Goal: Task Accomplishment & Management: Complete application form

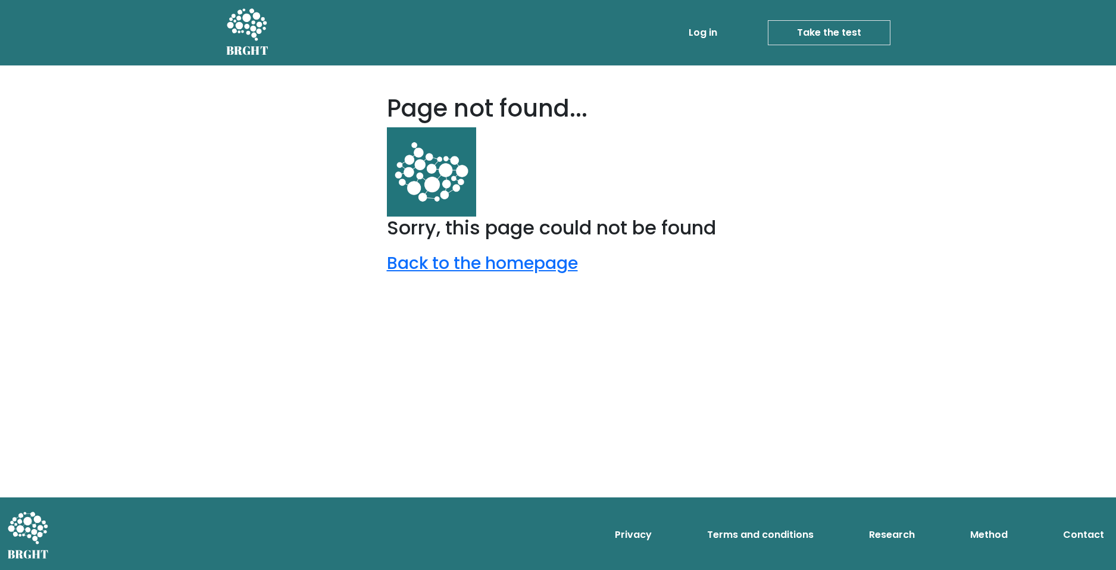
click at [245, 37] on icon at bounding box center [246, 26] width 41 height 36
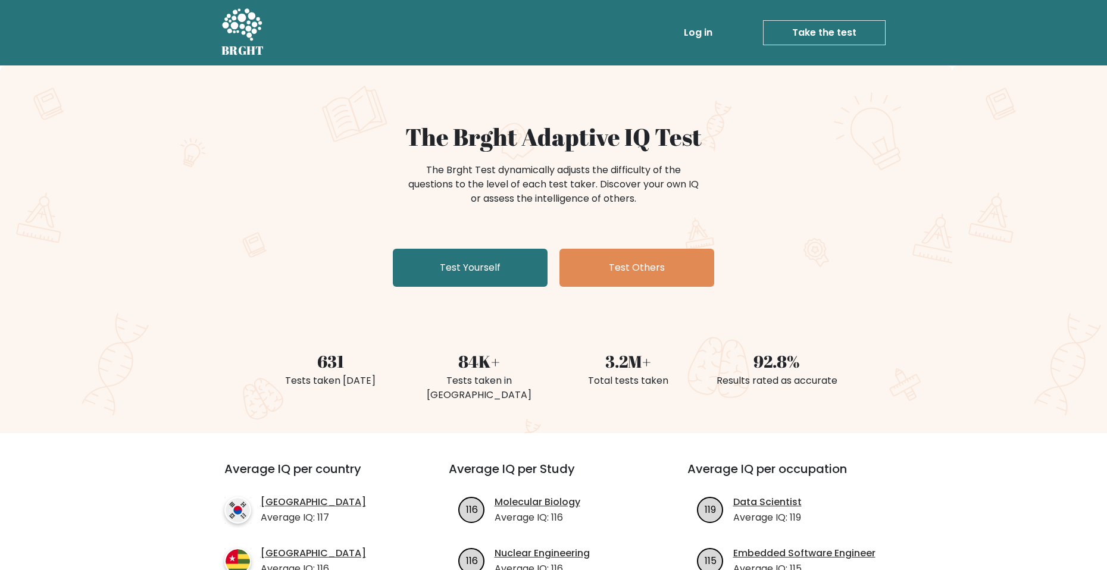
click at [830, 32] on link "Take the test" at bounding box center [824, 32] width 123 height 25
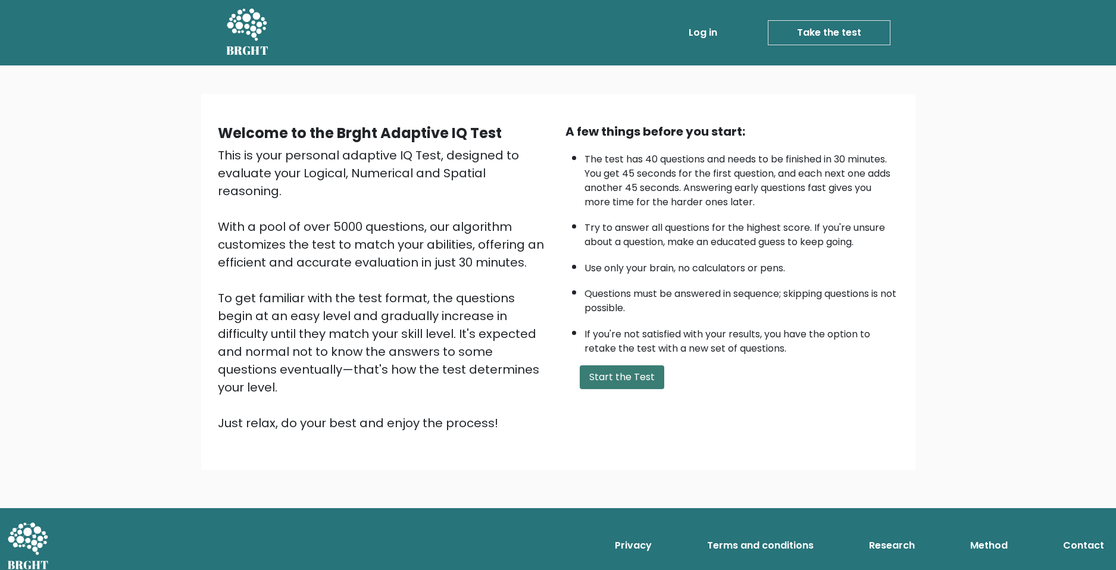
click at [622, 383] on button "Start the Test" at bounding box center [622, 377] width 84 height 24
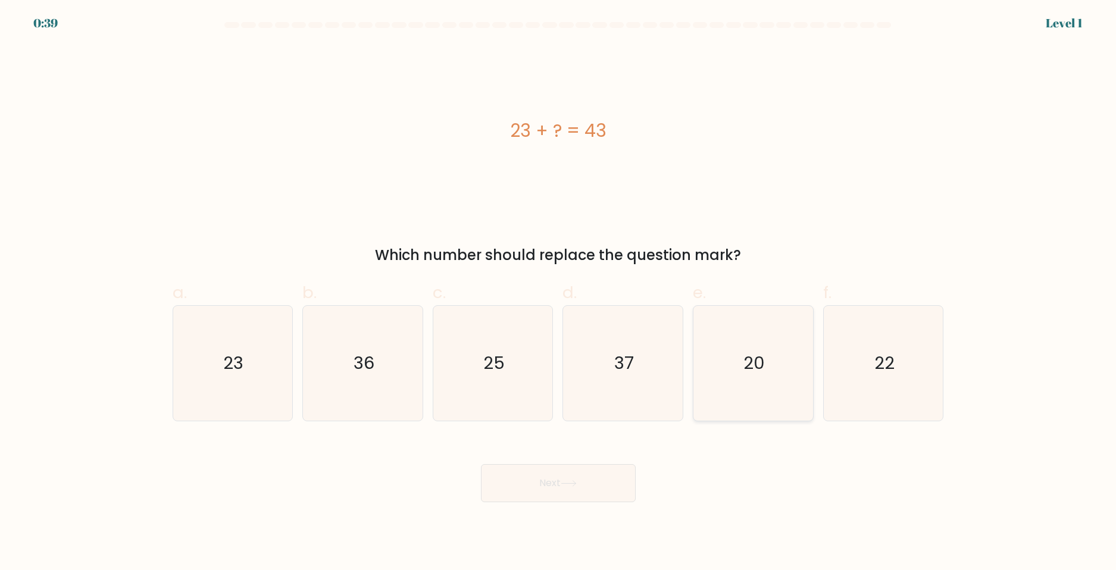
click at [743, 363] on icon "20" at bounding box center [753, 363] width 115 height 115
click at [559, 293] on input "e. 20" at bounding box center [558, 289] width 1 height 8
radio input "true"
click at [569, 484] on icon at bounding box center [569, 483] width 16 height 7
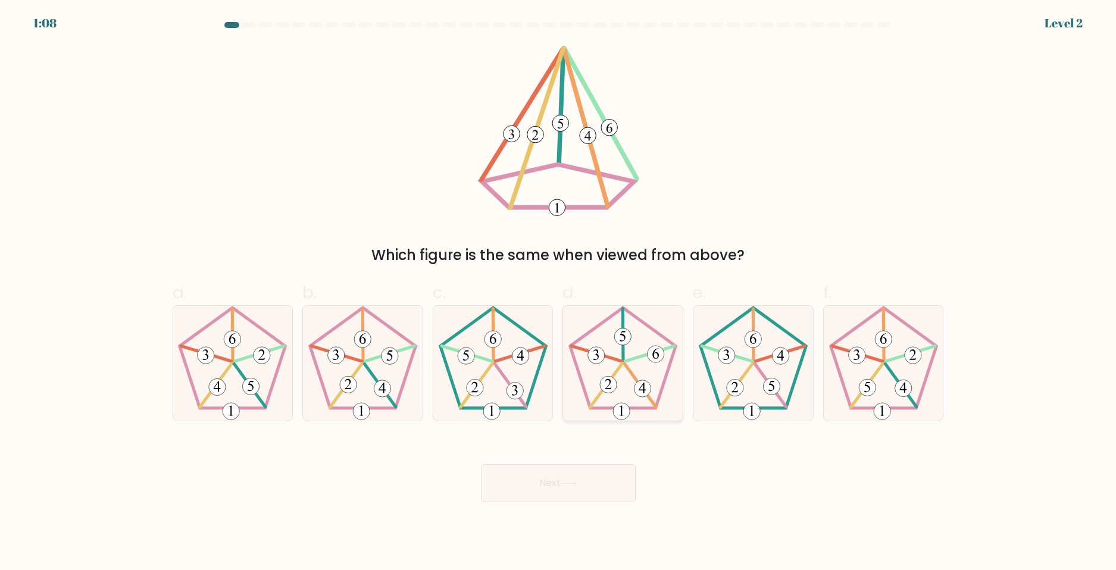
click at [623, 355] on 623 at bounding box center [623, 335] width 1 height 52
click at [559, 293] on input "d." at bounding box center [558, 289] width 1 height 8
radio input "true"
click at [559, 481] on button "Next" at bounding box center [558, 483] width 155 height 38
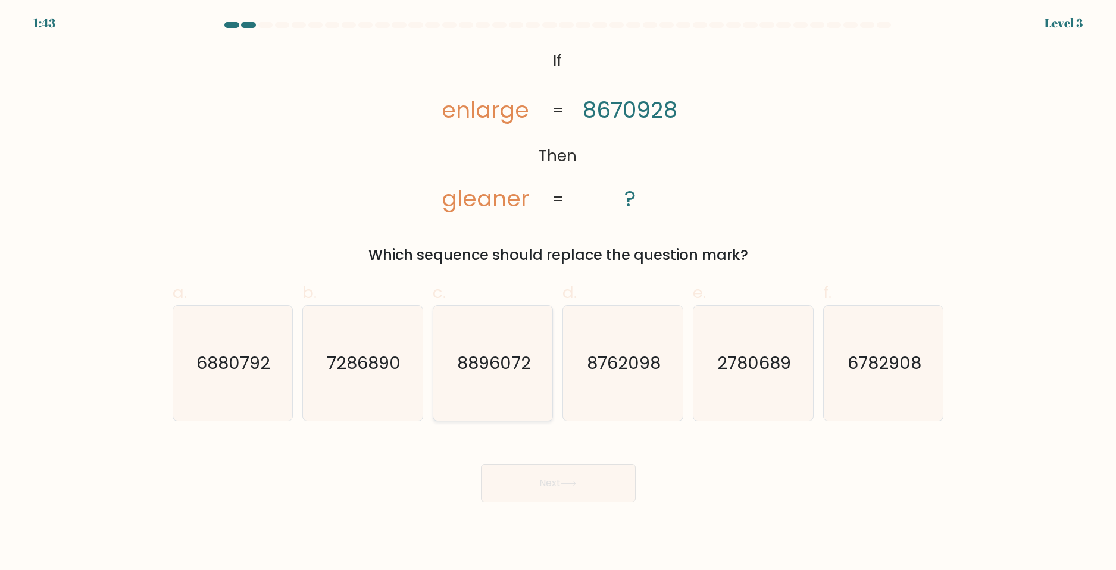
click at [524, 375] on icon "8896072" at bounding box center [493, 363] width 115 height 115
click at [558, 293] on input "c. 8896072" at bounding box center [558, 289] width 1 height 8
radio input "true"
click at [578, 489] on button "Next" at bounding box center [558, 483] width 155 height 38
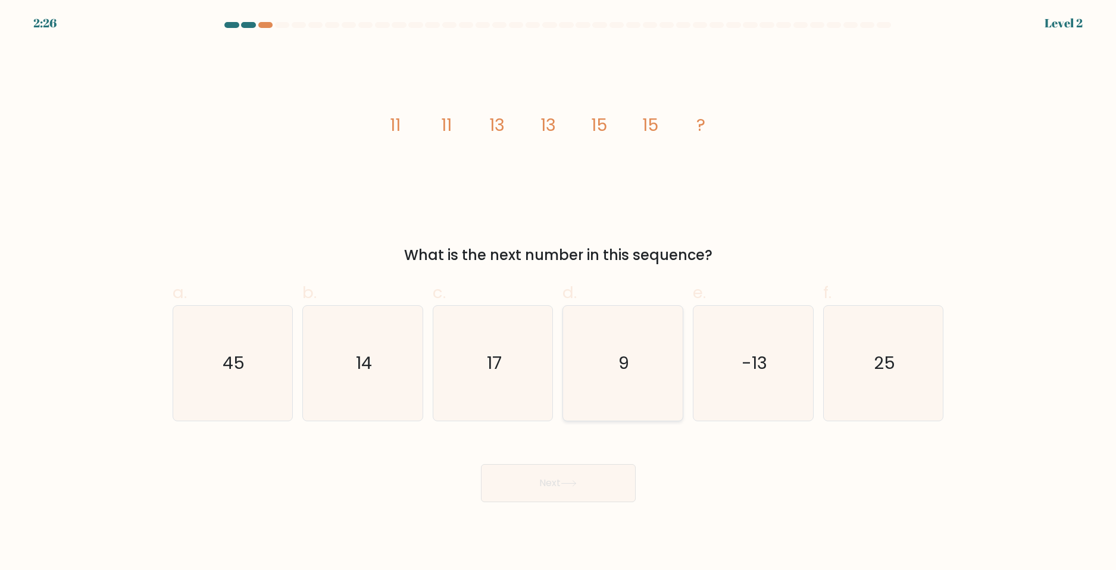
click at [606, 376] on icon "9" at bounding box center [622, 363] width 115 height 115
click at [559, 293] on input "d. 9" at bounding box center [558, 289] width 1 height 8
radio input "true"
click at [577, 480] on icon at bounding box center [569, 483] width 16 height 7
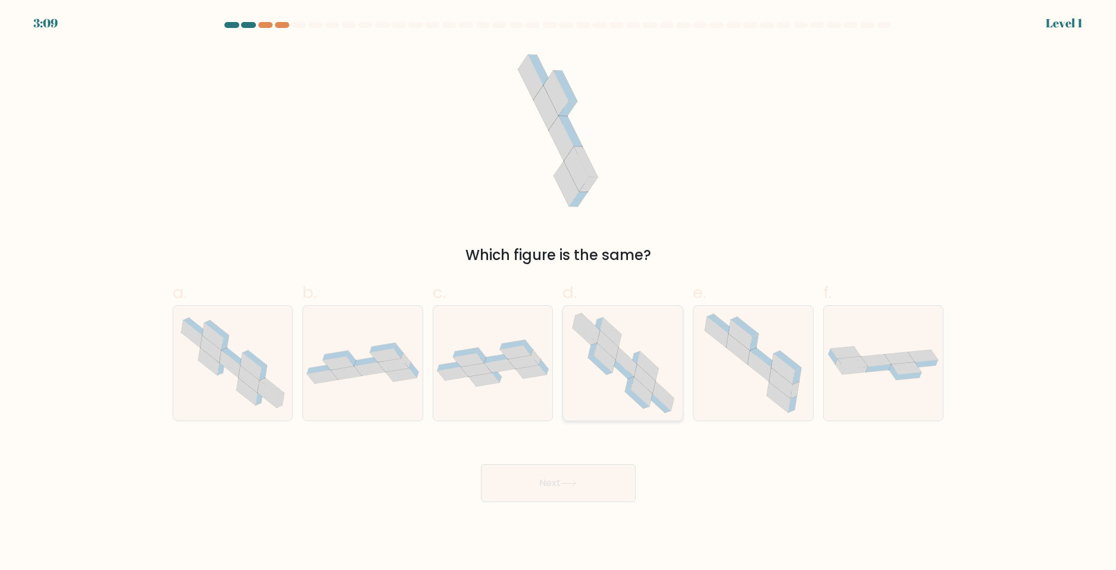
click at [591, 377] on icon at bounding box center [623, 363] width 117 height 115
click at [559, 293] on input "d." at bounding box center [558, 289] width 1 height 8
radio input "true"
click at [575, 466] on button "Next" at bounding box center [558, 483] width 155 height 38
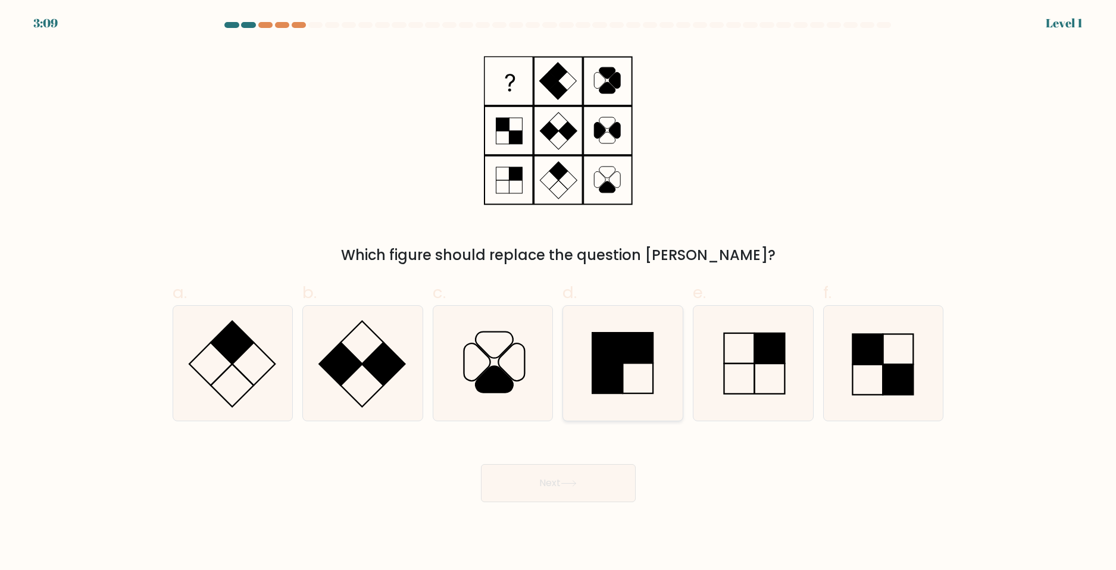
click at [597, 386] on rect at bounding box center [607, 378] width 30 height 30
click at [559, 293] on input "d." at bounding box center [558, 289] width 1 height 8
radio input "true"
click at [582, 472] on button "Next" at bounding box center [558, 483] width 155 height 38
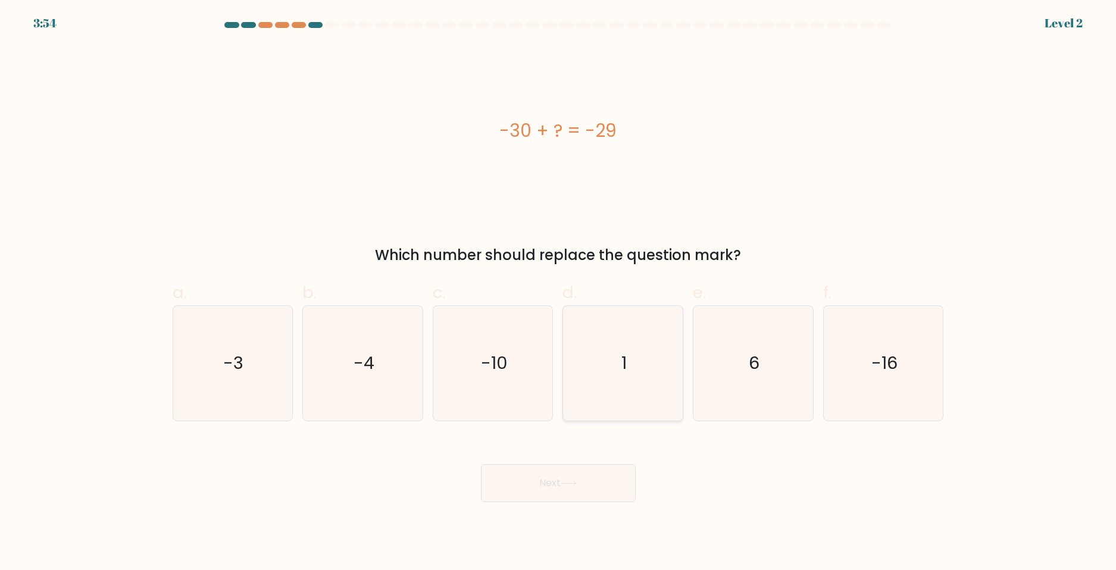
click at [608, 396] on icon "1" at bounding box center [622, 363] width 115 height 115
click at [559, 293] on input "d. 1" at bounding box center [558, 289] width 1 height 8
radio input "true"
click at [571, 498] on button "Next" at bounding box center [558, 483] width 155 height 38
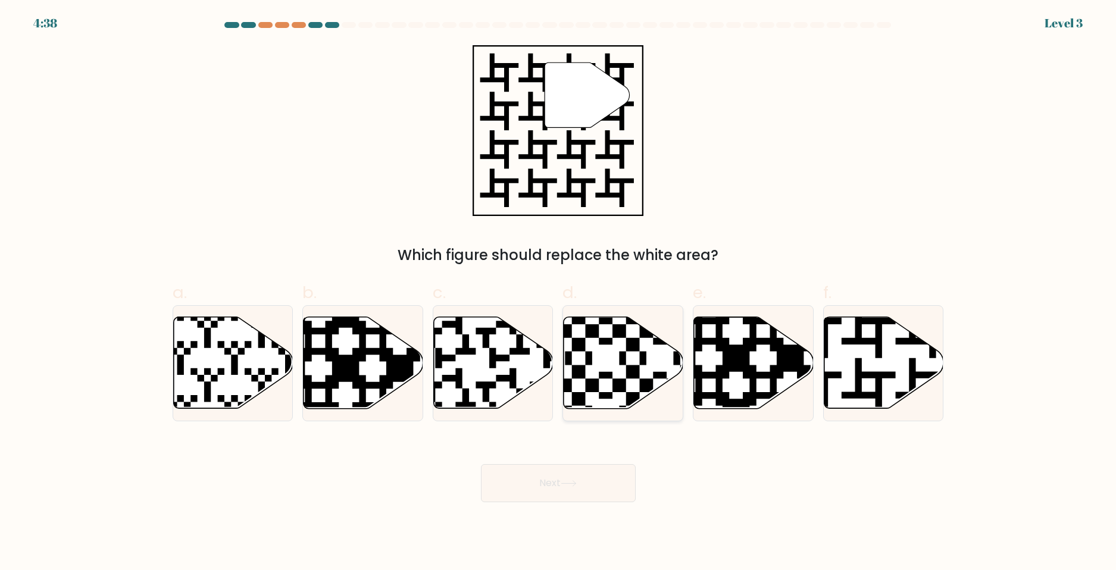
click at [582, 400] on icon at bounding box center [660, 412] width 217 height 217
click at [559, 293] on input "d." at bounding box center [558, 289] width 1 height 8
radio input "true"
click at [570, 472] on button "Next" at bounding box center [558, 483] width 155 height 38
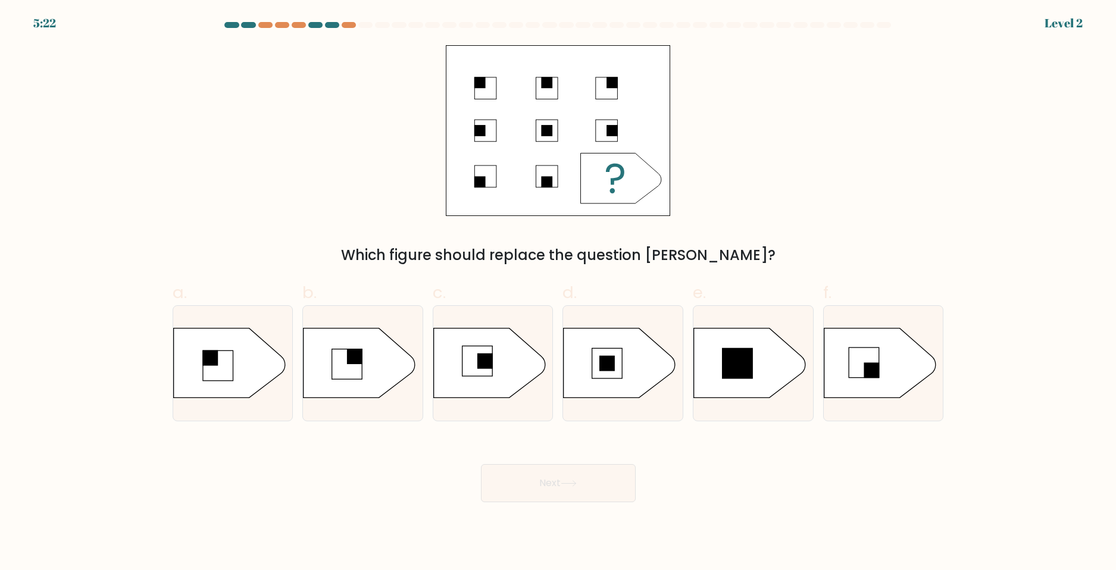
click at [569, 477] on button "Next" at bounding box center [558, 483] width 155 height 38
click at [599, 377] on rect at bounding box center [607, 363] width 30 height 30
click at [559, 293] on input "d." at bounding box center [558, 289] width 1 height 8
radio input "true"
click at [573, 490] on button "Next" at bounding box center [558, 483] width 155 height 38
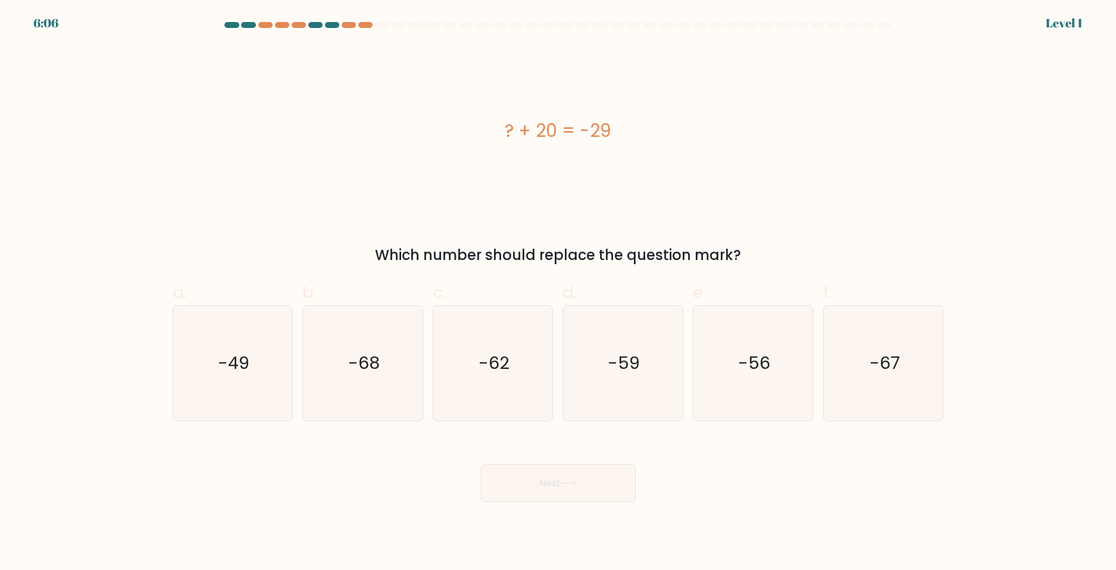
click at [608, 371] on icon "-59" at bounding box center [622, 363] width 115 height 115
click at [559, 293] on input "d. -59" at bounding box center [558, 289] width 1 height 8
radio input "true"
click at [575, 459] on div "Next" at bounding box center [557, 469] width 785 height 67
drag, startPoint x: 576, startPoint y: 487, endPoint x: 567, endPoint y: 452, distance: 37.0
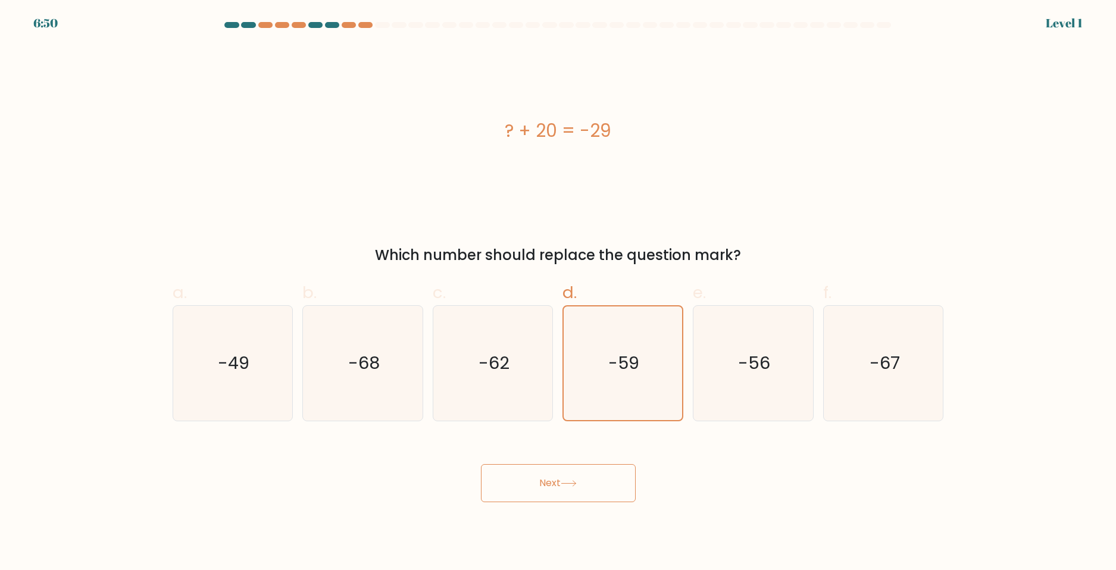
click at [577, 487] on button "Next" at bounding box center [558, 483] width 155 height 38
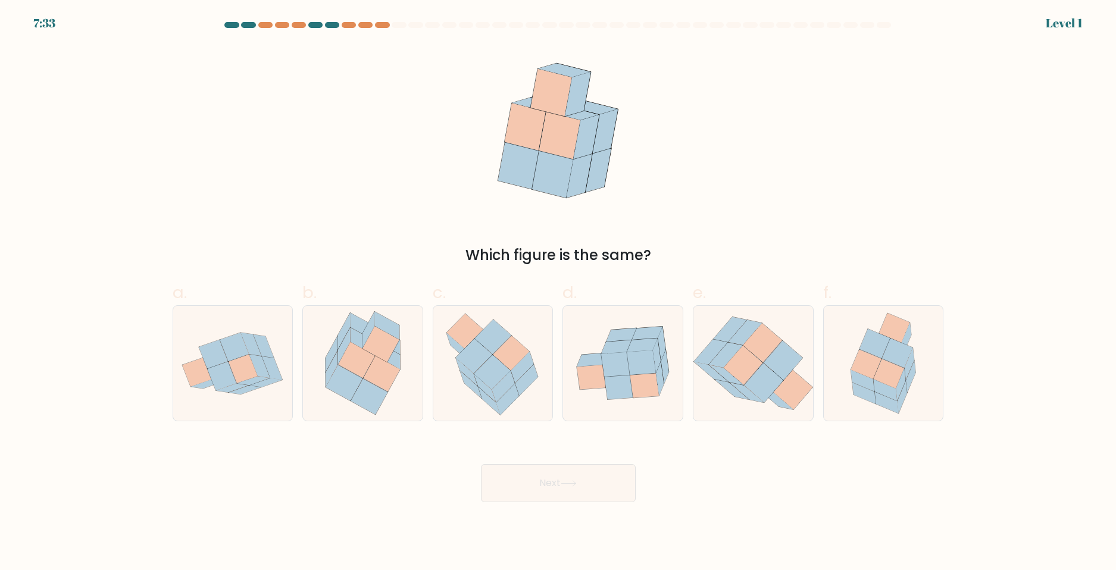
click at [503, 367] on icon at bounding box center [492, 372] width 36 height 35
click at [558, 293] on input "c." at bounding box center [558, 289] width 1 height 8
radio input "true"
drag, startPoint x: 520, startPoint y: 485, endPoint x: 506, endPoint y: 429, distance: 57.7
click at [521, 485] on button "Next" at bounding box center [558, 483] width 155 height 38
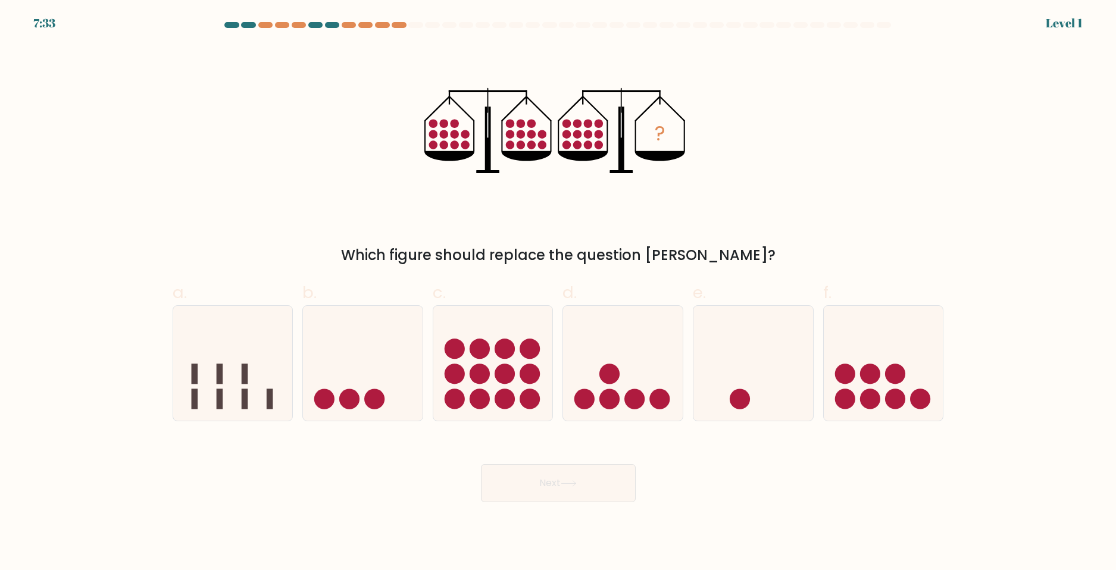
click at [484, 377] on circle at bounding box center [480, 374] width 20 height 20
click at [558, 293] on input "c." at bounding box center [558, 289] width 1 height 8
radio input "true"
click at [512, 497] on button "Next" at bounding box center [558, 483] width 155 height 38
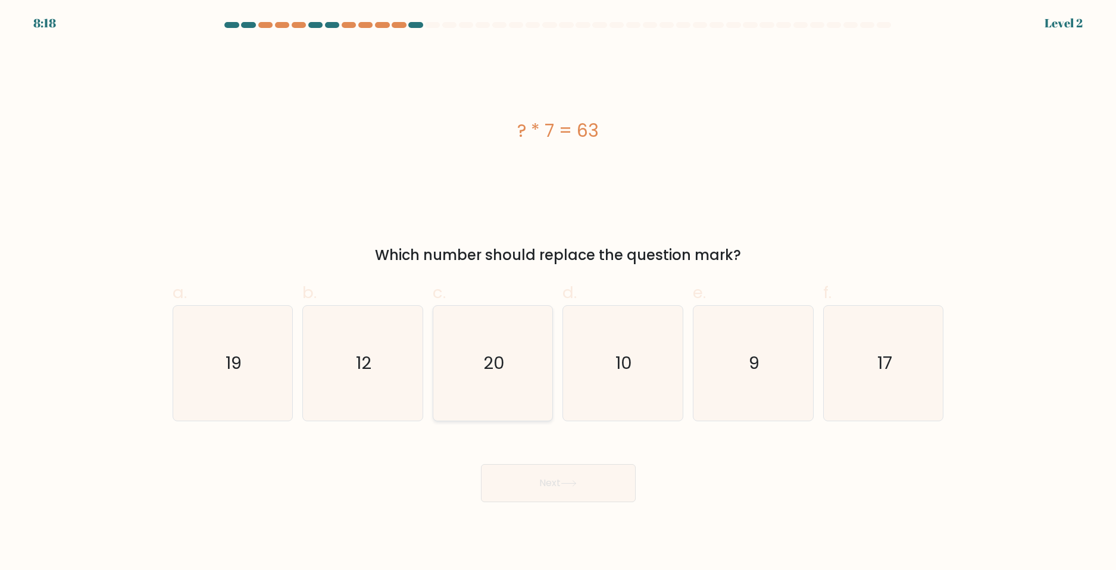
click at [503, 408] on icon "20" at bounding box center [493, 363] width 115 height 115
click at [558, 293] on input "c. 20" at bounding box center [558, 289] width 1 height 8
radio input "true"
drag, startPoint x: 512, startPoint y: 487, endPoint x: 514, endPoint y: 462, distance: 25.7
click at [512, 487] on button "Next" at bounding box center [558, 483] width 155 height 38
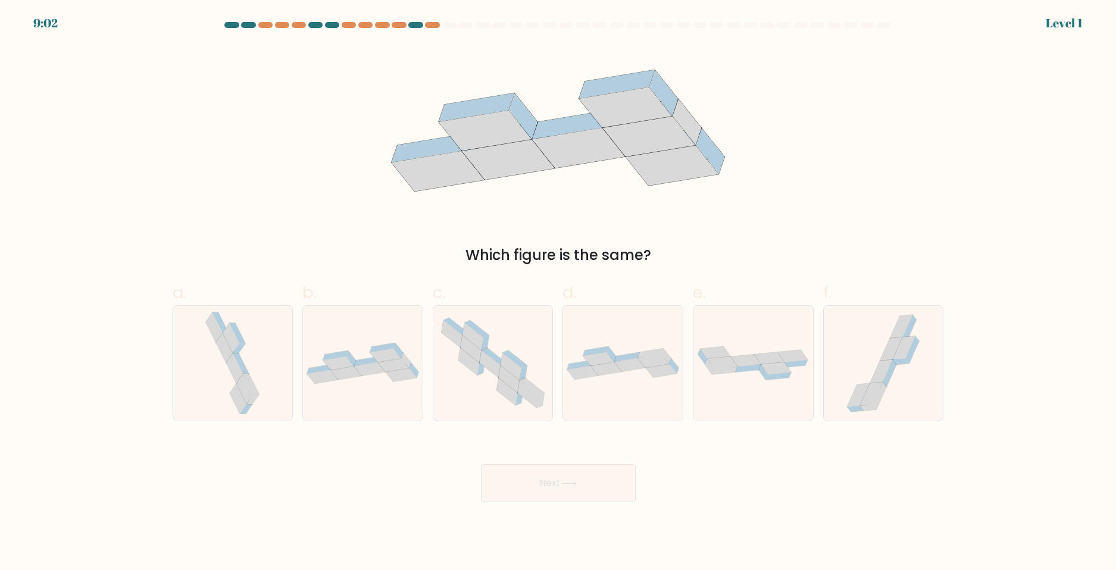
click at [506, 407] on icon at bounding box center [493, 363] width 120 height 105
click at [558, 293] on input "c." at bounding box center [558, 289] width 1 height 8
radio input "true"
click at [519, 474] on button "Next" at bounding box center [558, 483] width 155 height 38
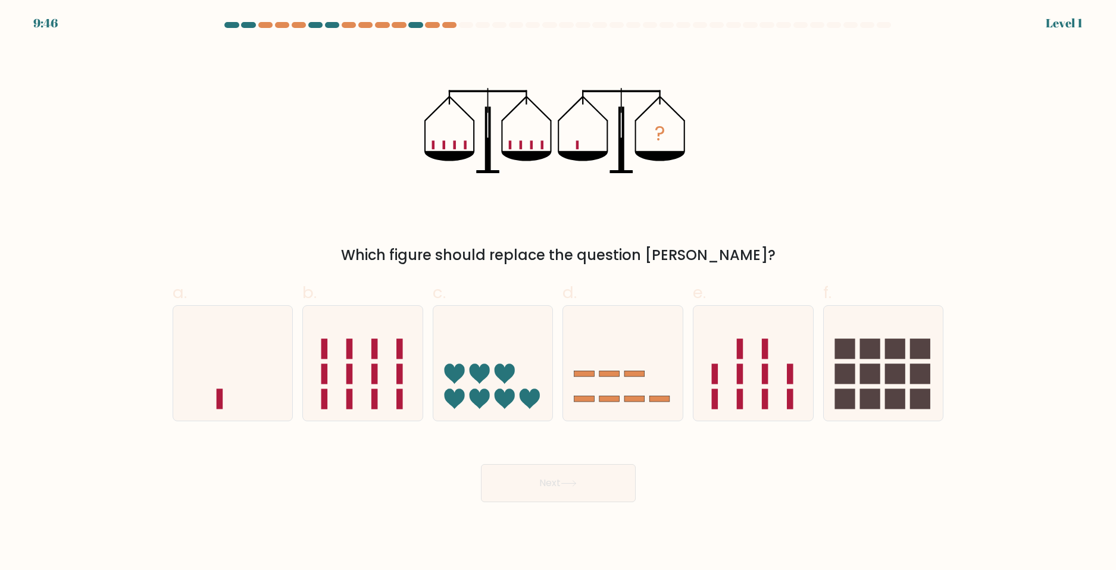
click at [503, 396] on icon at bounding box center [505, 399] width 20 height 20
click at [558, 293] on input "c." at bounding box center [558, 289] width 1 height 8
radio input "true"
drag, startPoint x: 508, startPoint y: 471, endPoint x: 503, endPoint y: 427, distance: 44.3
click at [507, 471] on button "Next" at bounding box center [558, 483] width 155 height 38
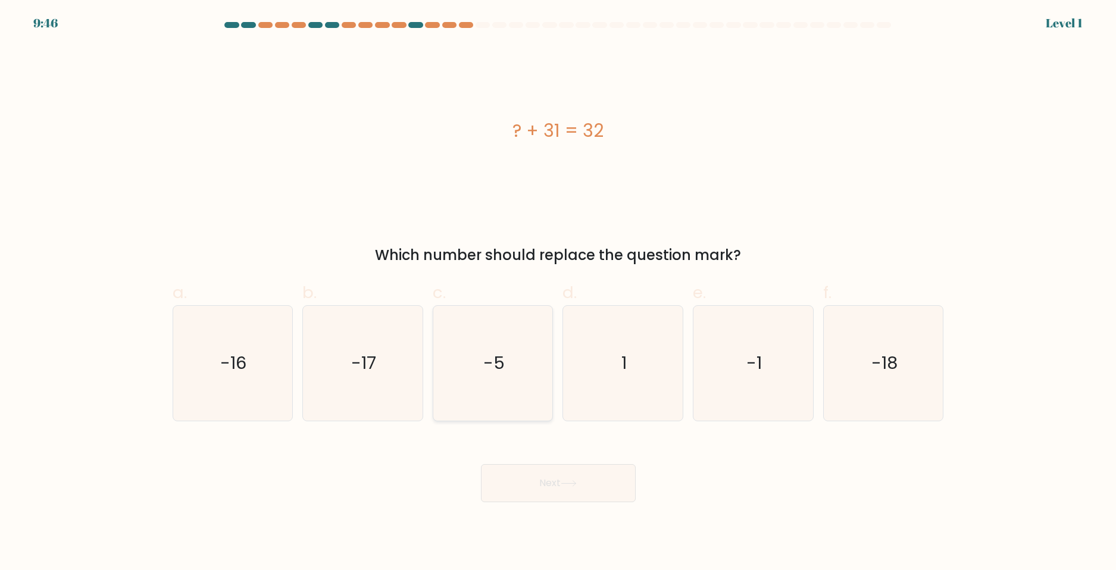
click at [502, 404] on icon "-5" at bounding box center [493, 363] width 115 height 115
click at [558, 293] on input "c. -5" at bounding box center [558, 289] width 1 height 8
radio input "true"
drag, startPoint x: 509, startPoint y: 511, endPoint x: 510, endPoint y: 498, distance: 13.1
click at [509, 511] on body "11:15 Level 1 1" at bounding box center [558, 285] width 1116 height 570
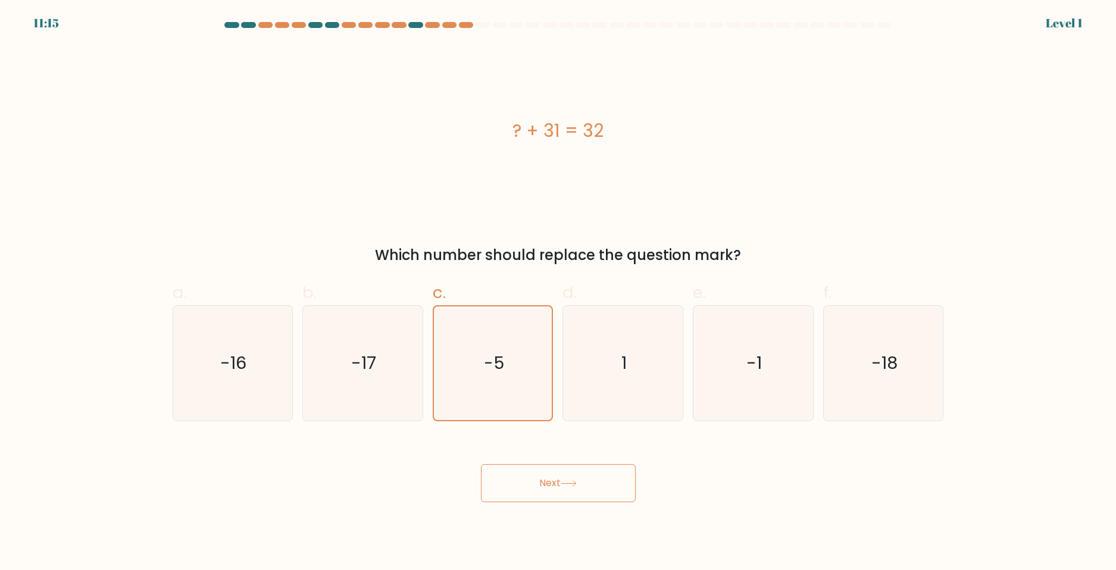
click at [509, 475] on button "Next" at bounding box center [558, 483] width 155 height 38
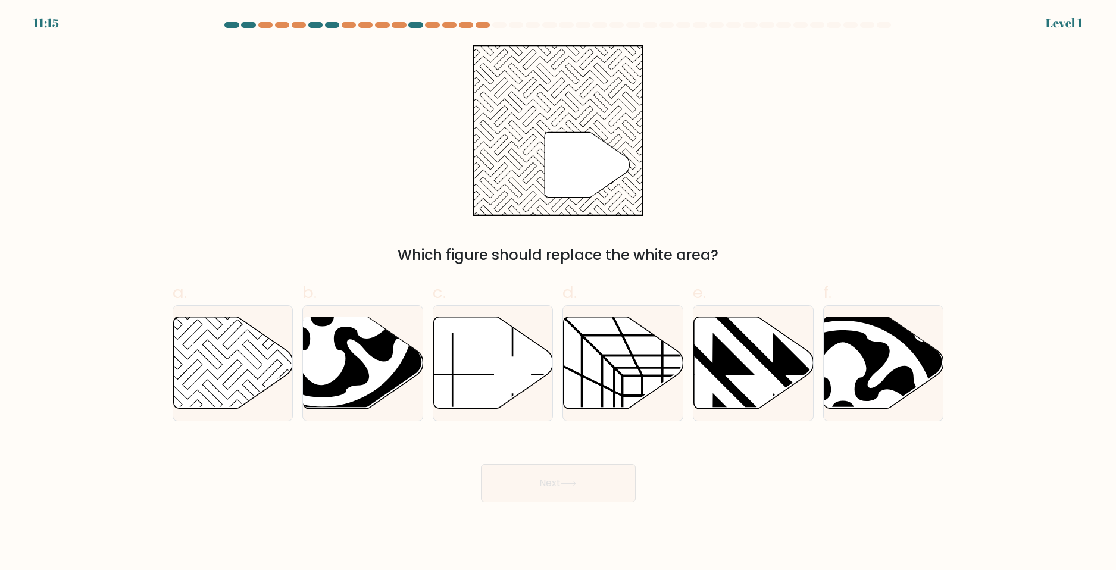
click at [495, 390] on icon at bounding box center [494, 363] width 120 height 92
click at [558, 293] on input "c." at bounding box center [558, 289] width 1 height 8
radio input "true"
click at [511, 449] on div "Next" at bounding box center [557, 469] width 785 height 67
click at [527, 486] on button "Next" at bounding box center [558, 483] width 155 height 38
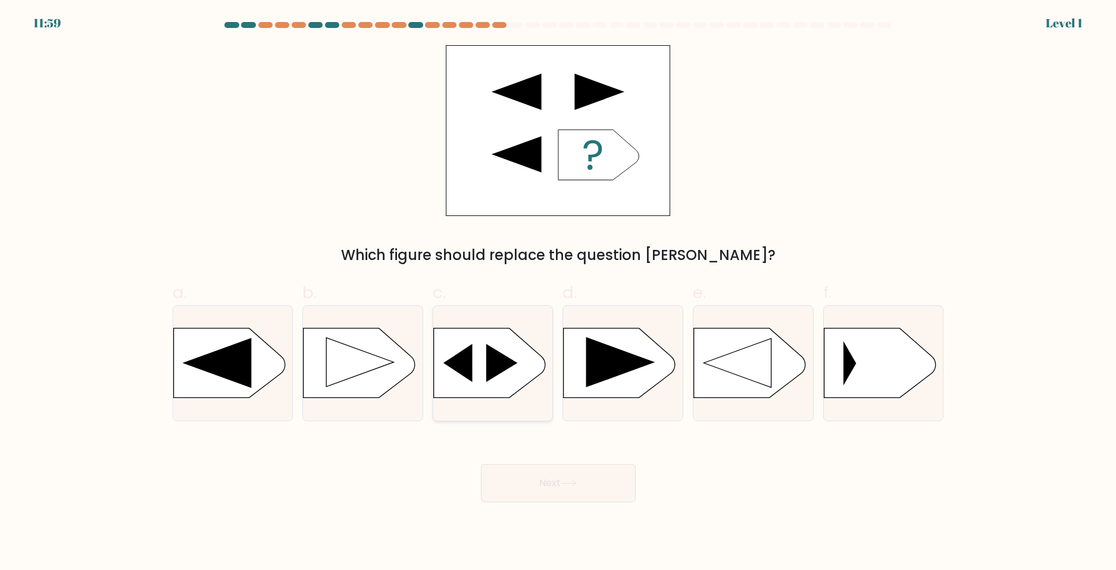
click at [509, 407] on div at bounding box center [493, 363] width 121 height 116
click at [558, 293] on input "c." at bounding box center [558, 289] width 1 height 8
radio input "true"
click at [516, 484] on button "Next" at bounding box center [558, 483] width 155 height 38
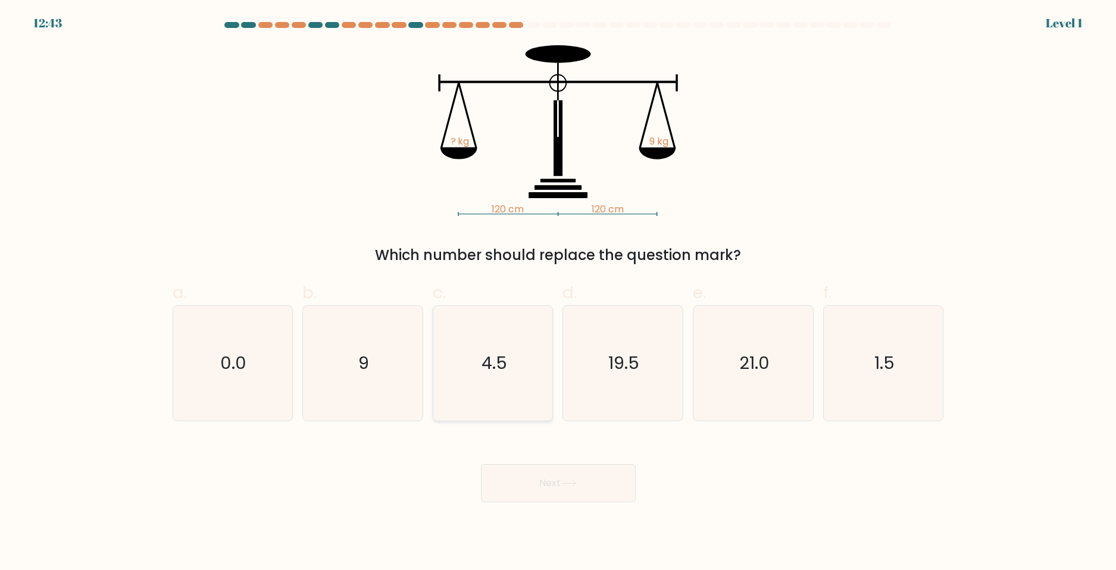
click at [502, 402] on icon "4.5" at bounding box center [493, 363] width 115 height 115
click at [558, 293] on input "c. 4.5" at bounding box center [558, 289] width 1 height 8
radio input "true"
drag, startPoint x: 515, startPoint y: 485, endPoint x: 514, endPoint y: 437, distance: 48.2
click at [515, 481] on button "Next" at bounding box center [558, 483] width 155 height 38
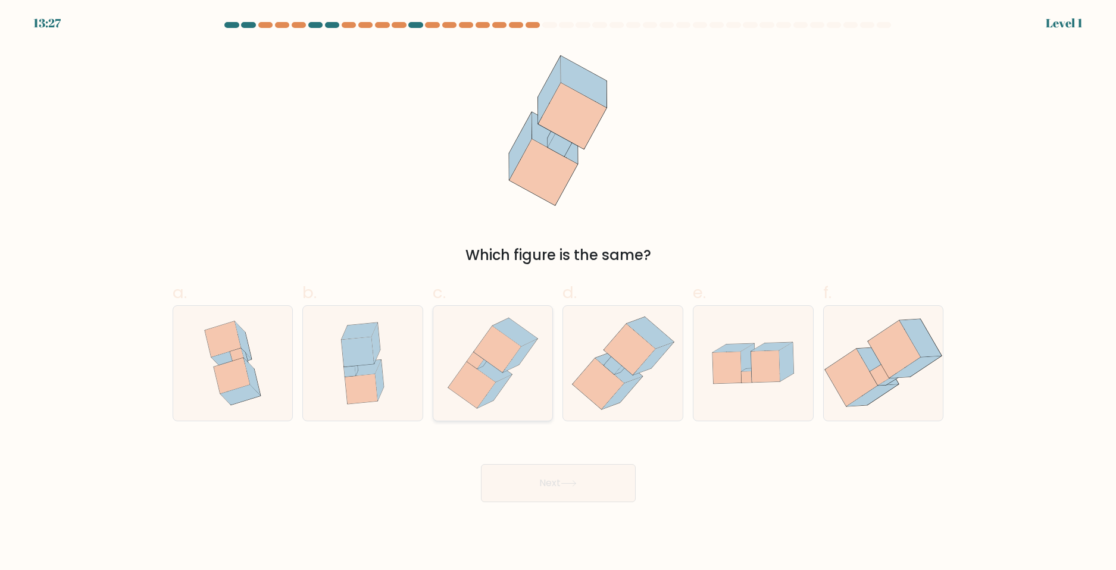
drag, startPoint x: 514, startPoint y: 437, endPoint x: 505, endPoint y: 414, distance: 24.5
click at [506, 393] on icon at bounding box center [492, 363] width 105 height 115
click at [558, 293] on input "c." at bounding box center [558, 289] width 1 height 8
radio input "true"
click at [511, 465] on button "Next" at bounding box center [558, 483] width 155 height 38
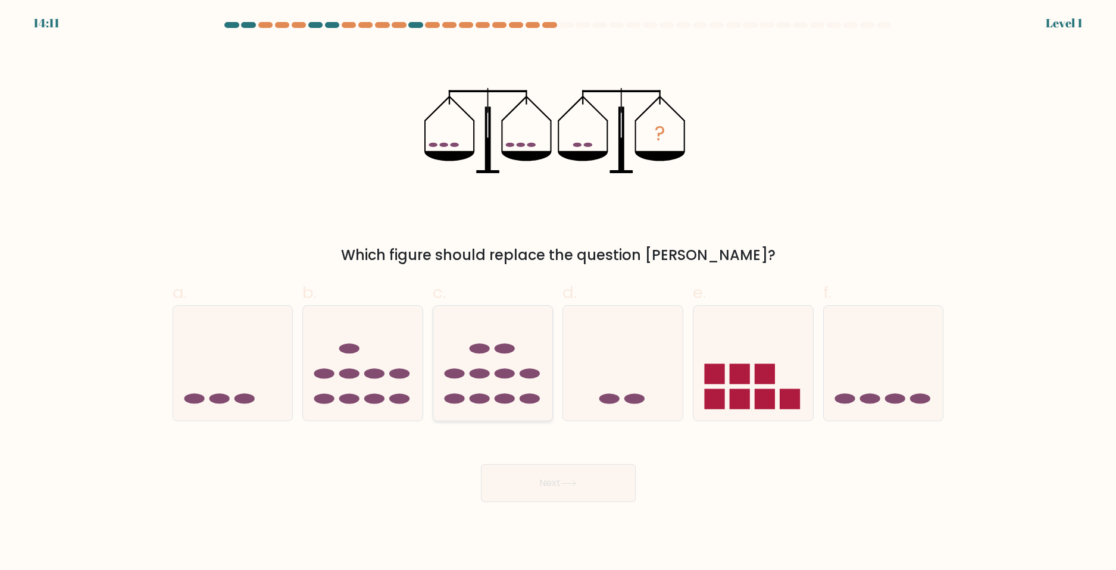
click at [499, 402] on ellipse at bounding box center [505, 399] width 20 height 10
click at [558, 293] on input "c." at bounding box center [558, 289] width 1 height 8
radio input "true"
click at [502, 465] on button "Next" at bounding box center [558, 483] width 155 height 38
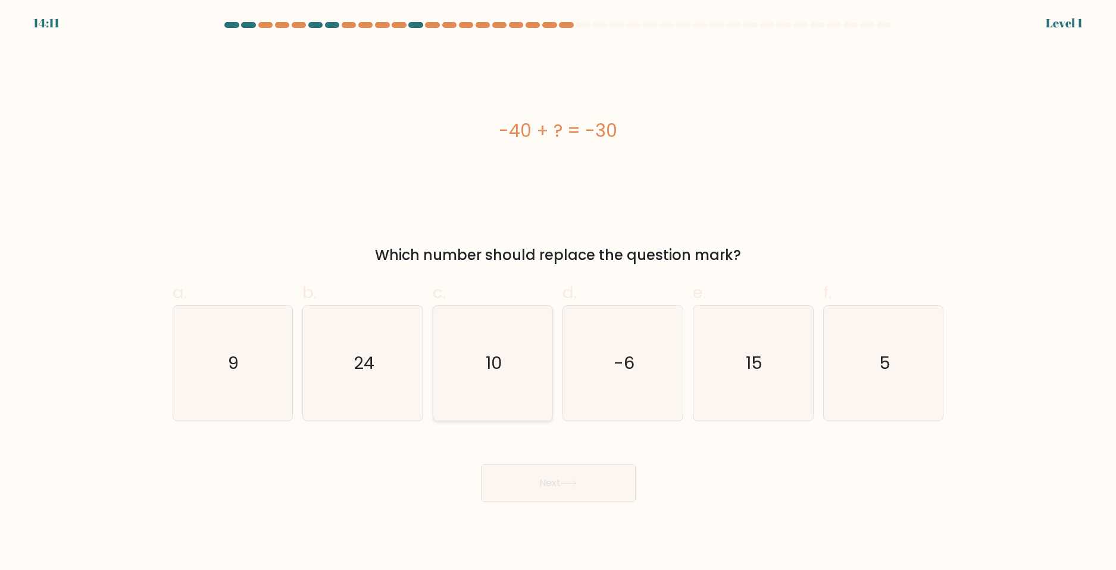
click at [496, 404] on icon "10" at bounding box center [493, 363] width 115 height 115
drag, startPoint x: 499, startPoint y: 502, endPoint x: 502, endPoint y: 472, distance: 29.3
click at [499, 500] on button "Next" at bounding box center [558, 483] width 155 height 38
click at [500, 461] on div "Next" at bounding box center [557, 469] width 785 height 67
click at [500, 490] on button "Next" at bounding box center [558, 483] width 155 height 38
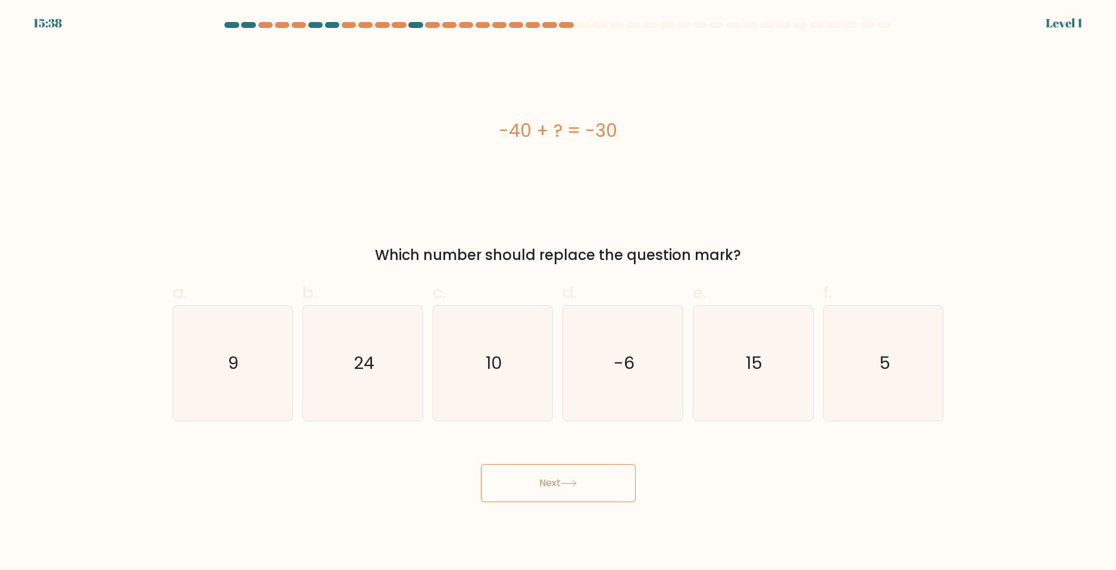
click at [500, 484] on button "Next" at bounding box center [558, 483] width 155 height 38
click at [599, 377] on icon "-6" at bounding box center [622, 363] width 115 height 115
click at [559, 293] on input "d. -6" at bounding box center [558, 289] width 1 height 8
radio input "true"
click at [565, 481] on icon at bounding box center [569, 483] width 16 height 7
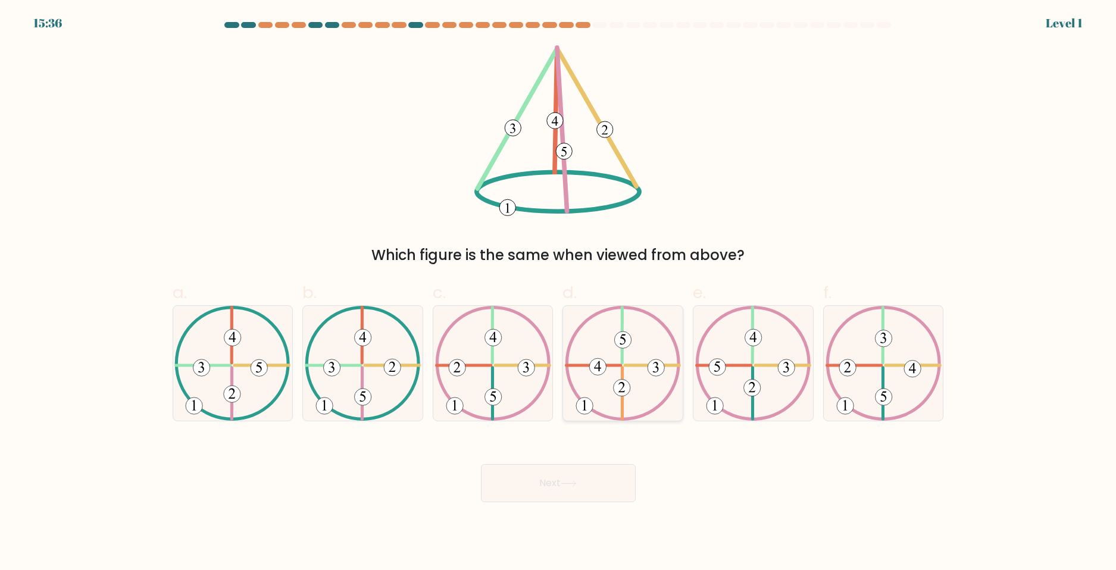
drag, startPoint x: 615, startPoint y: 390, endPoint x: 603, endPoint y: 406, distance: 20.4
click at [615, 390] on 734 at bounding box center [622, 387] width 17 height 17
click at [559, 293] on input "d." at bounding box center [558, 289] width 1 height 8
radio input "true"
drag, startPoint x: 575, startPoint y: 449, endPoint x: 564, endPoint y: 479, distance: 31.8
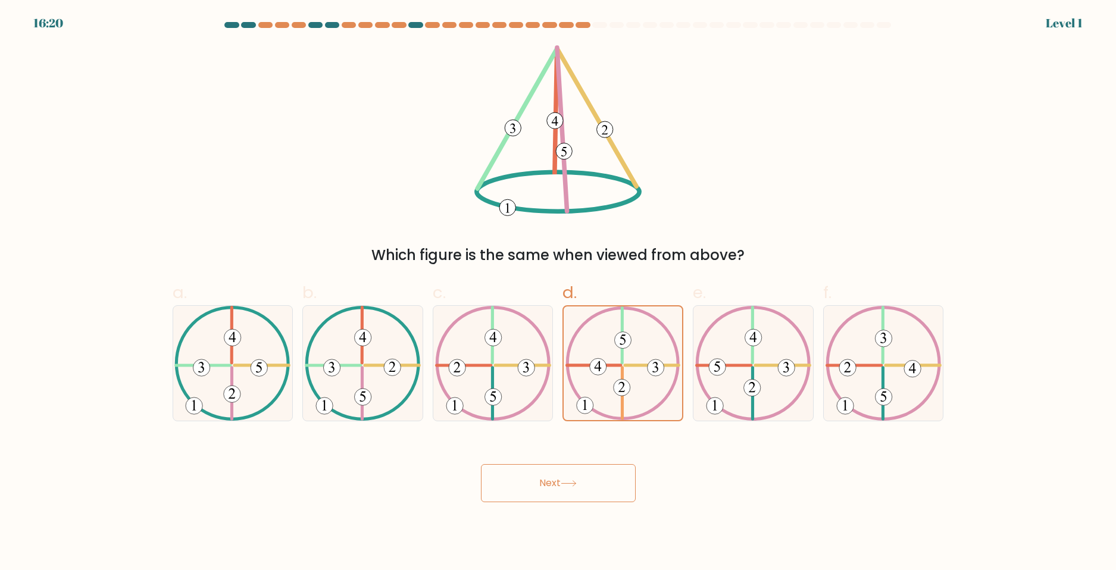
click at [565, 475] on div "Next" at bounding box center [557, 469] width 785 height 67
click at [563, 479] on button "Next" at bounding box center [558, 483] width 155 height 38
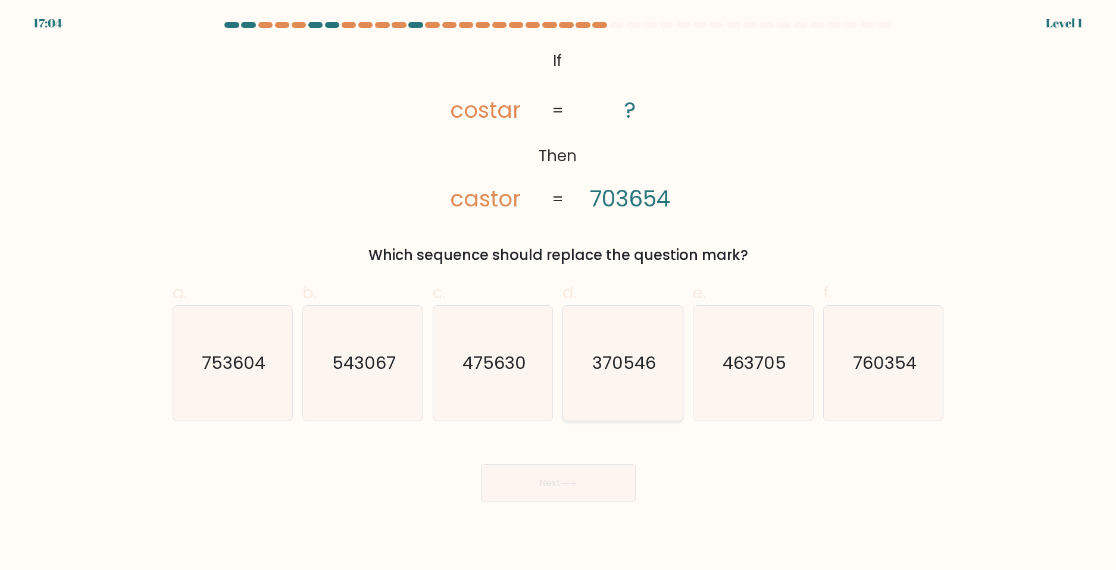
click at [621, 410] on icon "370546" at bounding box center [622, 363] width 115 height 115
click at [559, 293] on input "d. 370546" at bounding box center [558, 289] width 1 height 8
radio input "true"
click at [578, 493] on button "Next" at bounding box center [558, 483] width 155 height 38
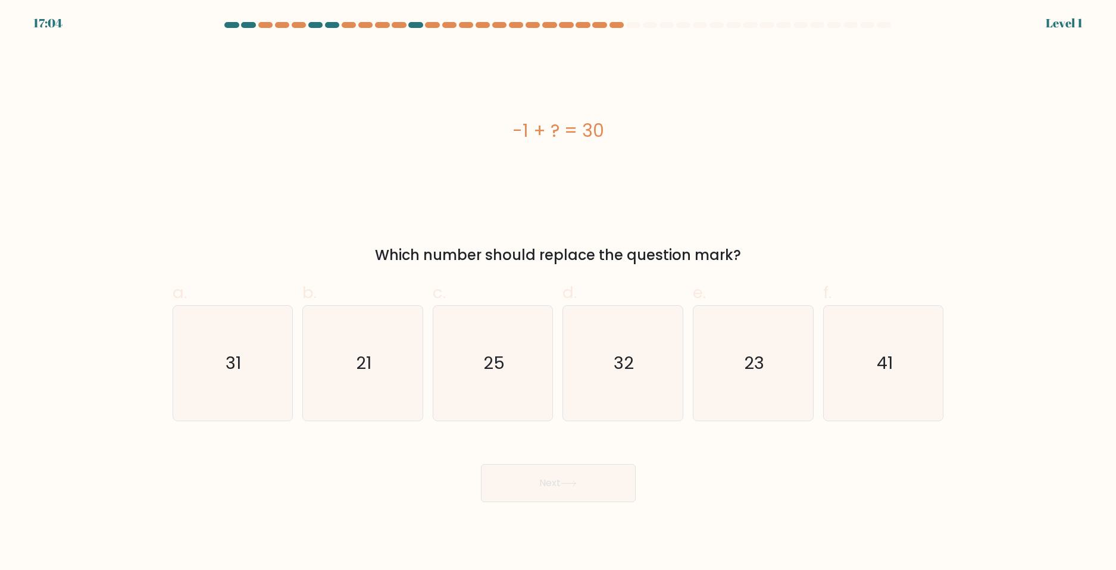
click at [608, 372] on icon "32" at bounding box center [622, 363] width 115 height 115
click at [559, 293] on input "d. 32" at bounding box center [558, 289] width 1 height 8
radio input "true"
click at [569, 487] on button "Next" at bounding box center [558, 483] width 155 height 38
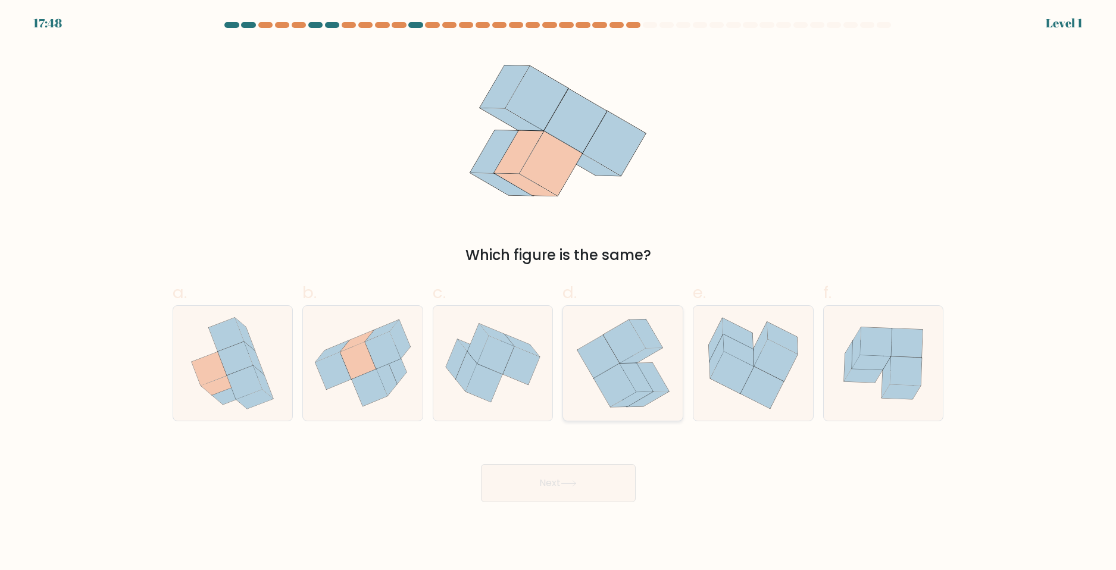
click at [592, 395] on icon at bounding box center [623, 363] width 104 height 115
click at [559, 293] on input "d." at bounding box center [558, 289] width 1 height 8
radio input "true"
click at [547, 492] on button "Next" at bounding box center [558, 483] width 155 height 38
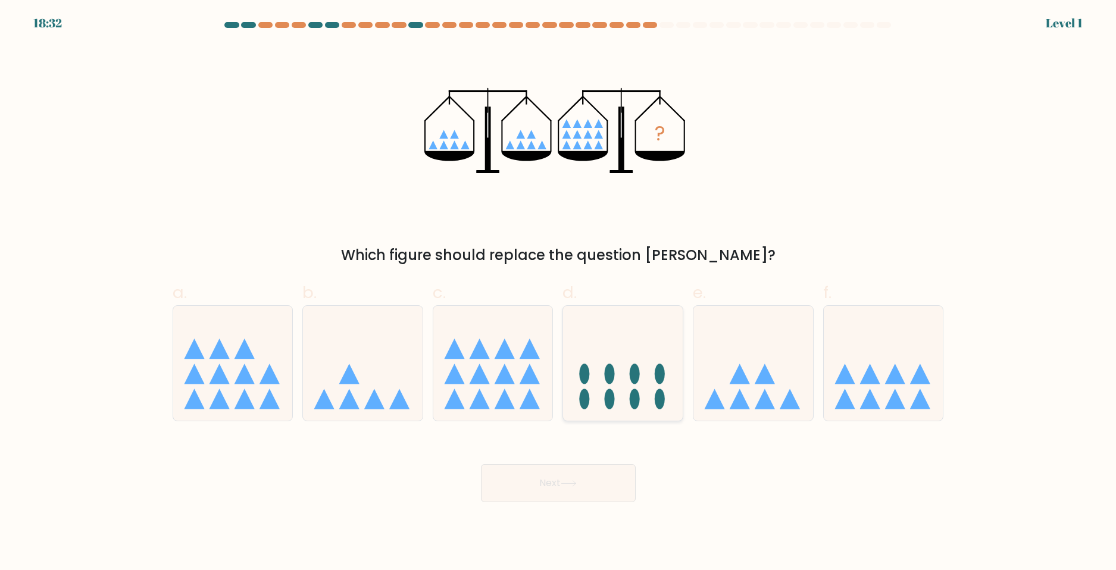
click at [594, 389] on icon at bounding box center [623, 363] width 120 height 99
click at [559, 293] on input "d." at bounding box center [558, 289] width 1 height 8
radio input "true"
click at [549, 494] on button "Next" at bounding box center [558, 483] width 155 height 38
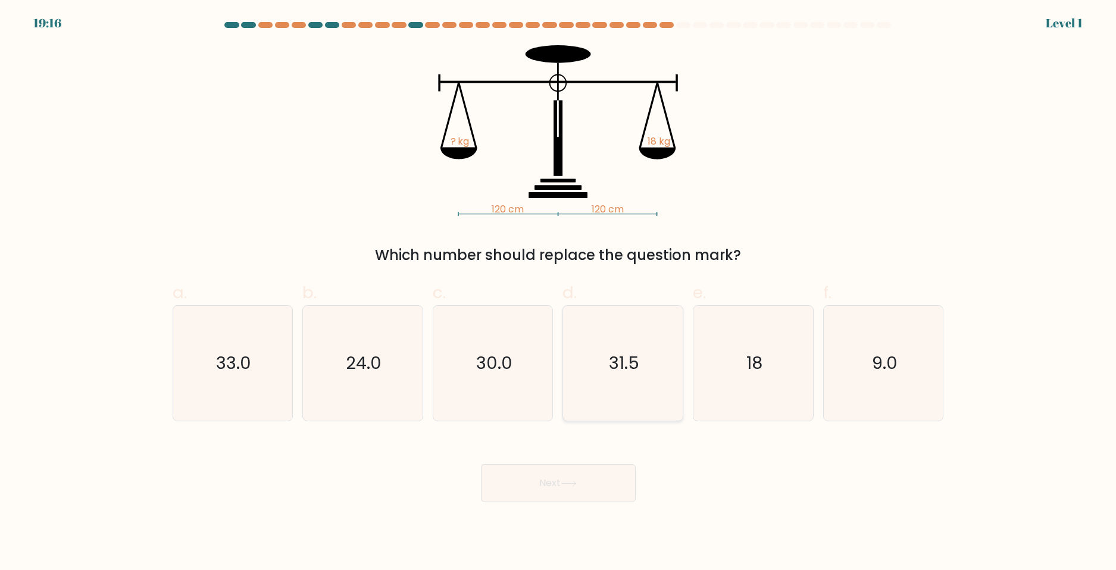
drag, startPoint x: 632, startPoint y: 380, endPoint x: 552, endPoint y: 459, distance: 112.3
click at [632, 381] on icon "31.5" at bounding box center [622, 363] width 115 height 115
click at [559, 293] on input "d. 31.5" at bounding box center [558, 289] width 1 height 8
radio input "true"
click at [552, 460] on div "Next" at bounding box center [557, 469] width 785 height 67
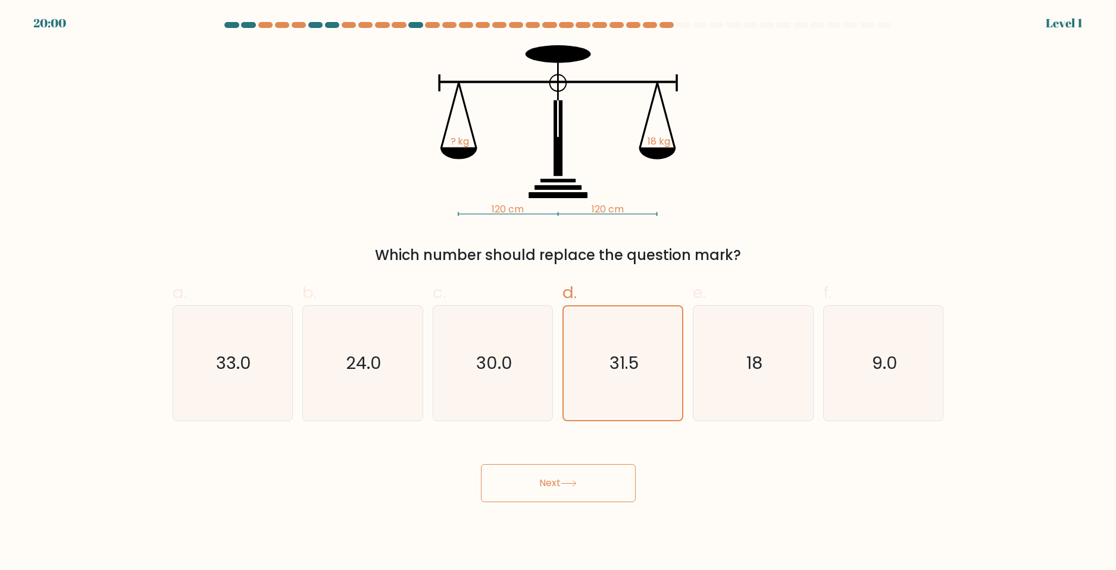
click at [559, 472] on button "Next" at bounding box center [558, 483] width 155 height 38
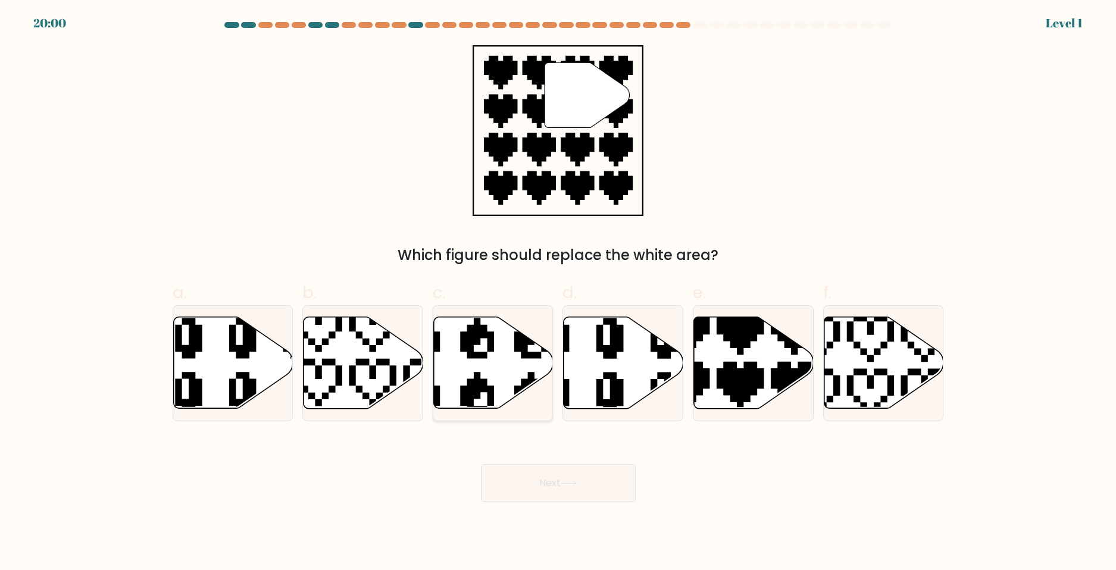
click at [516, 403] on icon at bounding box center [450, 310] width 196 height 203
click at [558, 293] on input "c." at bounding box center [558, 289] width 1 height 8
radio input "true"
click at [514, 479] on button "Next" at bounding box center [558, 483] width 155 height 38
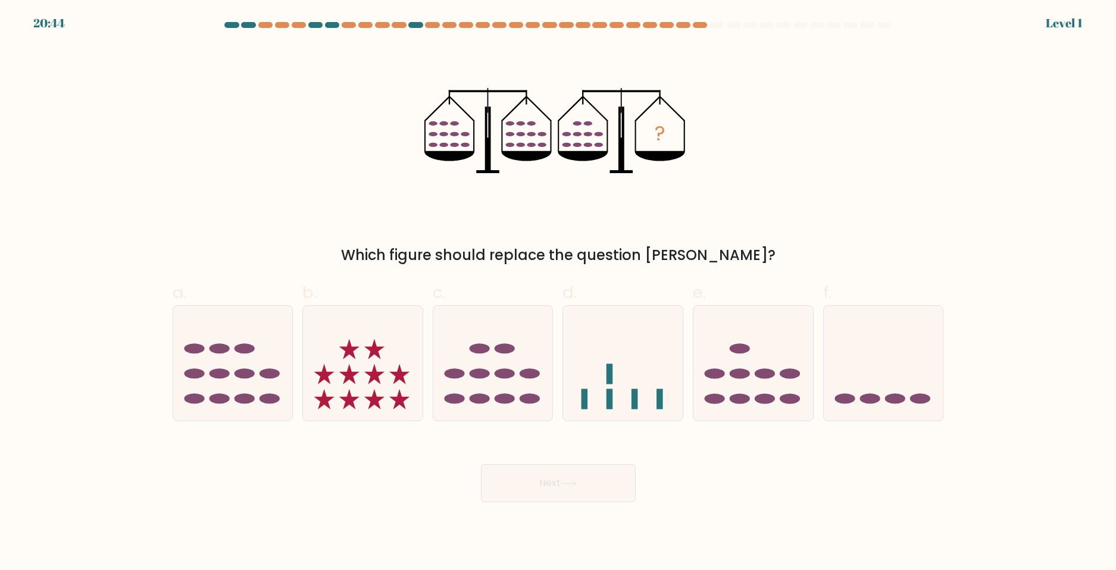
click at [503, 394] on ellipse at bounding box center [505, 399] width 20 height 10
click at [558, 293] on input "c." at bounding box center [558, 289] width 1 height 8
radio input "true"
click at [514, 469] on button "Next" at bounding box center [558, 483] width 155 height 38
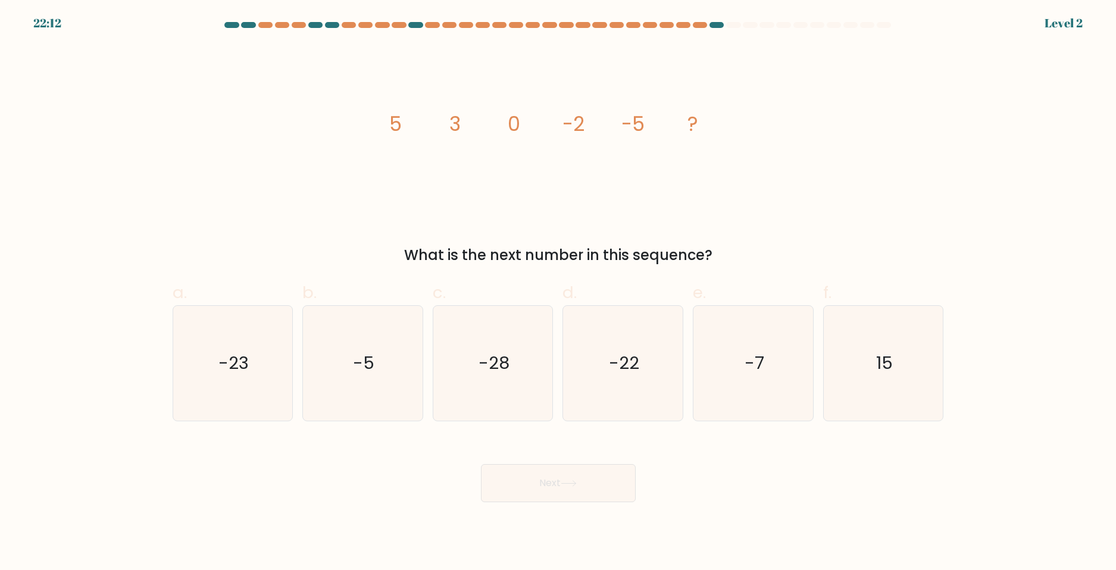
click at [499, 402] on icon "-28" at bounding box center [493, 363] width 115 height 115
click at [558, 293] on input "c. -28" at bounding box center [558, 289] width 1 height 8
radio input "true"
drag, startPoint x: 505, startPoint y: 492, endPoint x: 506, endPoint y: 484, distance: 7.8
click at [505, 490] on button "Next" at bounding box center [558, 483] width 155 height 38
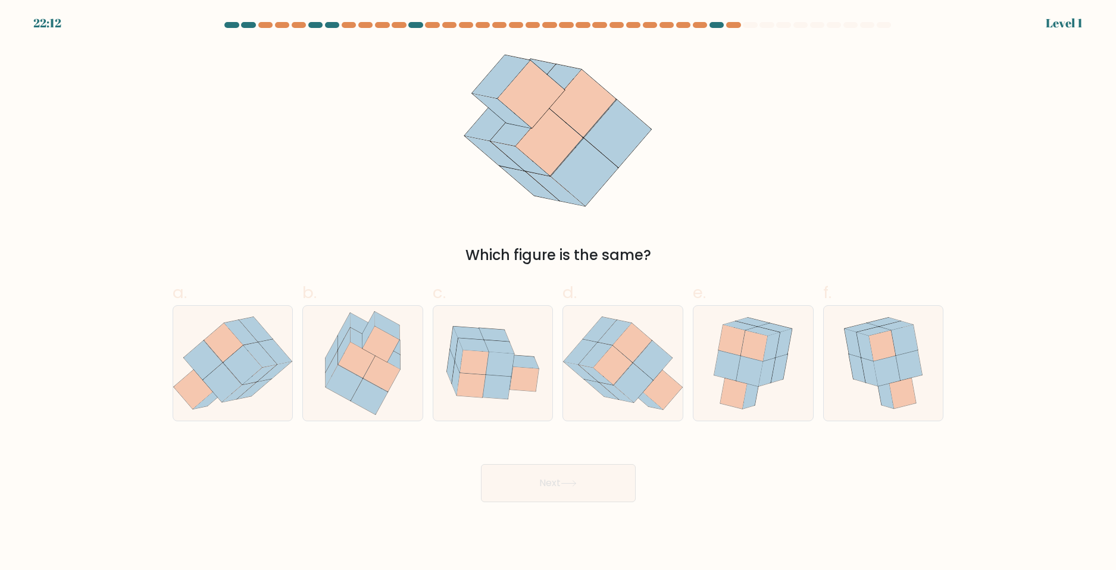
click at [496, 406] on icon at bounding box center [493, 363] width 120 height 96
click at [558, 293] on input "c." at bounding box center [558, 289] width 1 height 8
radio input "true"
click at [506, 478] on button "Next" at bounding box center [558, 483] width 155 height 38
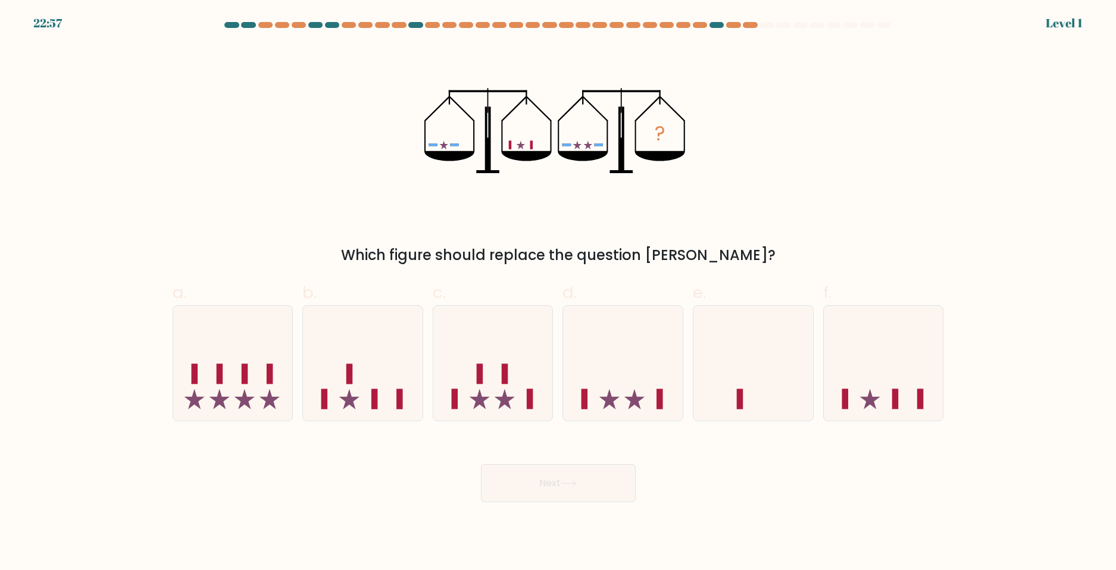
click at [509, 389] on icon at bounding box center [493, 363] width 120 height 99
click at [558, 293] on input "c." at bounding box center [558, 289] width 1 height 8
radio input "true"
click at [527, 477] on button "Next" at bounding box center [558, 483] width 155 height 38
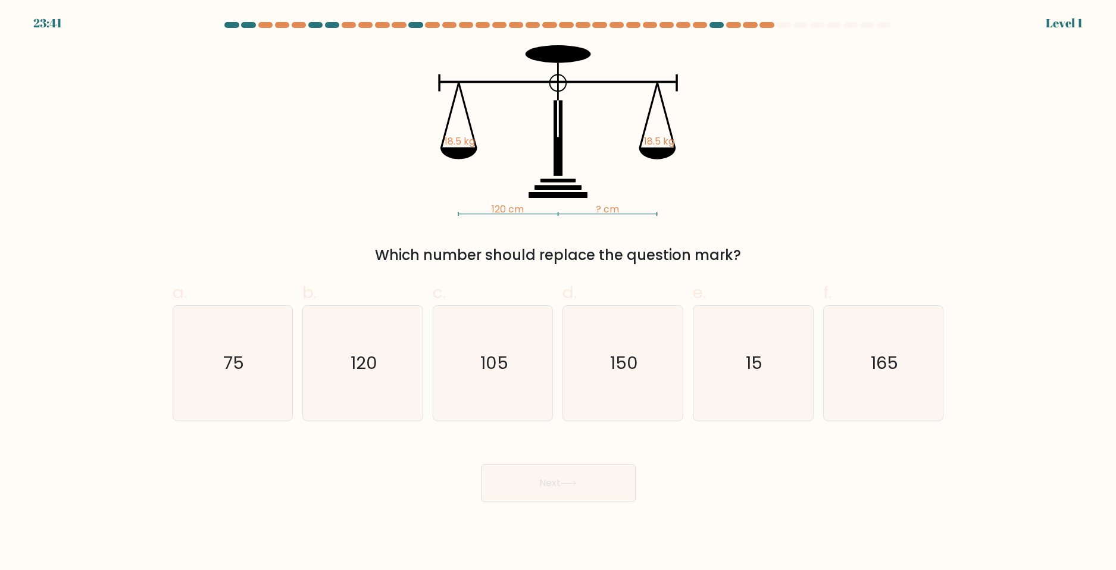
click at [518, 402] on icon "105" at bounding box center [493, 363] width 115 height 115
click at [558, 293] on input "c. 105" at bounding box center [558, 289] width 1 height 8
radio input "true"
click at [539, 492] on button "Next" at bounding box center [558, 483] width 155 height 38
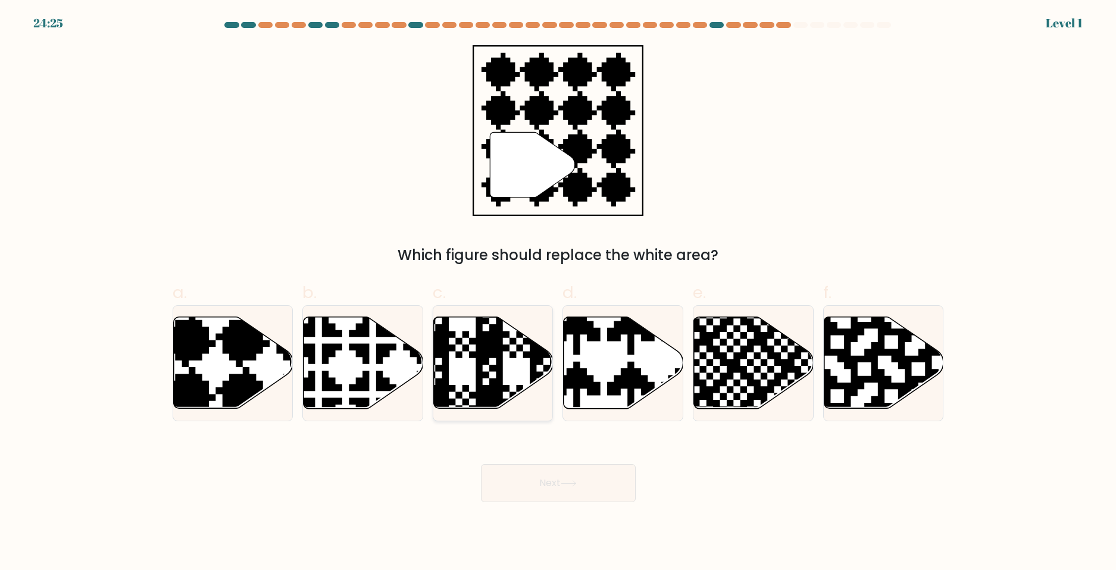
click at [526, 400] on icon at bounding box center [493, 363] width 120 height 93
click at [558, 293] on input "c." at bounding box center [558, 289] width 1 height 8
radio input "true"
drag, startPoint x: 533, startPoint y: 492, endPoint x: 534, endPoint y: 449, distance: 42.9
click at [534, 492] on button "Next" at bounding box center [558, 483] width 155 height 38
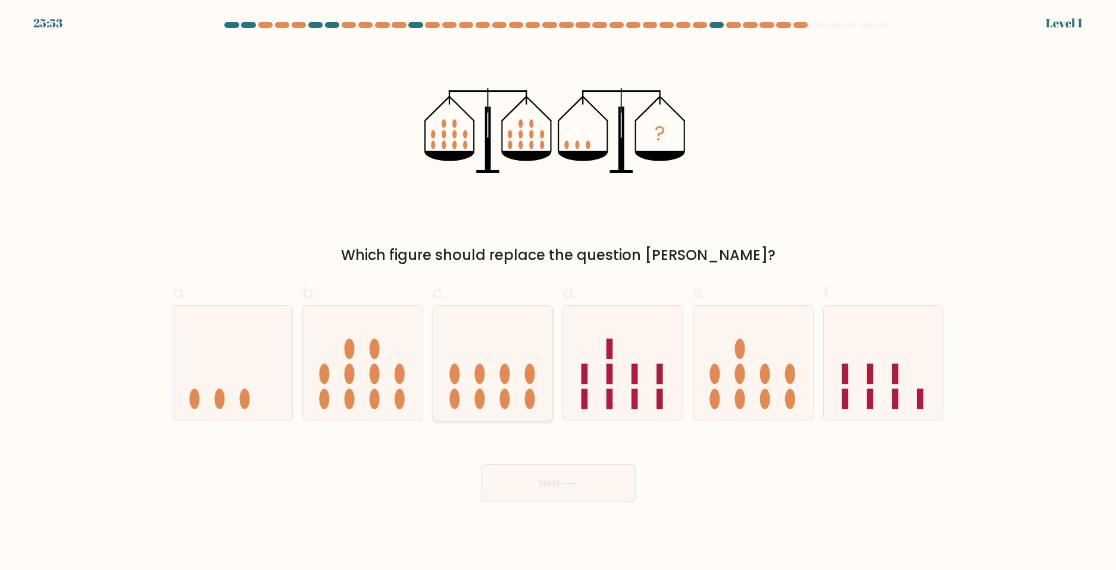
click at [521, 396] on icon at bounding box center [493, 363] width 120 height 99
click at [558, 293] on input "c." at bounding box center [558, 289] width 1 height 8
radio input "true"
drag, startPoint x: 534, startPoint y: 496, endPoint x: 524, endPoint y: 478, distance: 20.5
click at [533, 495] on button "Next" at bounding box center [558, 483] width 155 height 38
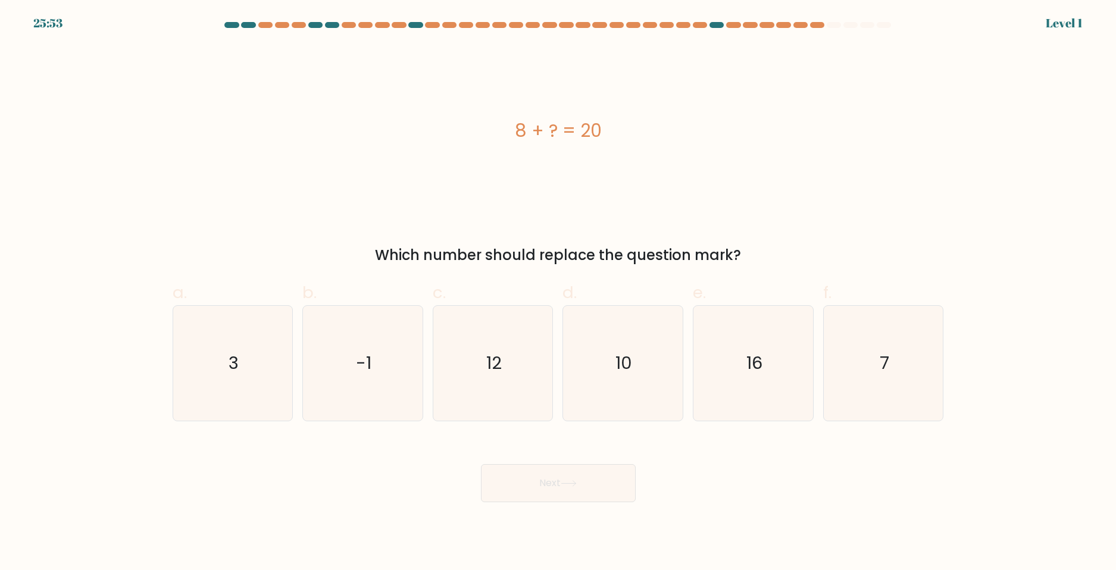
click at [511, 422] on form "a. 3" at bounding box center [558, 262] width 1116 height 480
click at [516, 498] on button "Next" at bounding box center [558, 483] width 155 height 38
click at [517, 409] on icon "12" at bounding box center [493, 363] width 115 height 115
click at [558, 293] on input "c. 12" at bounding box center [558, 289] width 1 height 8
radio input "true"
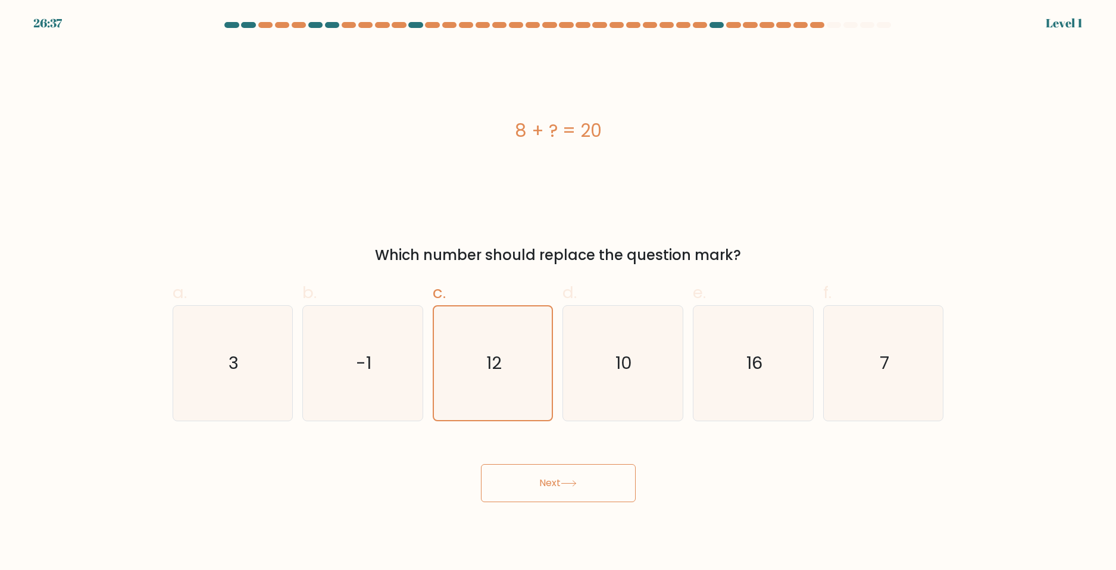
click at [525, 471] on button "Next" at bounding box center [558, 483] width 155 height 38
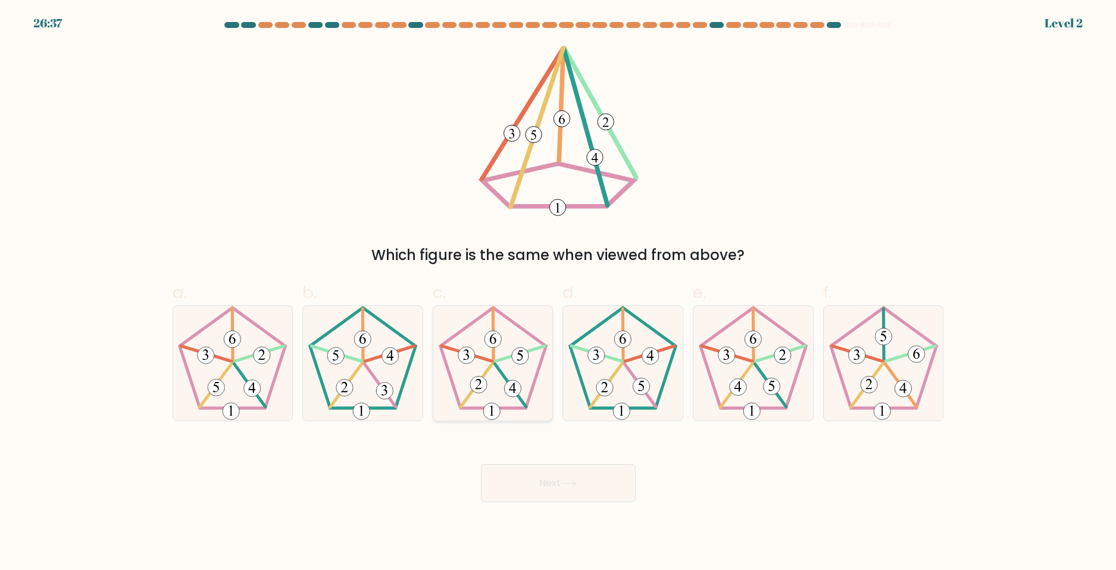
click at [515, 405] on icon at bounding box center [493, 363] width 115 height 115
click at [558, 293] on input "c." at bounding box center [558, 289] width 1 height 8
radio input "true"
drag, startPoint x: 519, startPoint y: 489, endPoint x: 521, endPoint y: 477, distance: 11.6
click at [519, 489] on button "Next" at bounding box center [558, 483] width 155 height 38
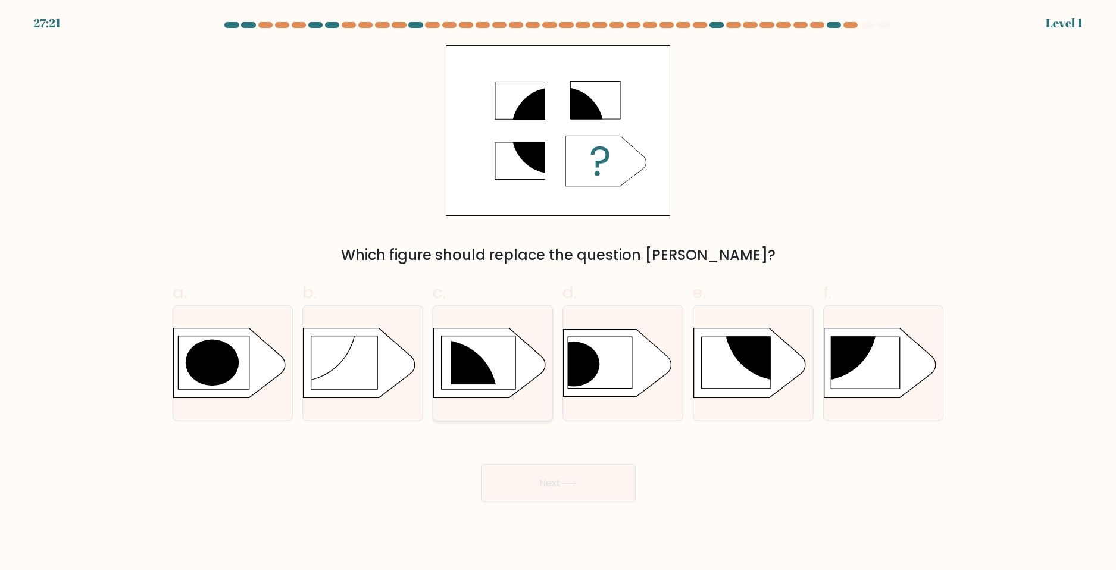
click at [517, 396] on icon at bounding box center [493, 363] width 120 height 71
click at [558, 293] on input "c." at bounding box center [558, 289] width 1 height 8
radio input "true"
click at [522, 473] on button "Next" at bounding box center [558, 483] width 155 height 38
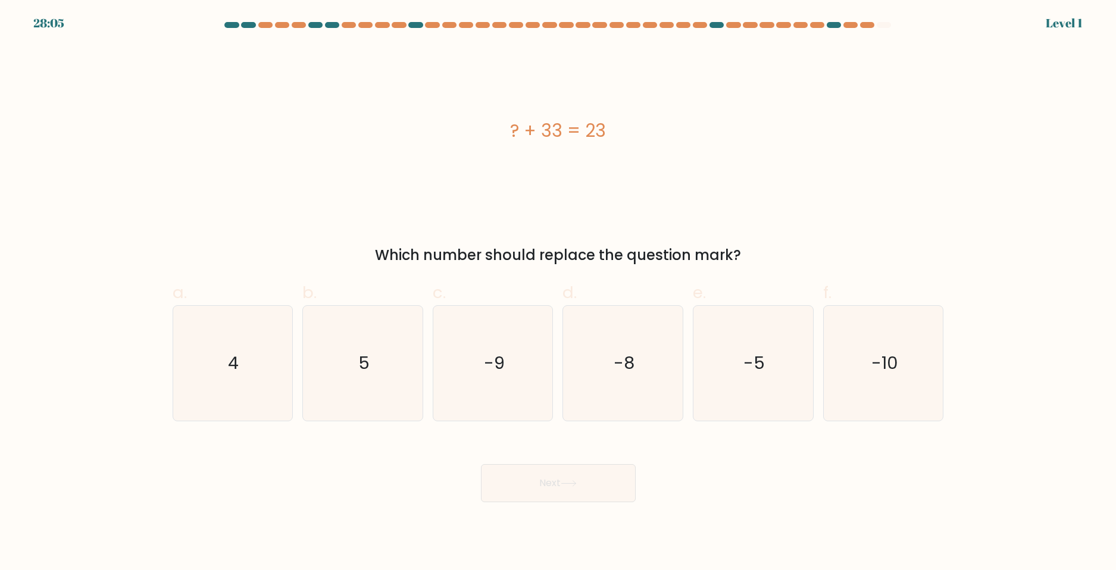
click at [513, 396] on icon "-9" at bounding box center [493, 363] width 115 height 115
click at [558, 293] on input "c. -9" at bounding box center [558, 289] width 1 height 8
radio input "true"
click at [509, 487] on button "Next" at bounding box center [558, 483] width 155 height 38
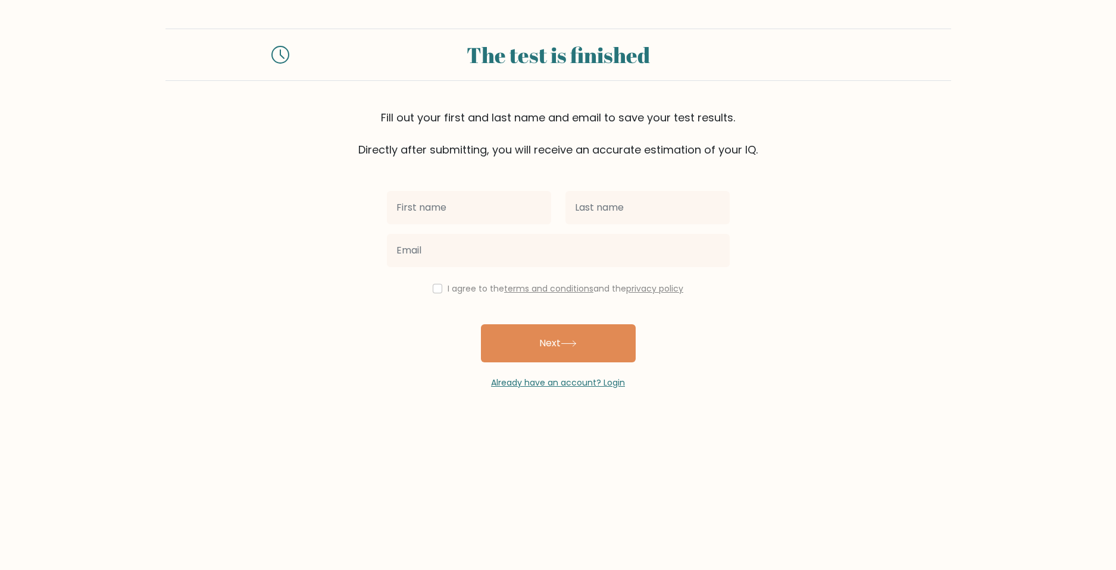
click at [433, 294] on div "I agree to the terms and conditions and the privacy policy" at bounding box center [558, 288] width 357 height 14
click at [449, 209] on input "text" at bounding box center [469, 207] width 164 height 33
type input "[PERSON_NAME]"
click at [596, 211] on input "text" at bounding box center [647, 207] width 164 height 33
type input "brown"
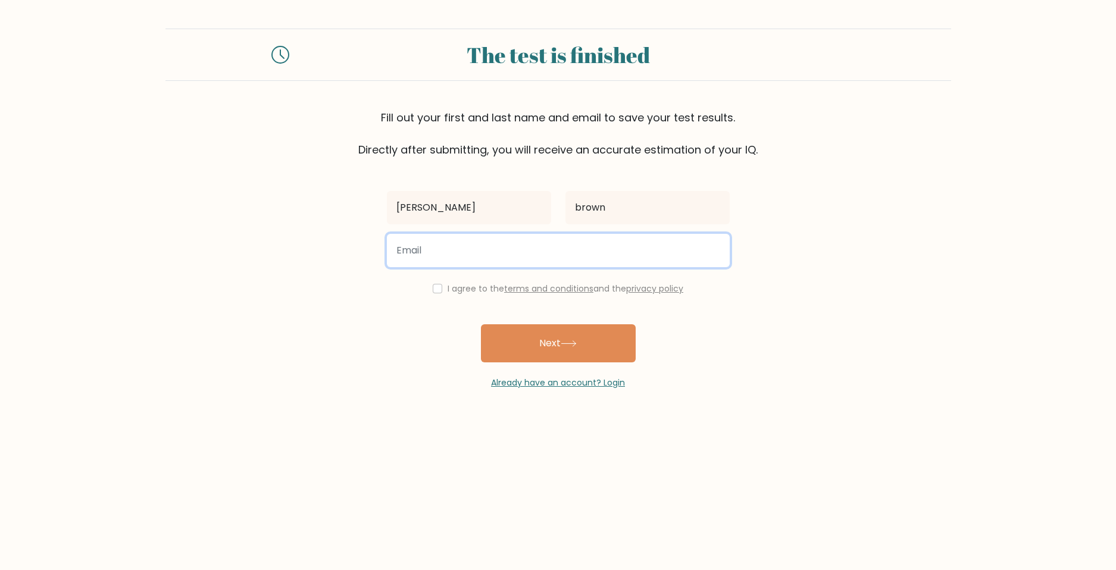
click at [547, 254] on input "email" at bounding box center [558, 250] width 343 height 33
type input "rapid.response.roofing.wm@gmail.com"
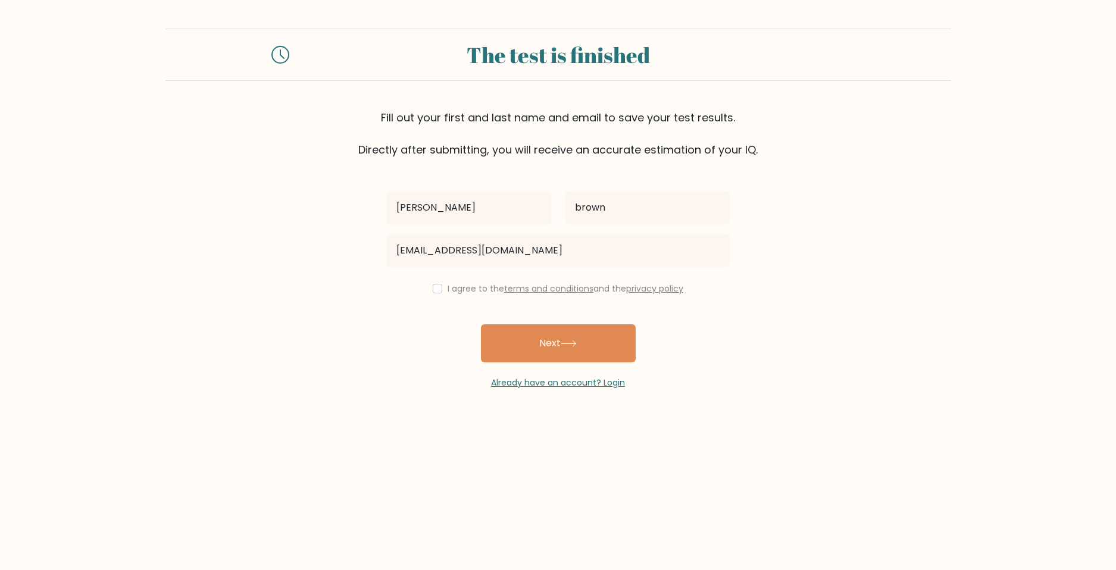
click at [440, 291] on div "I agree to the terms and conditions and the privacy policy" at bounding box center [558, 288] width 357 height 14
click at [434, 289] on input "checkbox" at bounding box center [438, 289] width 10 height 10
checkbox input "true"
click at [561, 329] on button "Next" at bounding box center [558, 343] width 155 height 38
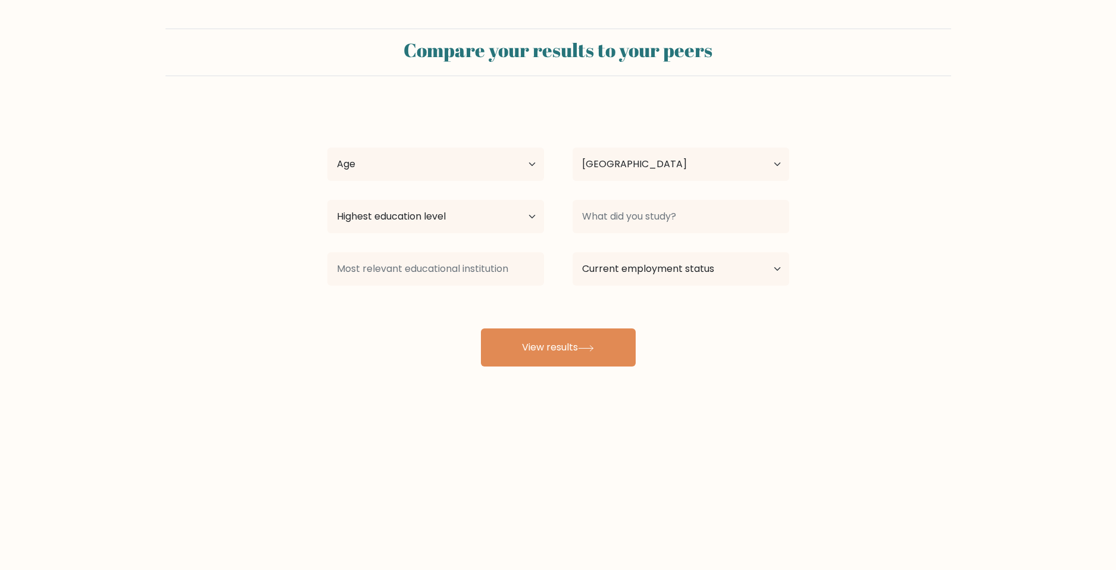
select select "GB"
click at [558, 349] on button "View results" at bounding box center [558, 347] width 155 height 38
click at [506, 162] on select "Age Under 18 years old 18-24 years old 25-34 years old 35-44 years old 45-54 ye…" at bounding box center [435, 164] width 217 height 33
select select "35_44"
click at [327, 148] on select "Age Under 18 years old 18-24 years old 25-34 years old 35-44 years old 45-54 ye…" at bounding box center [435, 164] width 217 height 33
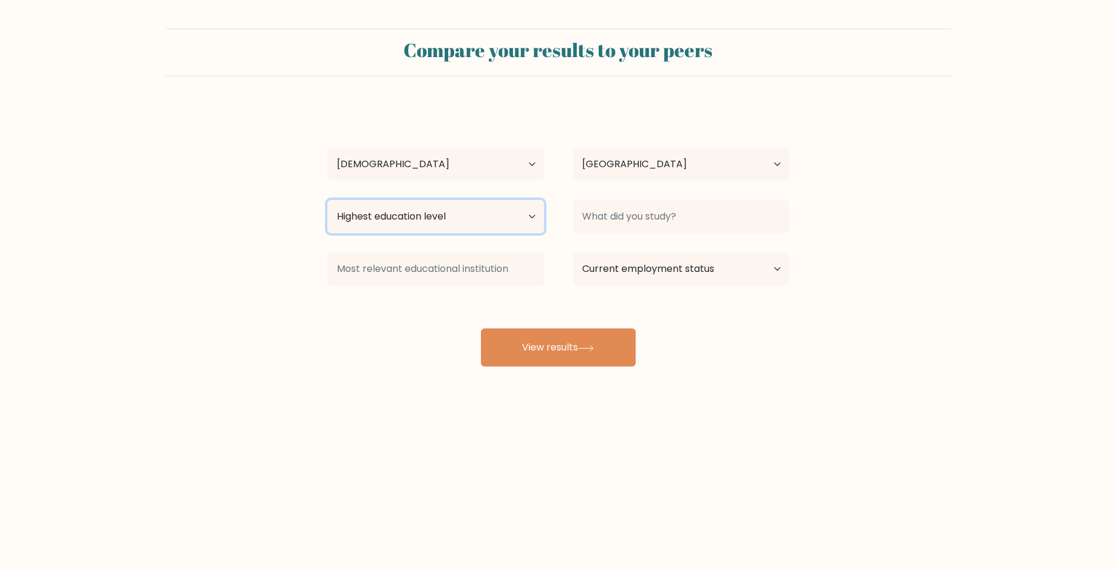
click at [494, 217] on select "Highest education level No schooling Primary Lower Secondary Upper Secondary Oc…" at bounding box center [435, 216] width 217 height 33
select select "upper_secondary"
click at [327, 200] on select "Highest education level No schooling Primary Lower Secondary Upper Secondary Oc…" at bounding box center [435, 216] width 217 height 33
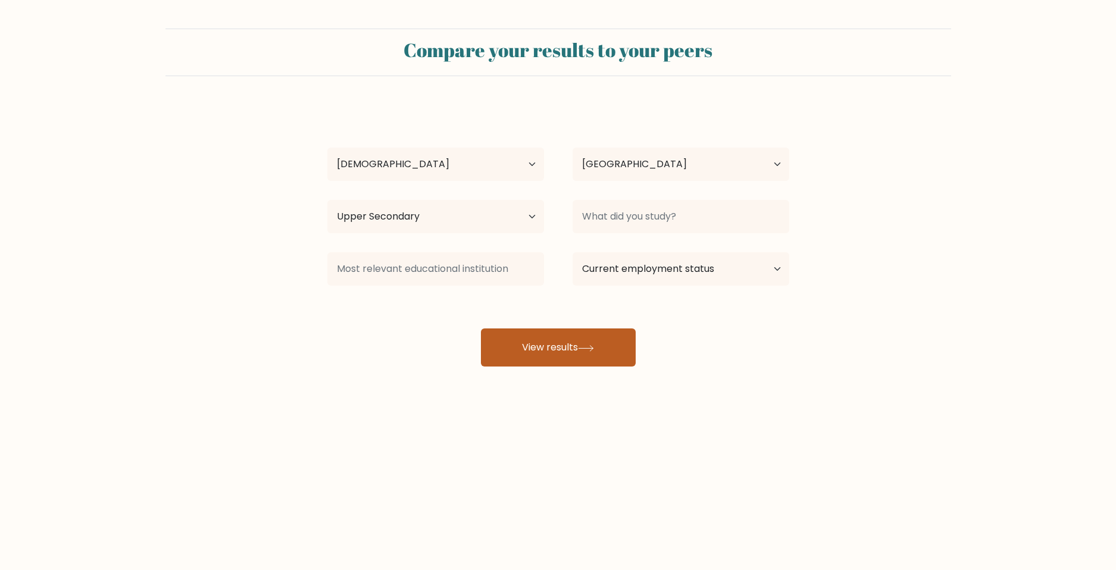
click at [575, 330] on button "View results" at bounding box center [558, 347] width 155 height 38
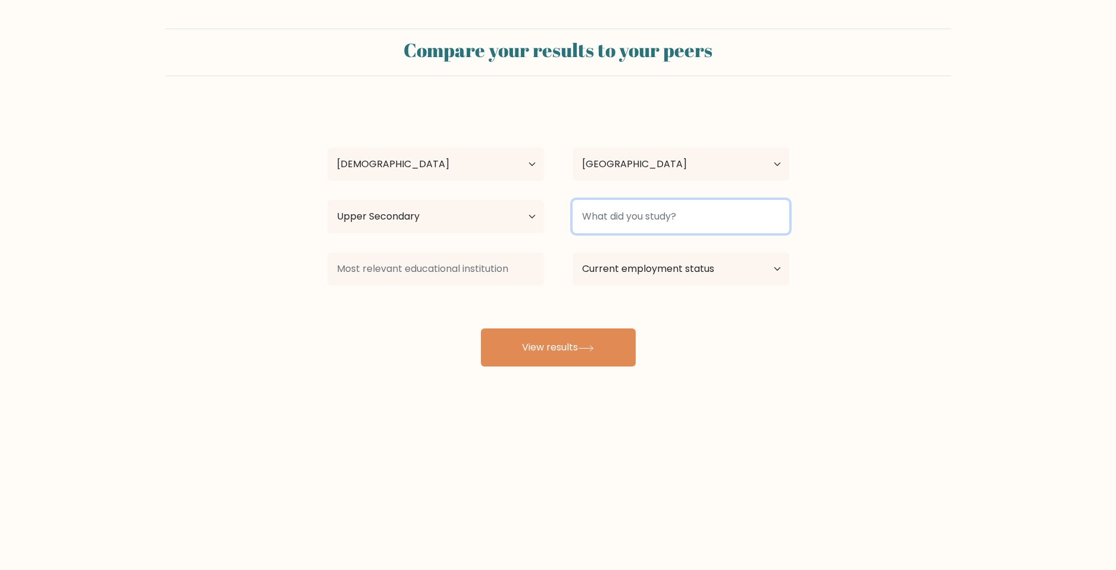
click at [641, 217] on input at bounding box center [680, 216] width 217 height 33
click at [675, 214] on input at bounding box center [680, 216] width 217 height 33
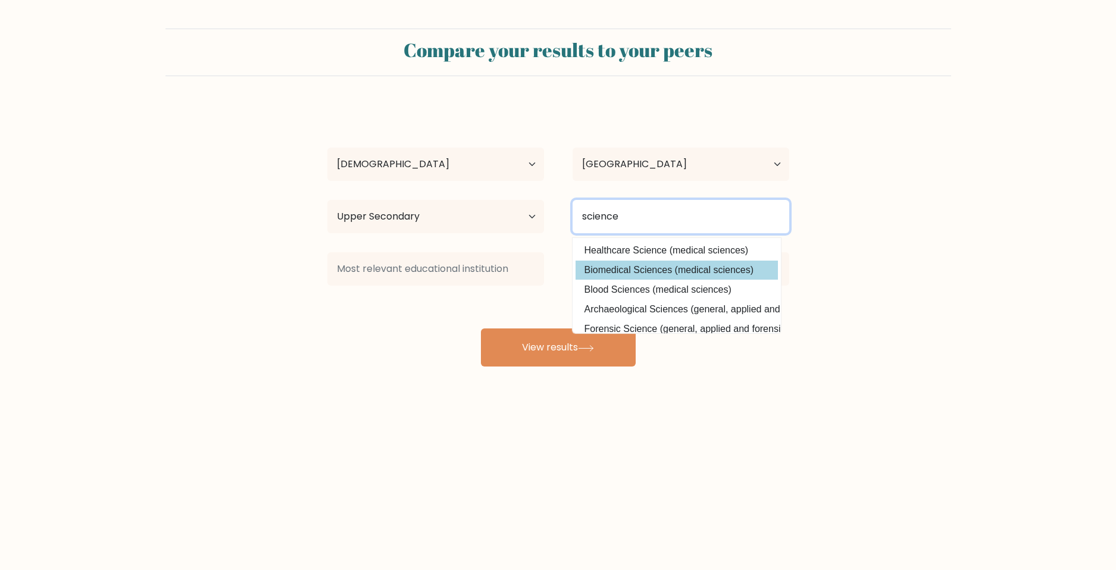
type input "science"
click at [630, 268] on div "kevin brown Age Under 18 years old 18-24 years old 25-34 years old 35-44 years …" at bounding box center [558, 236] width 476 height 262
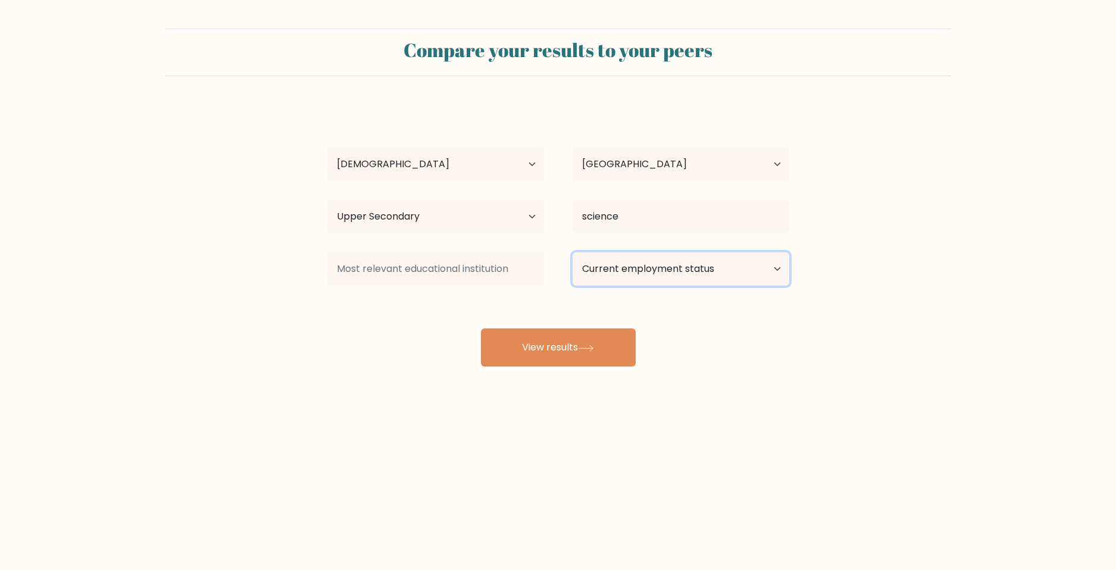
click at [719, 273] on select "Current employment status Employed Student Retired Other / prefer not to answer" at bounding box center [680, 268] width 217 height 33
select select "employed"
click at [572, 252] on select "Current employment status Employed Student Retired Other / prefer not to answer" at bounding box center [680, 268] width 217 height 33
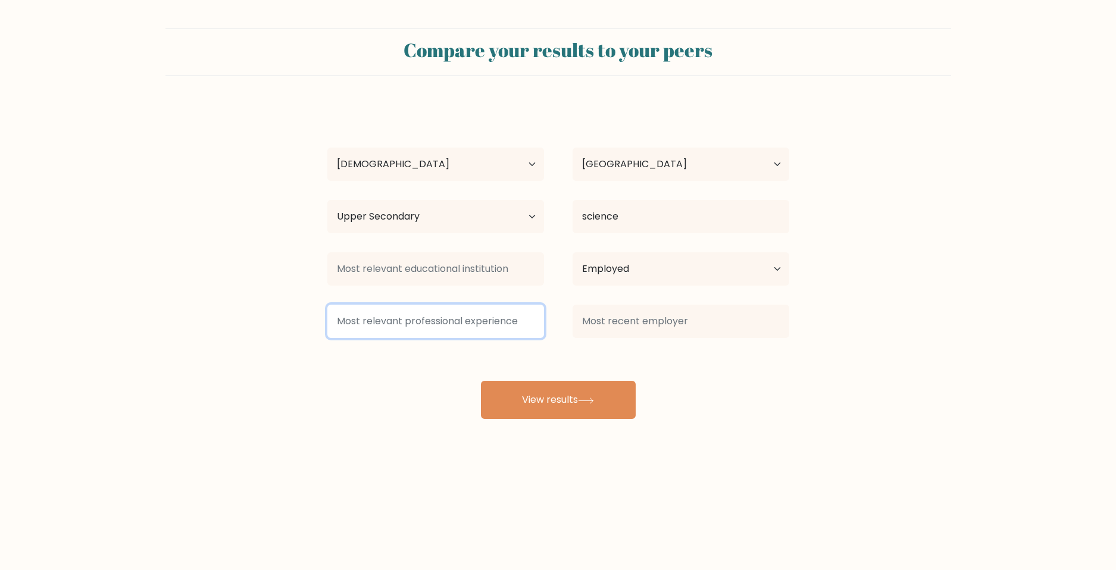
click at [415, 320] on input at bounding box center [435, 321] width 217 height 33
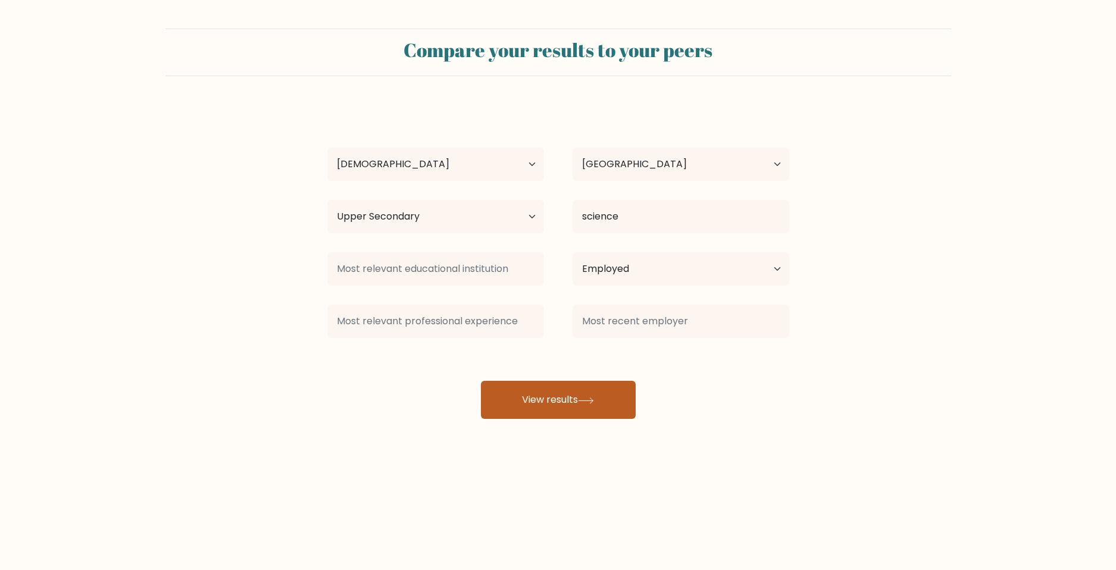
click at [556, 398] on button "View results" at bounding box center [558, 400] width 155 height 38
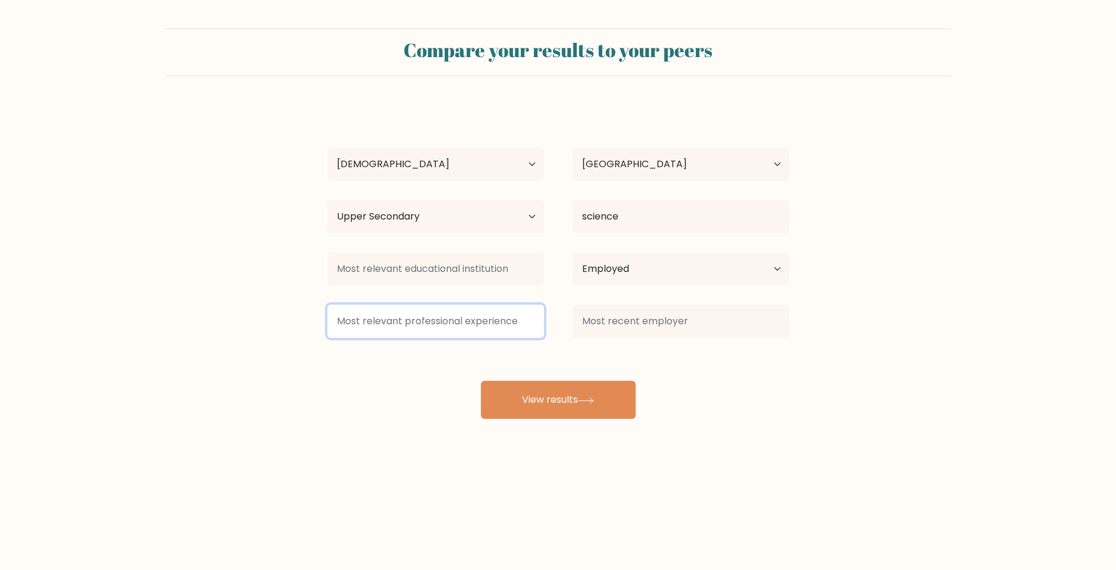
click at [443, 319] on input at bounding box center [435, 321] width 217 height 33
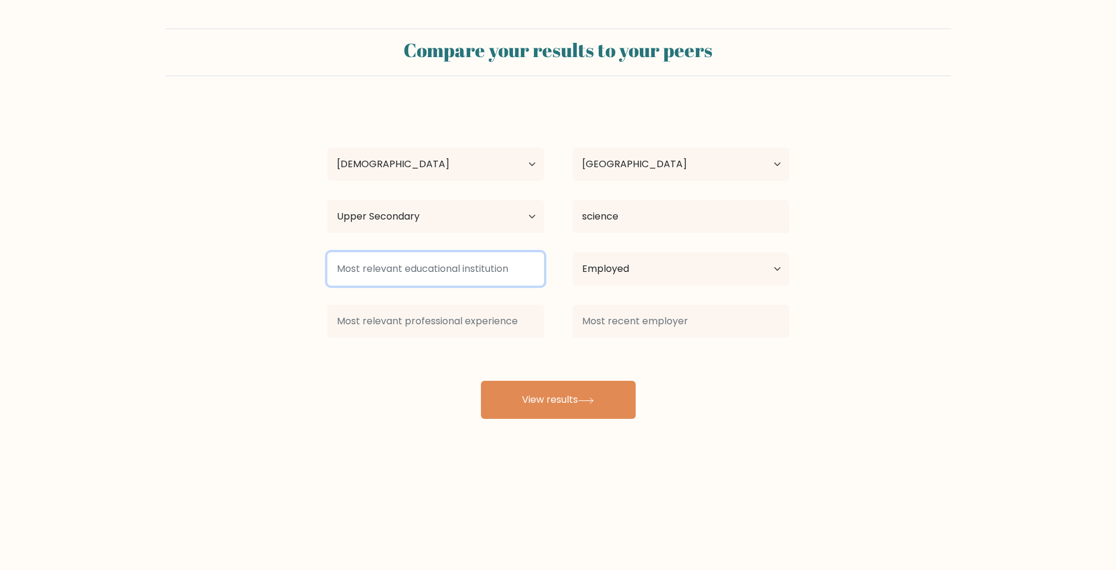
click at [445, 277] on input at bounding box center [435, 268] width 217 height 33
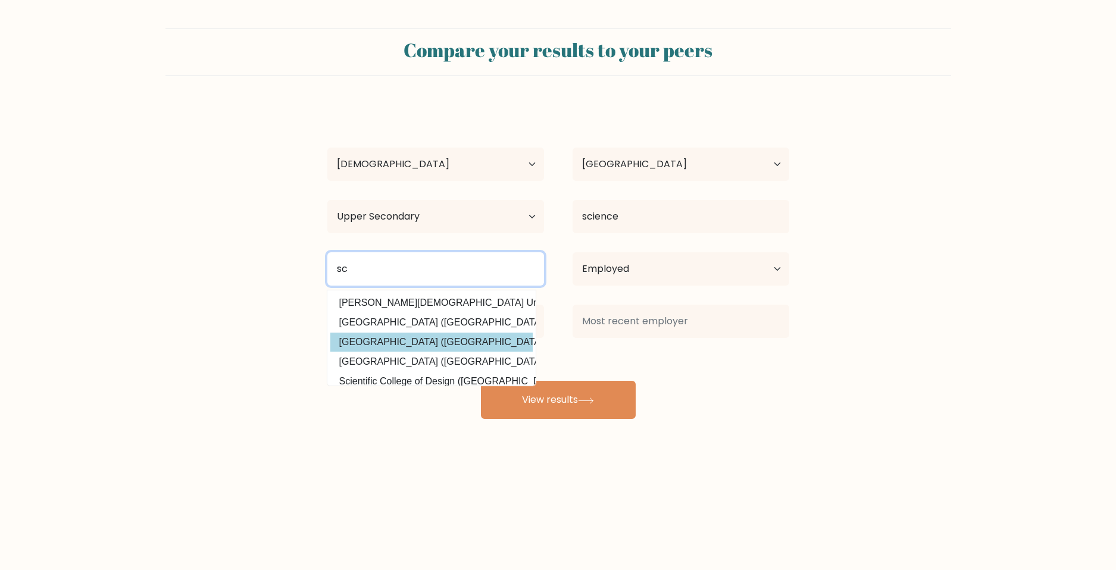
type input "sc"
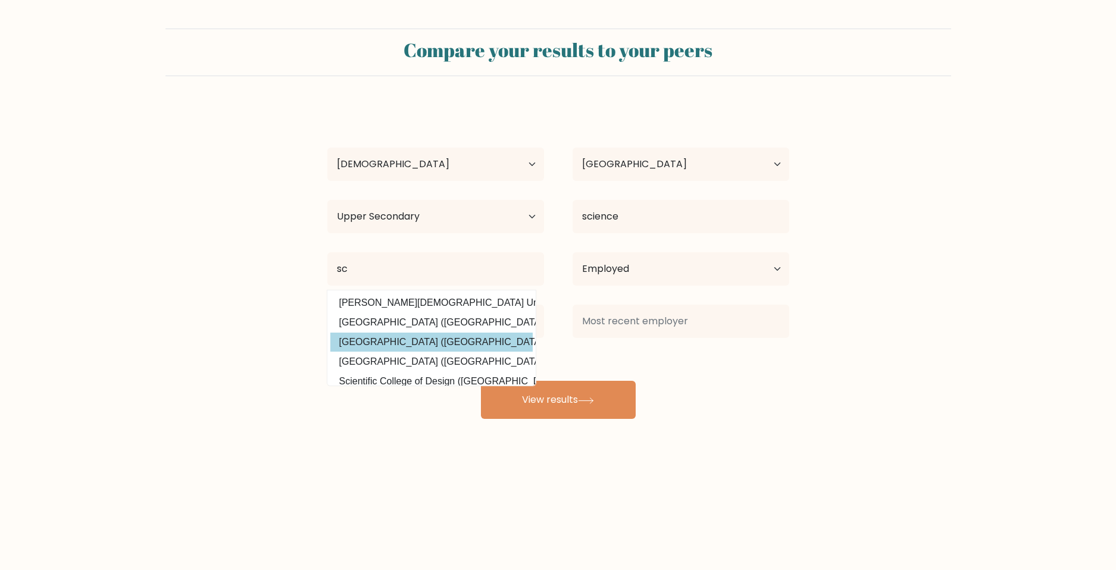
click at [400, 342] on div "kevin brown Age Under 18 years old 18-24 years old 25-34 years old 35-44 years …" at bounding box center [558, 262] width 476 height 314
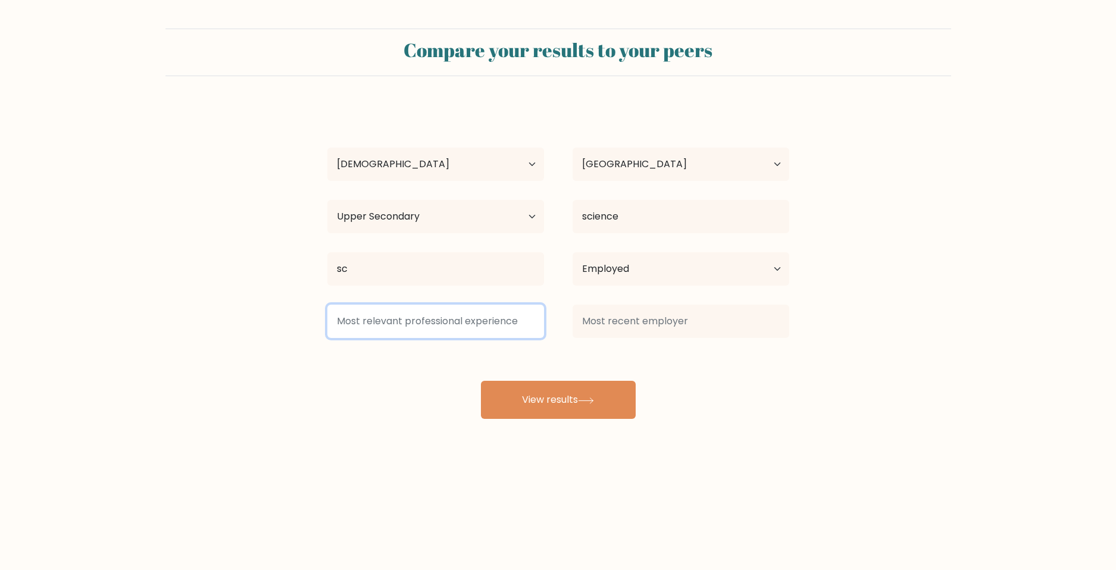
click at [440, 318] on input at bounding box center [435, 321] width 217 height 33
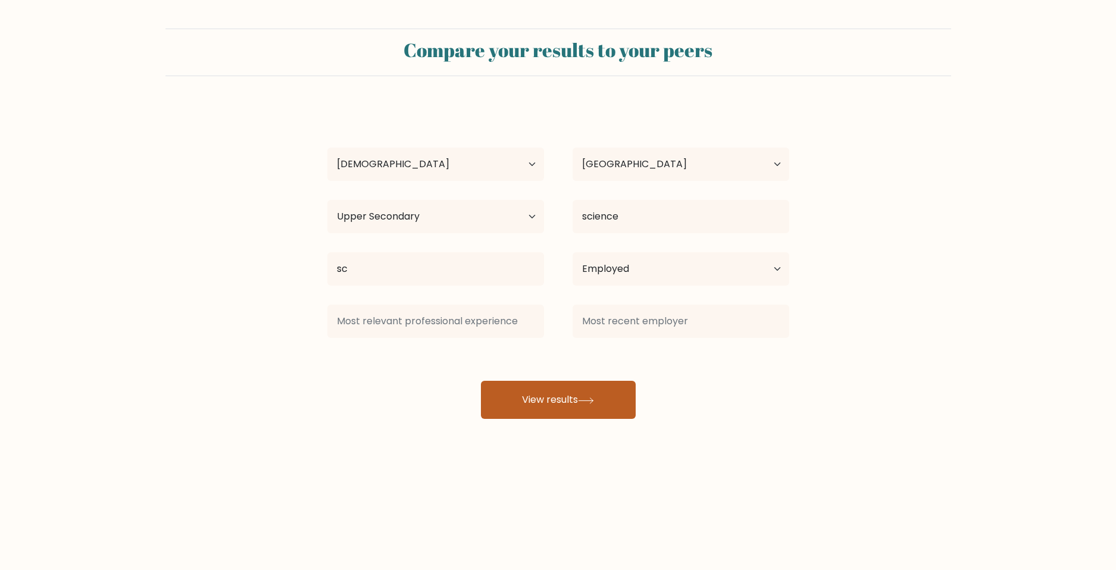
click at [572, 401] on button "View results" at bounding box center [558, 400] width 155 height 38
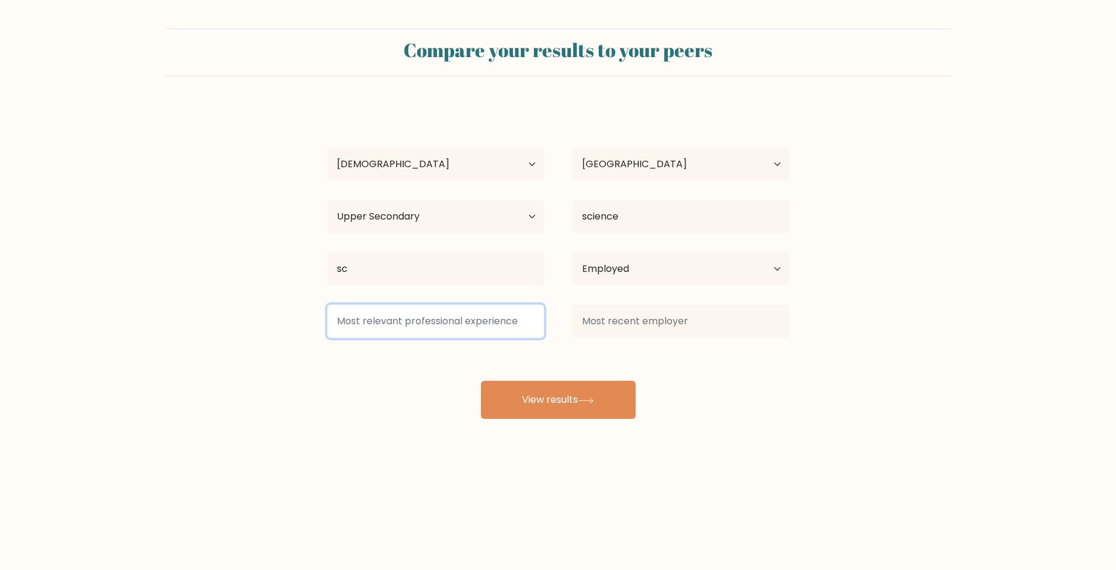
click at [440, 320] on input at bounding box center [435, 321] width 217 height 33
type input "roofer"
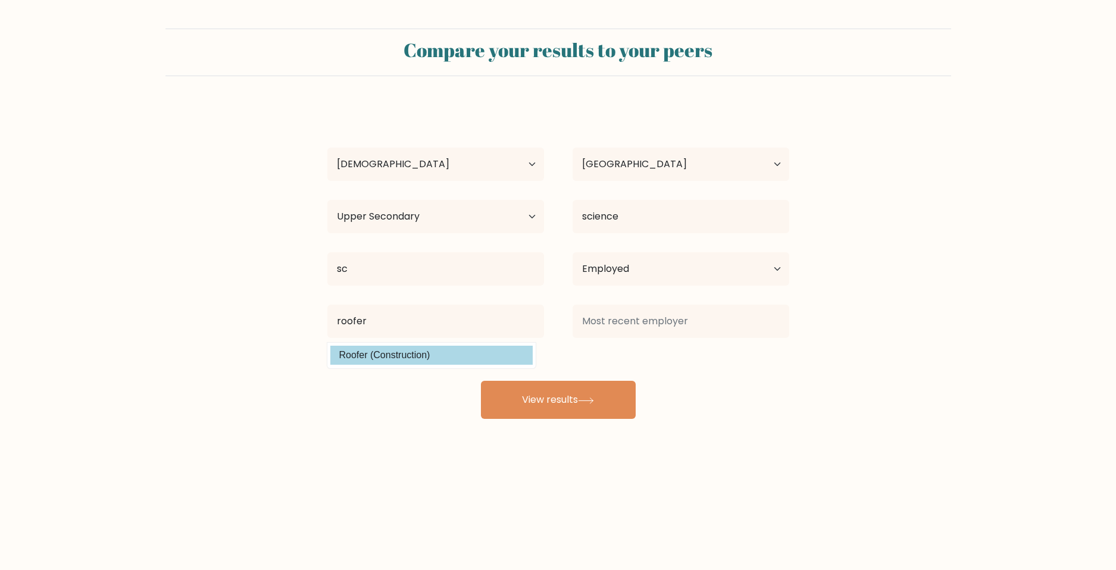
click at [365, 359] on div "kevin brown Age Under 18 years old 18-24 years old 25-34 years old 35-44 years …" at bounding box center [558, 262] width 476 height 314
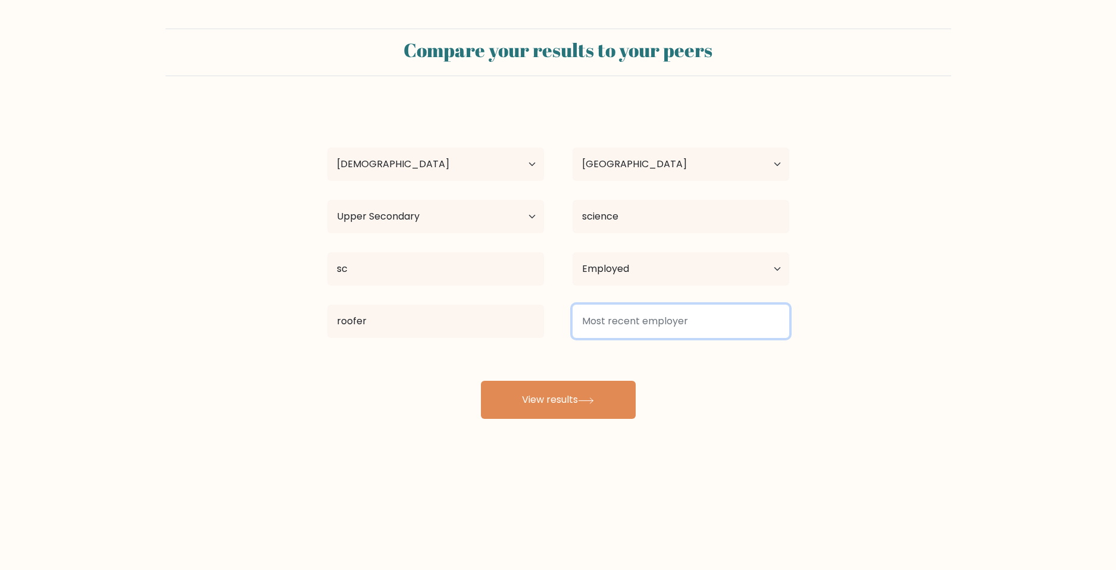
click at [677, 332] on input at bounding box center [680, 321] width 217 height 33
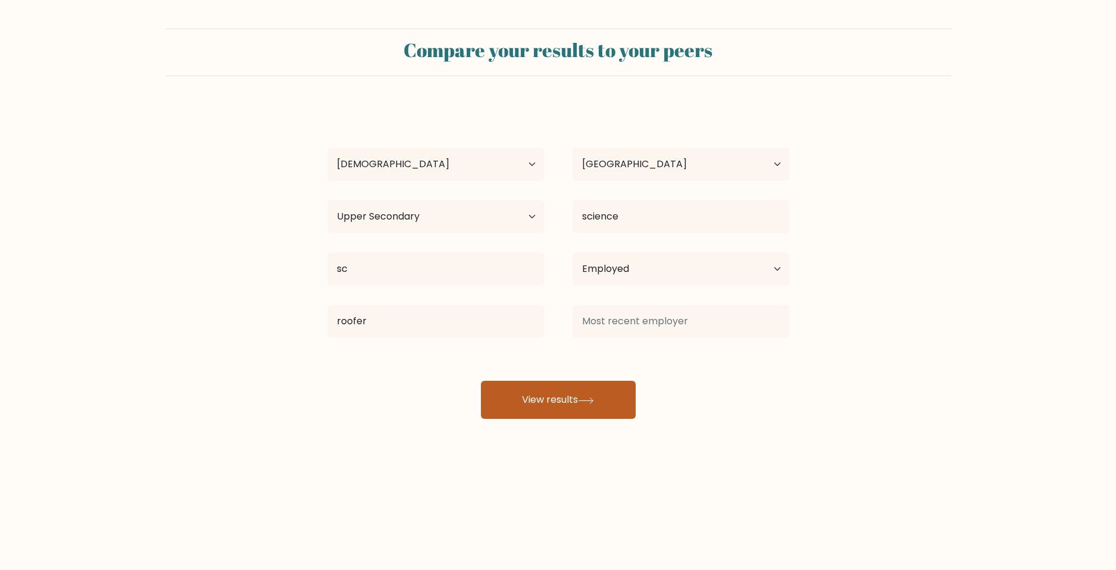
click at [546, 392] on button "View results" at bounding box center [558, 400] width 155 height 38
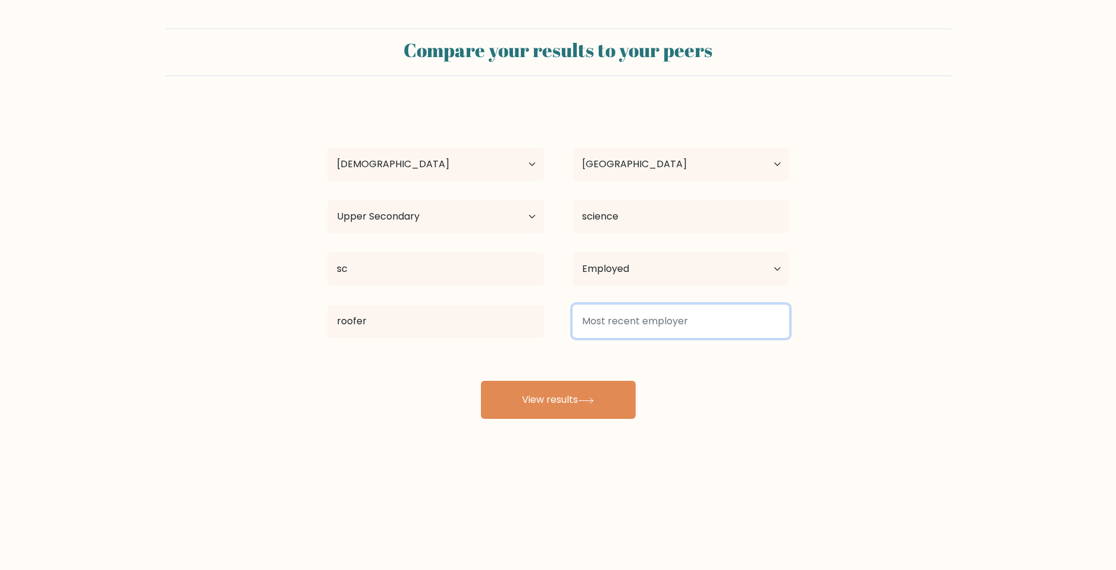
click at [625, 320] on input at bounding box center [680, 321] width 217 height 33
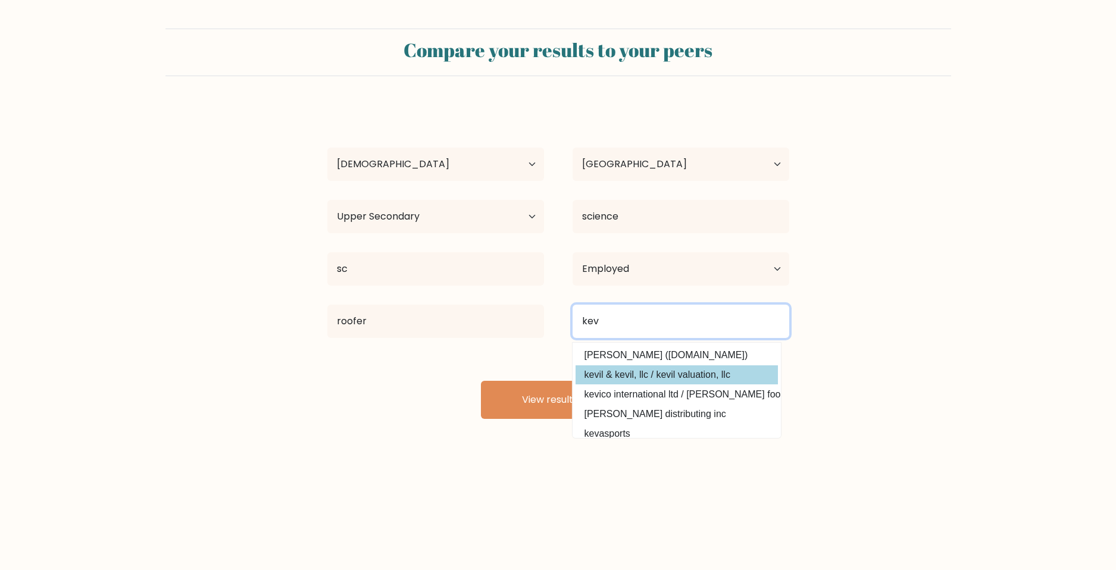
type input "kev"
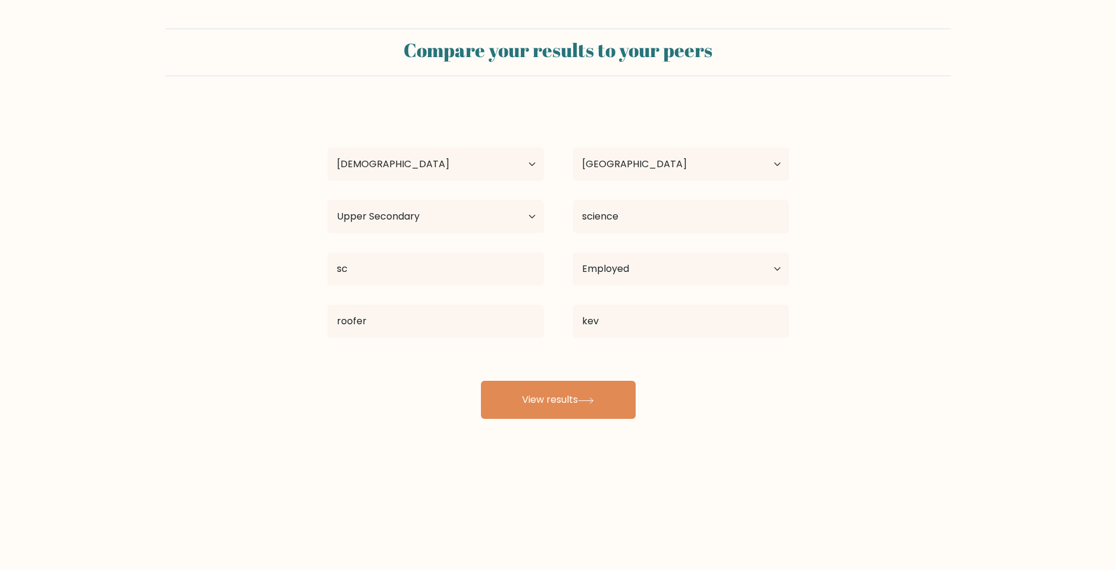
click at [622, 367] on div "kevin brown Age Under 18 years old 18-24 years old 25-34 years old 35-44 years …" at bounding box center [558, 262] width 476 height 314
click at [558, 418] on button "View results" at bounding box center [558, 400] width 155 height 38
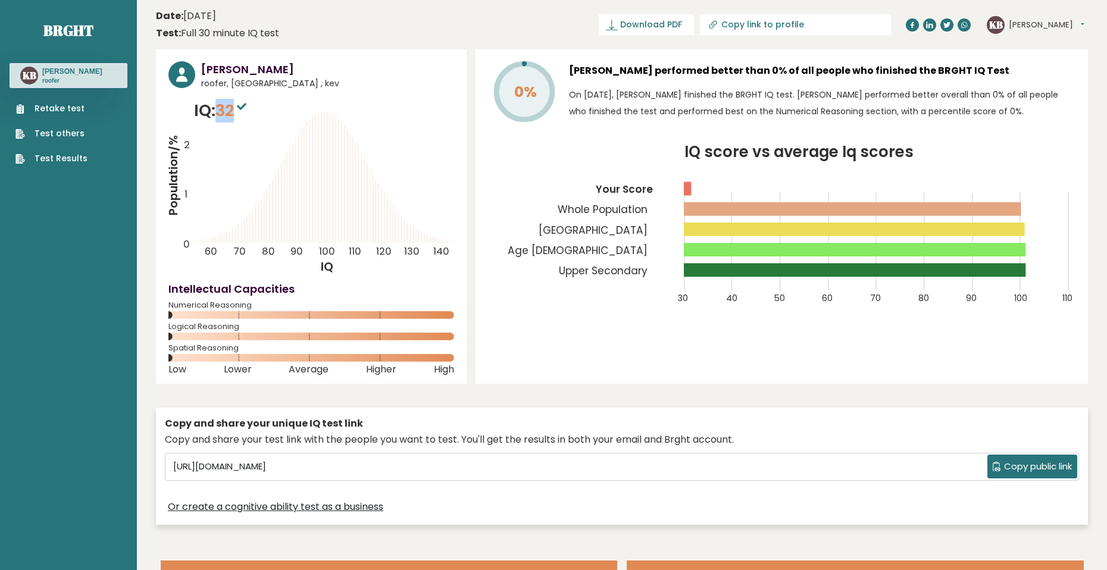
drag, startPoint x: 221, startPoint y: 110, endPoint x: 237, endPoint y: 111, distance: 16.7
click at [237, 111] on span "32" at bounding box center [232, 110] width 34 height 22
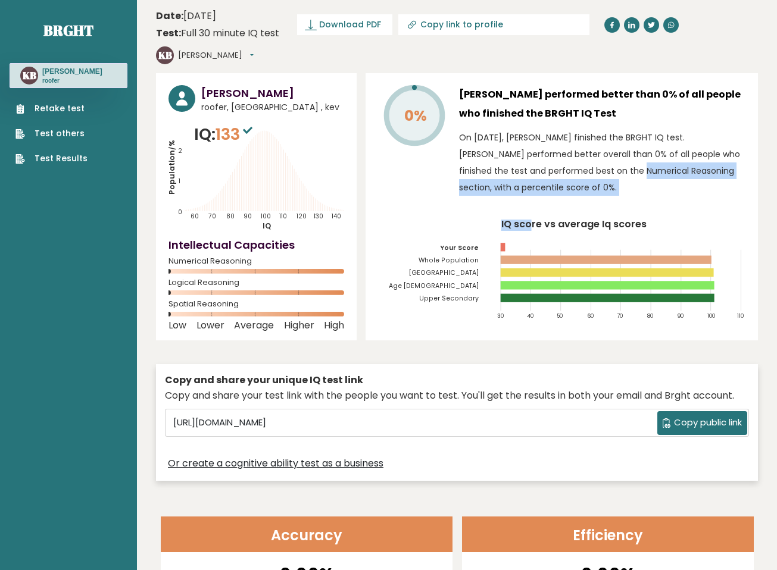
drag, startPoint x: 532, startPoint y: 179, endPoint x: 533, endPoint y: 154, distance: 25.6
click at [533, 154] on div "0% Kevin Brown performed better than 0% of all people who finished the BRGHT IQ…" at bounding box center [561, 206] width 392 height 267
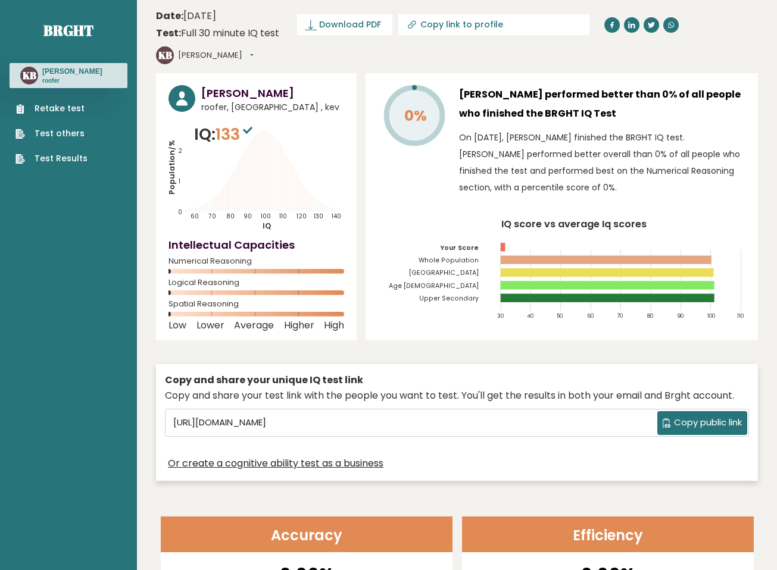
click at [395, 145] on div "0%" at bounding box center [413, 143] width 71 height 117
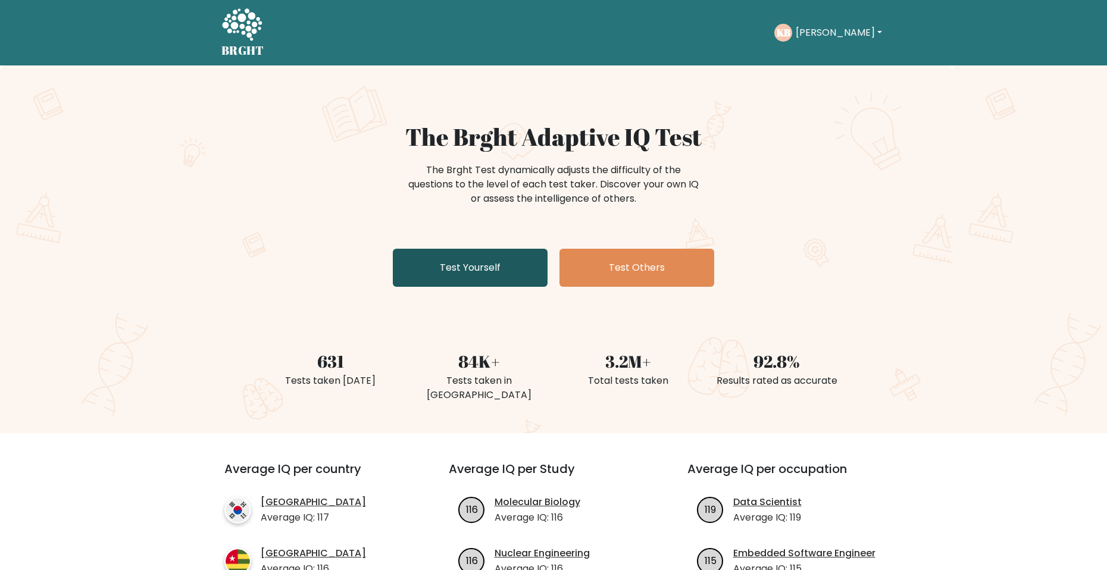
click at [474, 272] on link "Test Yourself" at bounding box center [470, 268] width 155 height 38
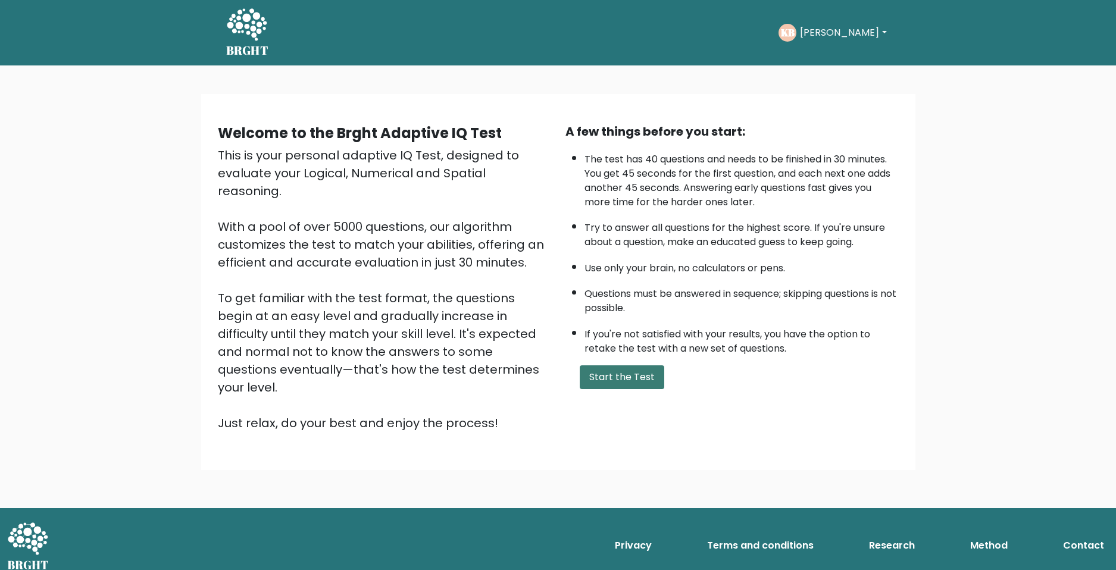
click at [633, 381] on button "Start the Test" at bounding box center [622, 377] width 84 height 24
click at [603, 380] on button "Start the Test" at bounding box center [622, 377] width 84 height 24
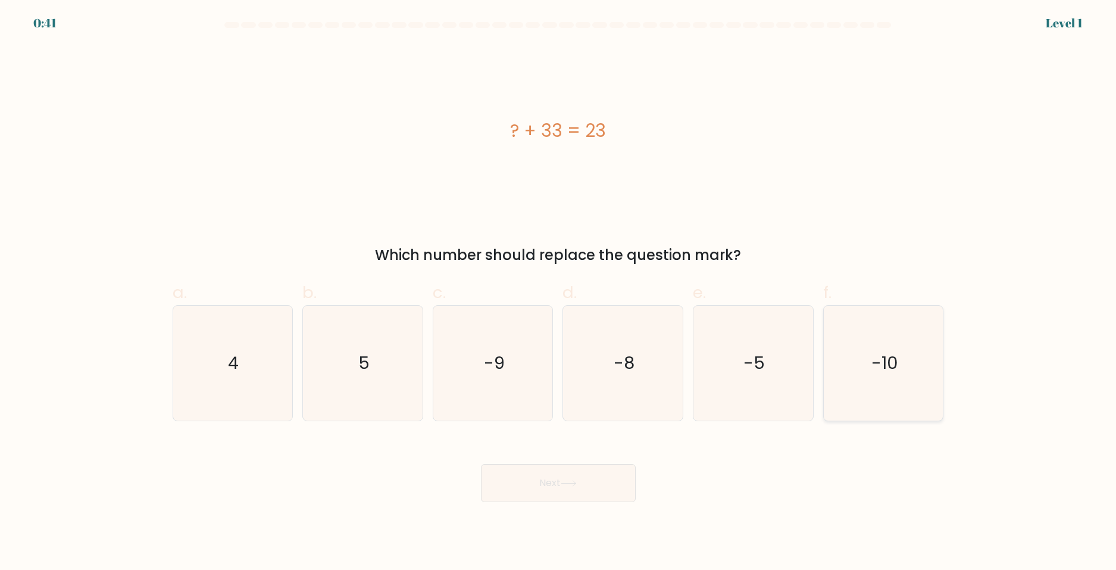
click at [896, 364] on text "-10" at bounding box center [884, 363] width 27 height 24
click at [559, 293] on input "f. -10" at bounding box center [558, 289] width 1 height 8
radio input "true"
click at [555, 489] on button "Next" at bounding box center [558, 483] width 155 height 38
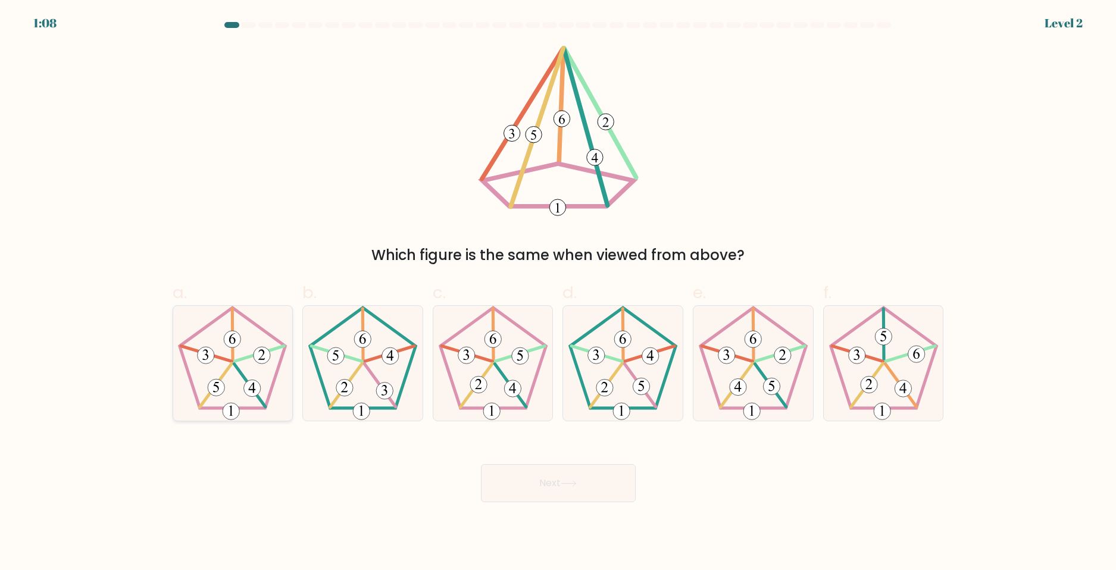
click at [237, 362] on icon at bounding box center [232, 363] width 115 height 115
click at [558, 293] on input "a." at bounding box center [558, 289] width 1 height 8
radio input "true"
click at [554, 487] on button "Next" at bounding box center [558, 483] width 155 height 38
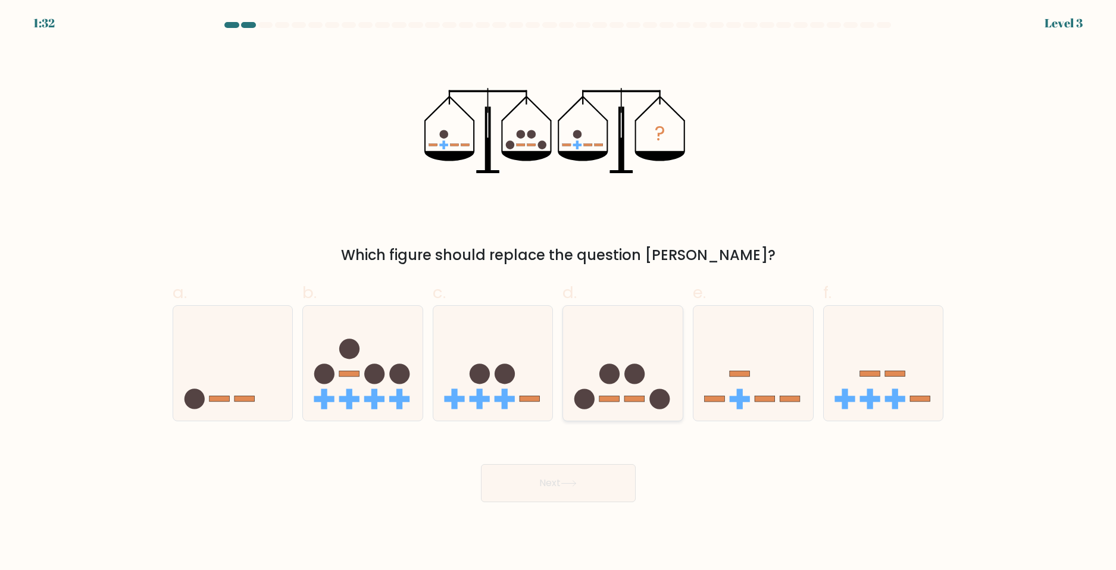
click at [628, 388] on icon at bounding box center [623, 363] width 120 height 99
click at [559, 293] on input "d." at bounding box center [558, 289] width 1 height 8
radio input "true"
click at [588, 479] on button "Next" at bounding box center [558, 483] width 155 height 38
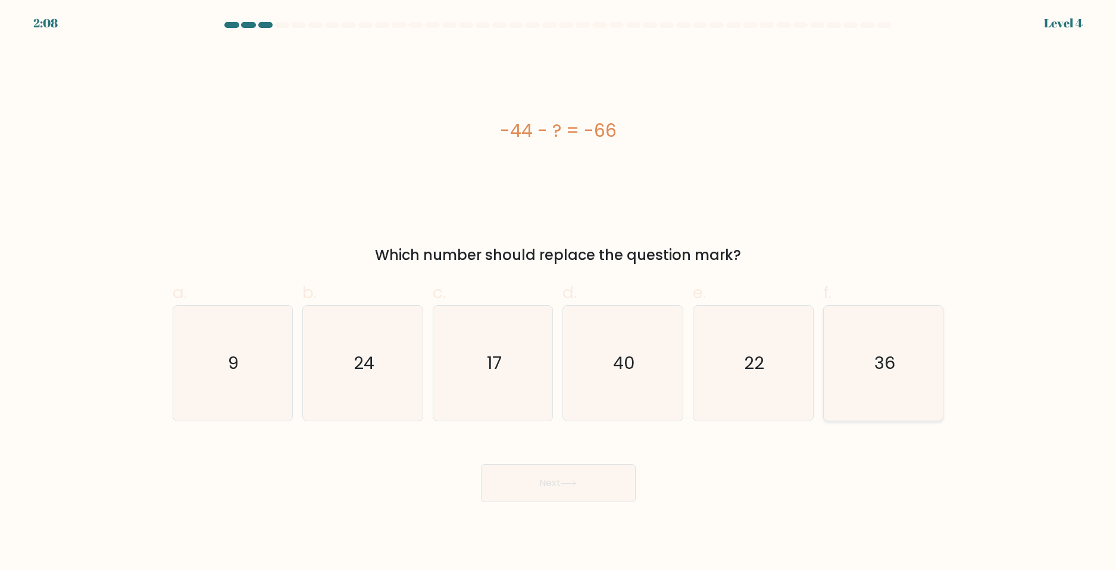
click at [882, 375] on icon "36" at bounding box center [883, 363] width 115 height 115
click at [559, 293] on input "f. 36" at bounding box center [558, 289] width 1 height 8
radio input "true"
click at [569, 483] on icon at bounding box center [568, 483] width 14 height 5
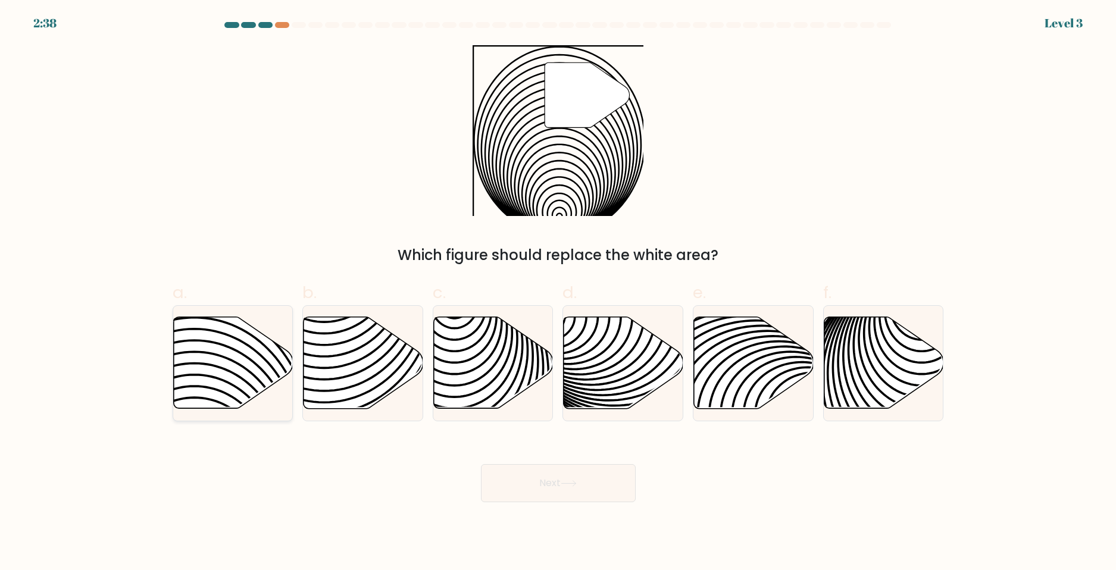
click at [255, 365] on icon at bounding box center [194, 415] width 241 height 241
click at [558, 293] on input "a." at bounding box center [558, 289] width 1 height 8
radio input "true"
click at [513, 485] on button "Next" at bounding box center [558, 483] width 155 height 38
click at [551, 484] on button "Next" at bounding box center [558, 483] width 155 height 38
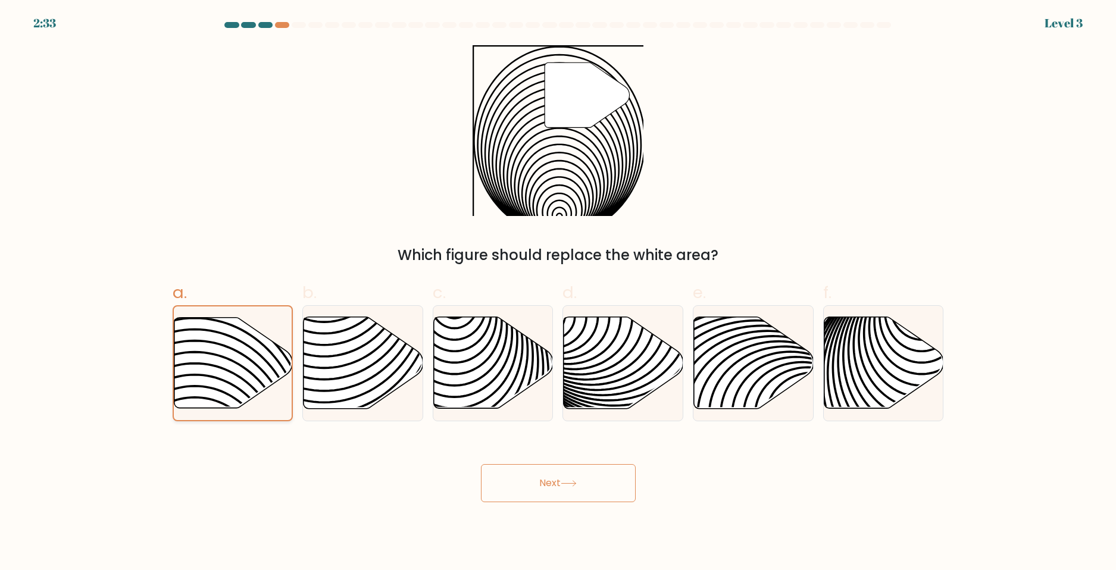
click at [226, 340] on icon at bounding box center [233, 362] width 118 height 90
click at [558, 293] on input "a." at bounding box center [558, 289] width 1 height 8
click at [553, 477] on button "Next" at bounding box center [558, 483] width 155 height 38
click at [517, 393] on icon at bounding box center [454, 415] width 241 height 241
click at [558, 293] on input "c." at bounding box center [558, 289] width 1 height 8
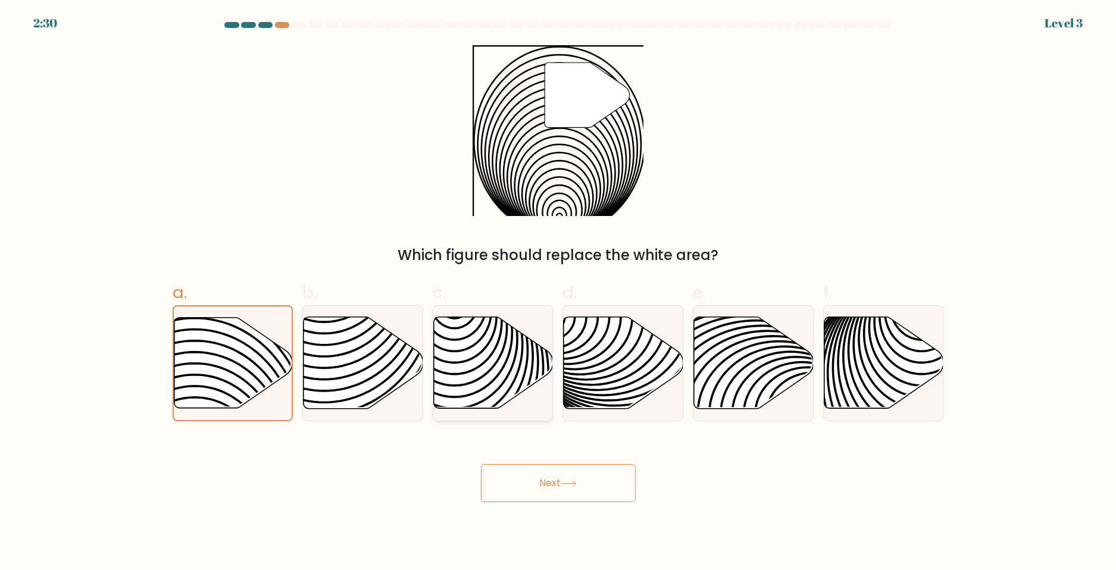
radio input "true"
click at [280, 361] on icon at bounding box center [233, 363] width 120 height 92
click at [558, 293] on input "a." at bounding box center [558, 289] width 1 height 8
radio input "true"
click at [514, 481] on button "Next" at bounding box center [558, 483] width 155 height 38
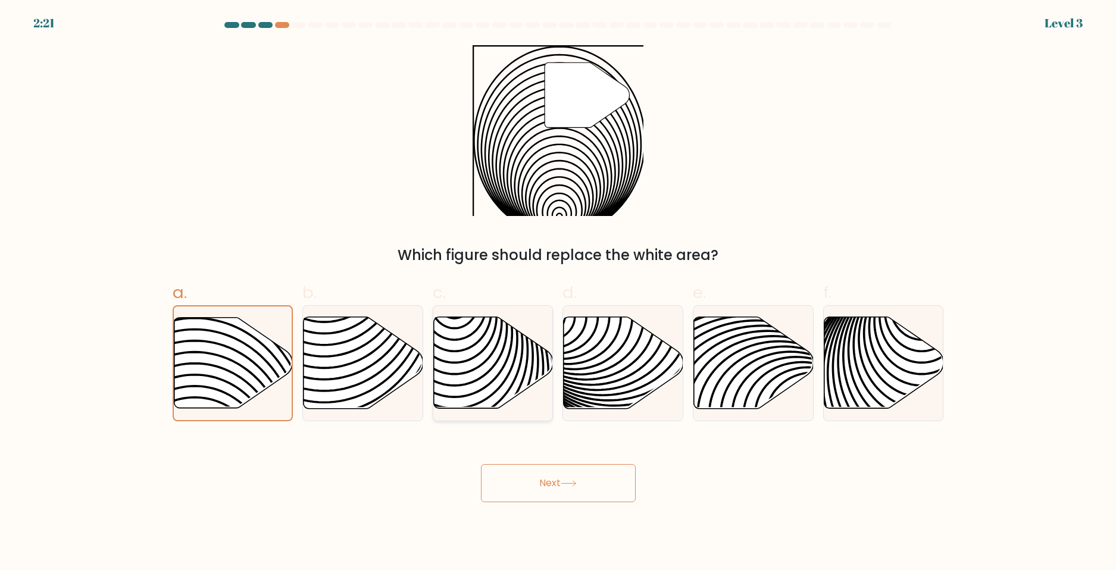
click at [526, 372] on icon at bounding box center [454, 415] width 241 height 241
click at [558, 293] on input "c." at bounding box center [558, 289] width 1 height 8
radio input "true"
click at [522, 472] on button "Next" at bounding box center [558, 483] width 155 height 38
click at [546, 477] on button "Next" at bounding box center [558, 483] width 155 height 38
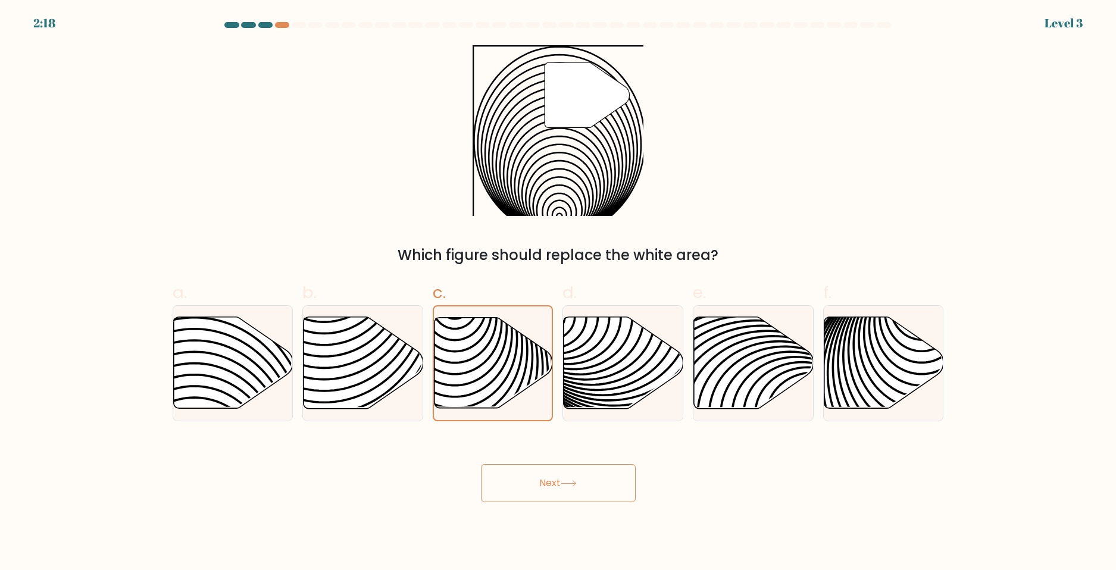
click at [546, 477] on button "Next" at bounding box center [558, 483] width 155 height 38
drag, startPoint x: 384, startPoint y: 344, endPoint x: 395, endPoint y: 328, distance: 19.6
click at [384, 343] on icon at bounding box center [363, 363] width 120 height 93
click at [558, 293] on input "b." at bounding box center [558, 289] width 1 height 8
radio input "true"
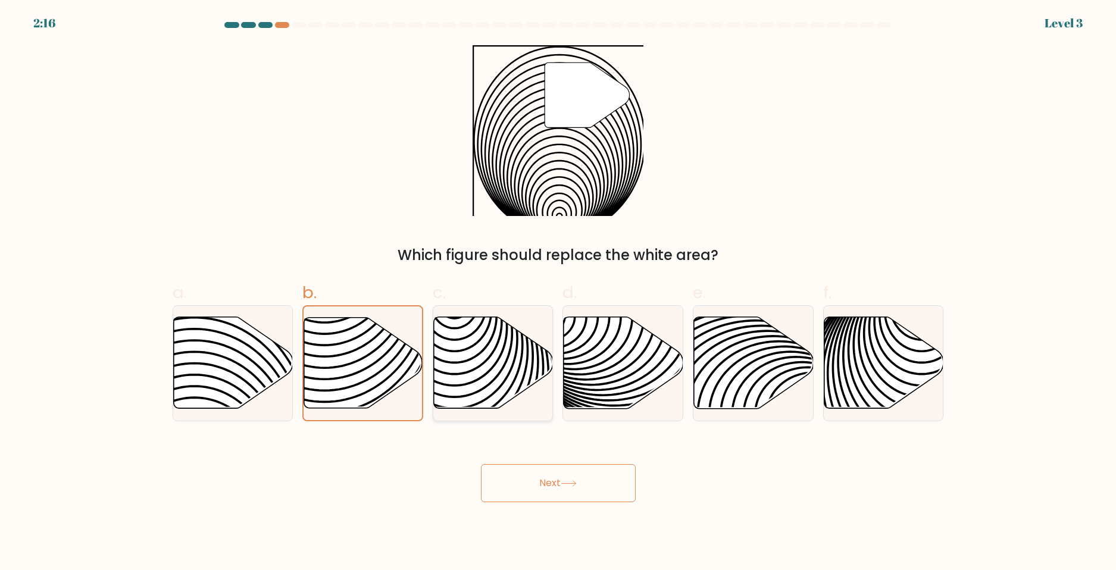
click at [513, 338] on icon at bounding box center [454, 415] width 241 height 241
click at [558, 293] on input "c." at bounding box center [558, 289] width 1 height 8
radio input "true"
click at [534, 475] on button "Next" at bounding box center [558, 483] width 155 height 38
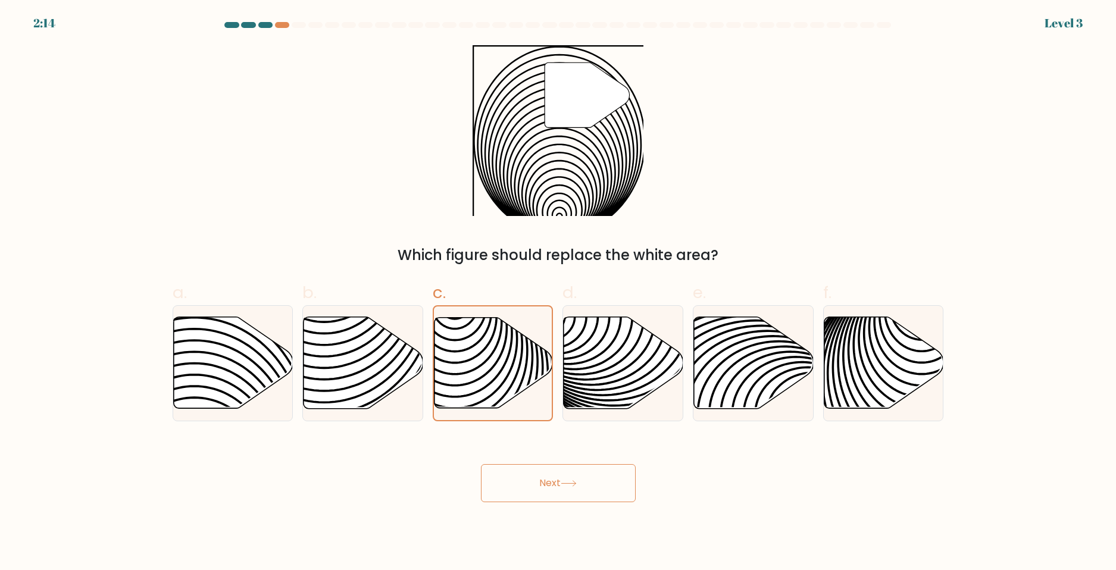
click at [534, 475] on button "Next" at bounding box center [558, 483] width 155 height 38
click at [183, 278] on div "a. b. c. d." at bounding box center [558, 346] width 781 height 150
click at [469, 362] on icon at bounding box center [493, 362] width 118 height 90
click at [558, 293] on input "c." at bounding box center [558, 289] width 1 height 8
click at [227, 364] on icon at bounding box center [233, 363] width 120 height 92
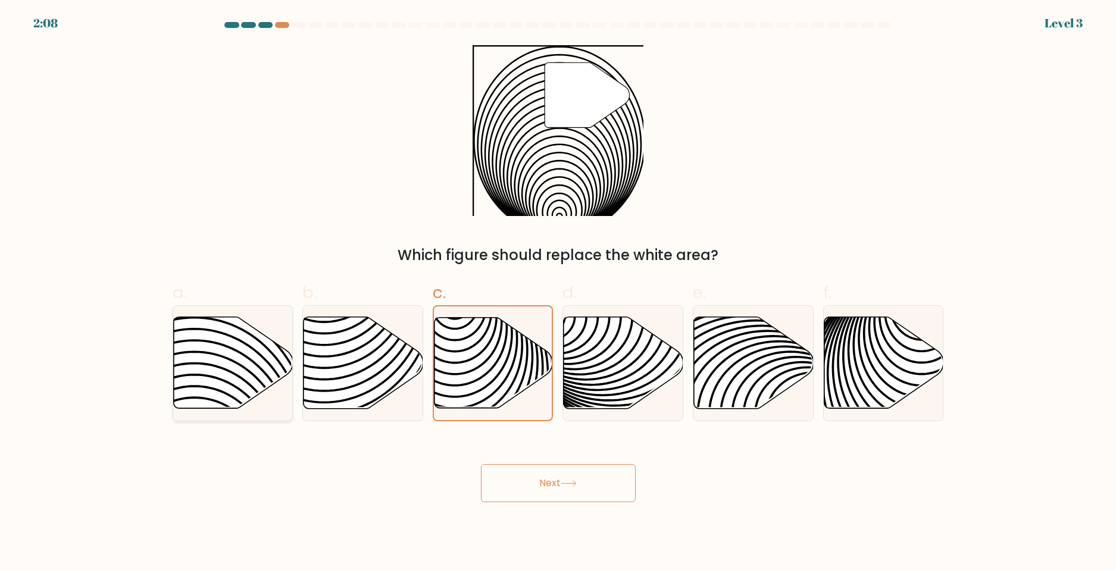
click at [558, 293] on input "a." at bounding box center [558, 289] width 1 height 8
radio input "true"
click at [531, 485] on button "Next" at bounding box center [558, 483] width 155 height 38
click at [566, 481] on icon at bounding box center [569, 483] width 16 height 7
click at [561, 483] on button "Next" at bounding box center [558, 483] width 155 height 38
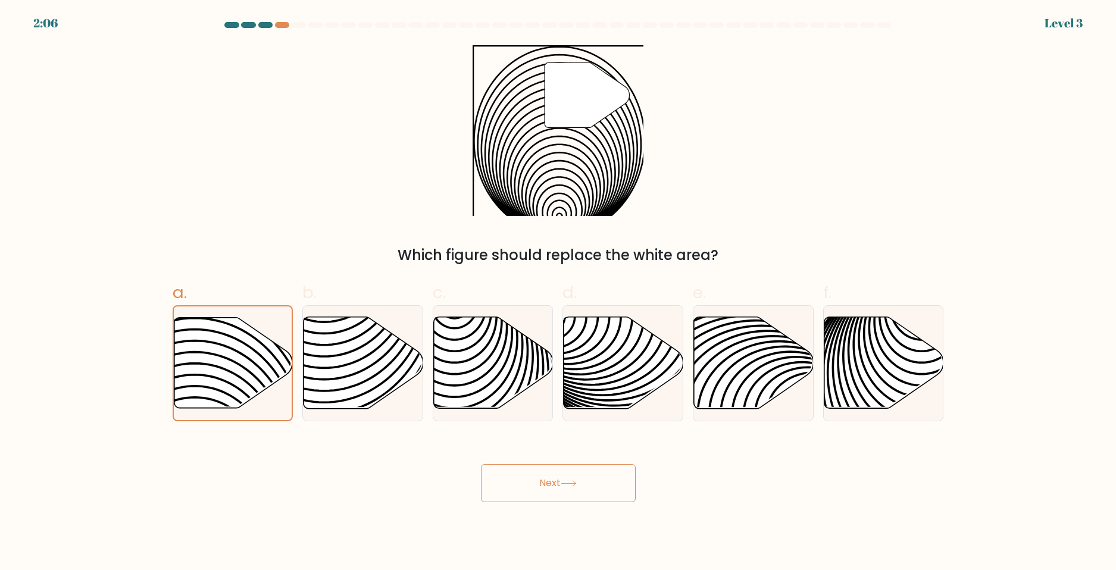
click at [559, 483] on button "Next" at bounding box center [558, 483] width 155 height 38
click at [580, 489] on button "Next" at bounding box center [558, 483] width 155 height 38
click at [615, 489] on button "Next" at bounding box center [558, 483] width 155 height 38
drag, startPoint x: 626, startPoint y: 487, endPoint x: 543, endPoint y: 492, distance: 82.9
click at [618, 486] on button "Next" at bounding box center [558, 483] width 155 height 38
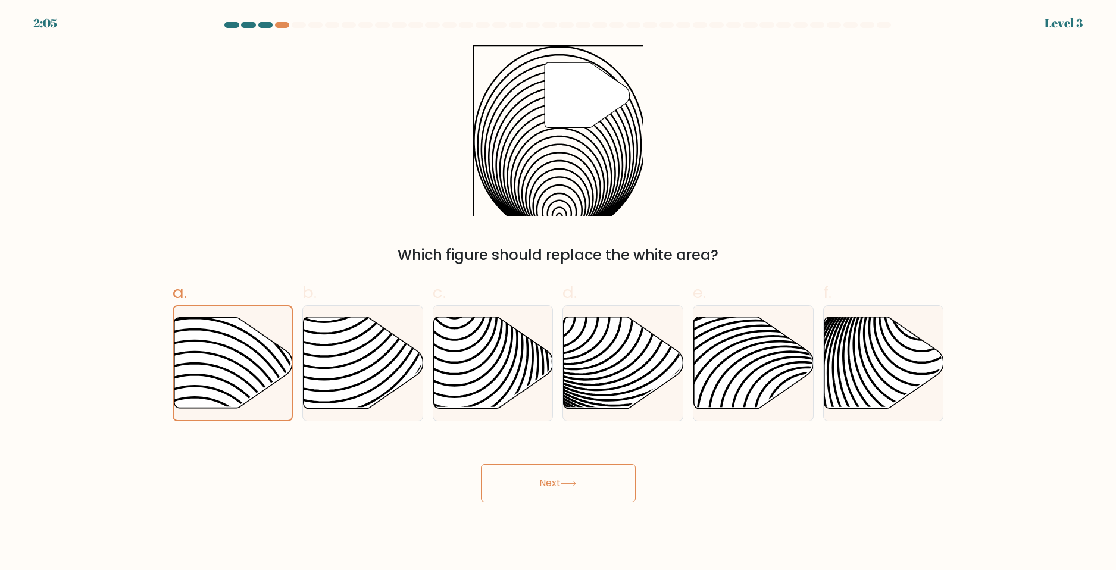
click at [543, 492] on button "Next" at bounding box center [558, 483] width 155 height 38
drag, startPoint x: 518, startPoint y: 491, endPoint x: 504, endPoint y: 489, distance: 13.8
click at [510, 490] on button "Next" at bounding box center [558, 483] width 155 height 38
click at [504, 489] on button "Next" at bounding box center [558, 483] width 155 height 38
click at [198, 353] on icon at bounding box center [195, 414] width 238 height 238
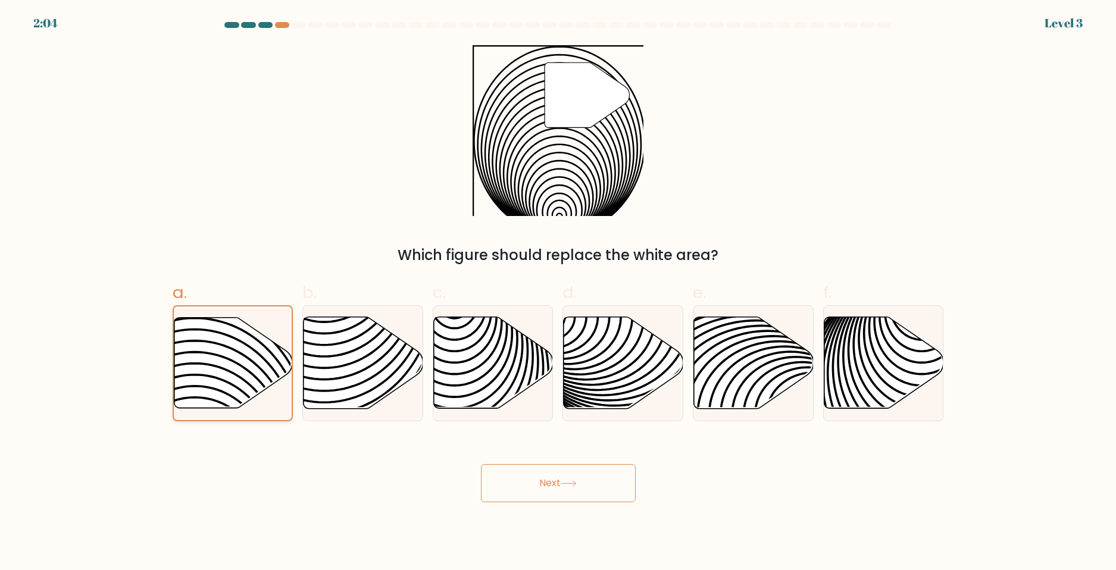
click at [558, 293] on input "a." at bounding box center [558, 289] width 1 height 8
click at [198, 353] on icon at bounding box center [195, 414] width 238 height 238
click at [558, 293] on input "a." at bounding box center [558, 289] width 1 height 8
click at [520, 484] on button "Next" at bounding box center [558, 483] width 155 height 38
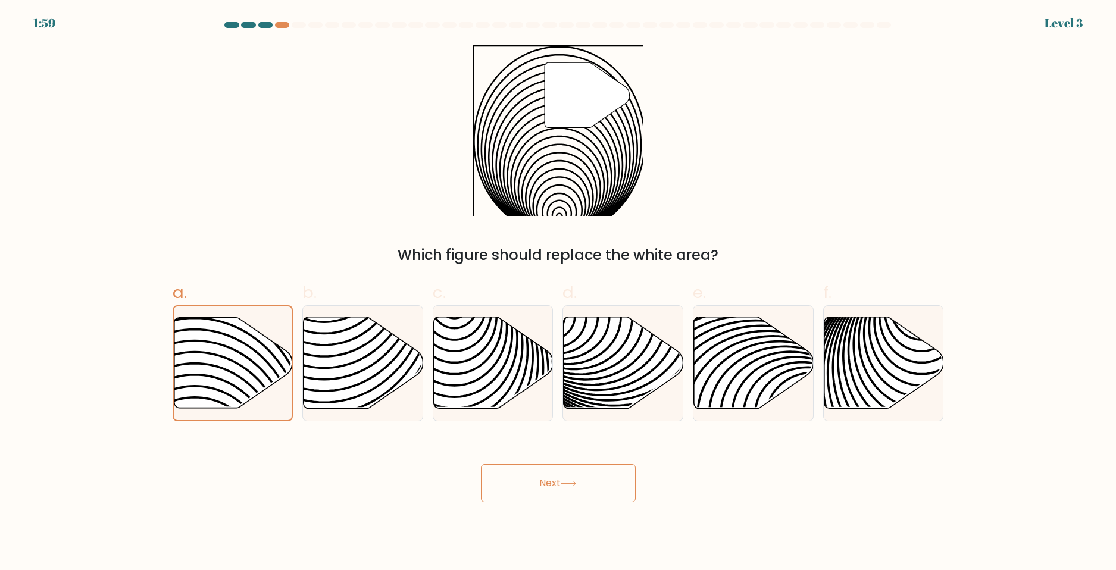
click at [270, 25] on div at bounding box center [265, 25] width 14 height 6
click at [297, 25] on div at bounding box center [299, 25] width 14 height 6
click at [287, 26] on div at bounding box center [282, 25] width 14 height 6
click at [237, 387] on icon at bounding box center [195, 414] width 238 height 238
click at [558, 293] on input "a." at bounding box center [558, 289] width 1 height 8
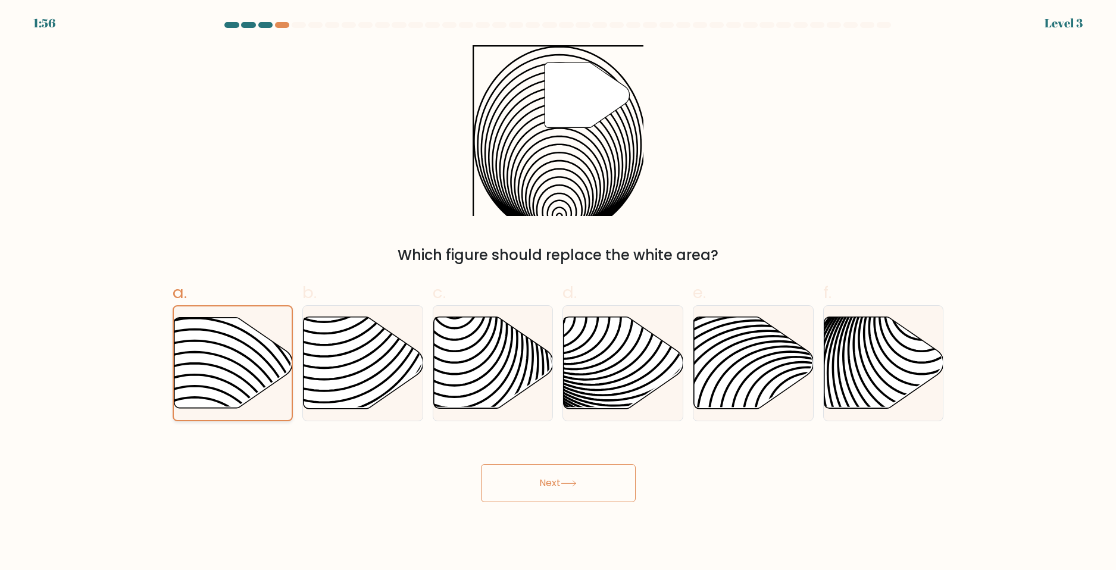
click at [237, 387] on icon at bounding box center [195, 414] width 238 height 238
click at [558, 293] on input "a." at bounding box center [558, 289] width 1 height 8
click at [559, 490] on button "Next" at bounding box center [558, 483] width 155 height 38
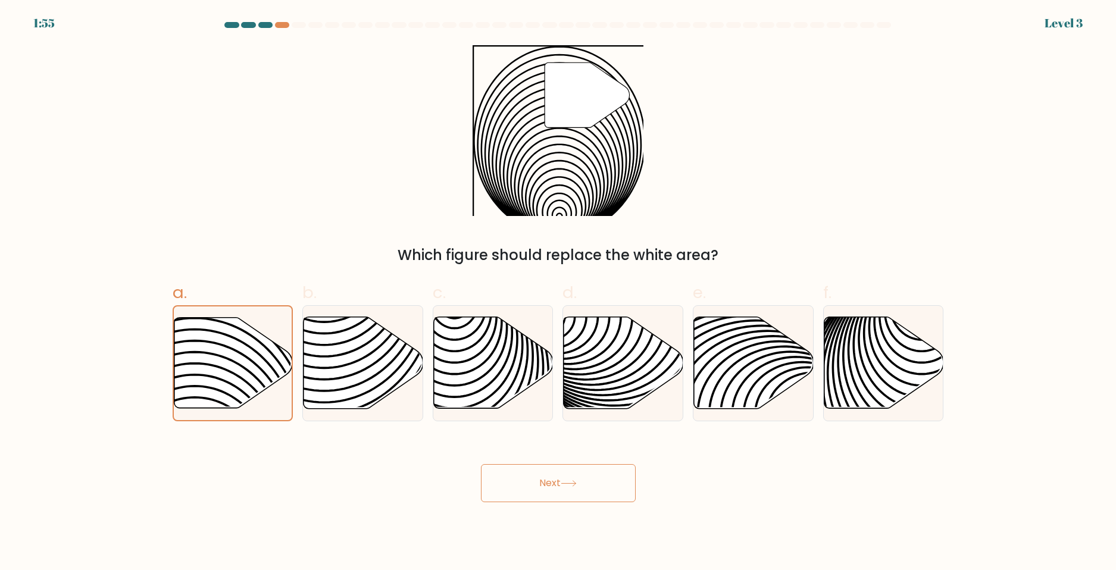
click at [559, 490] on button "Next" at bounding box center [558, 483] width 155 height 38
drag, startPoint x: 224, startPoint y: 376, endPoint x: 303, endPoint y: 420, distance: 90.1
click at [226, 376] on icon at bounding box center [233, 363] width 120 height 92
click at [558, 293] on input "a." at bounding box center [558, 289] width 1 height 8
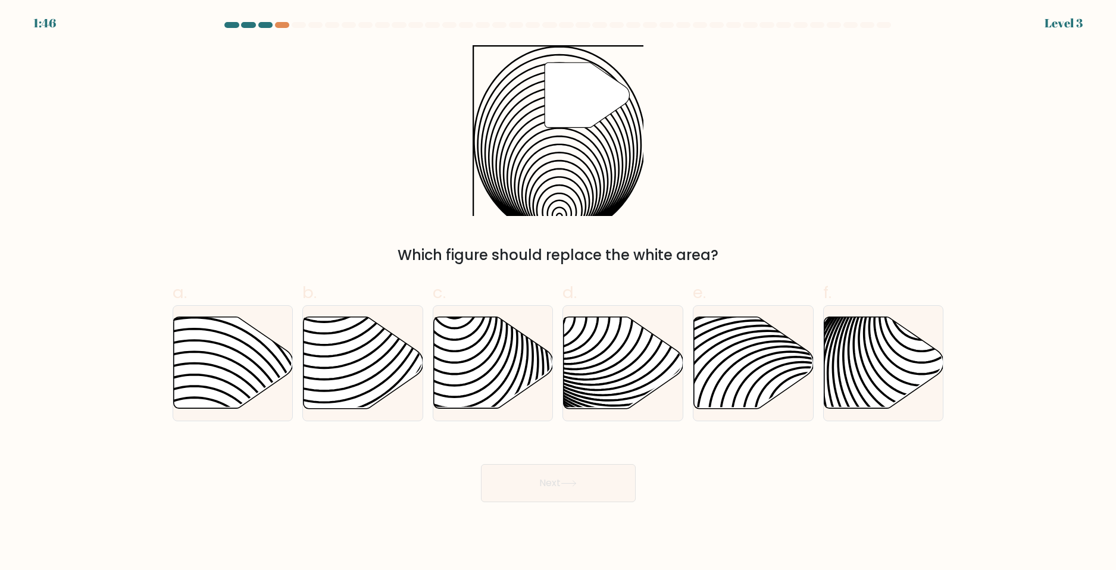
radio input "true"
click at [547, 484] on button "Next" at bounding box center [558, 483] width 155 height 38
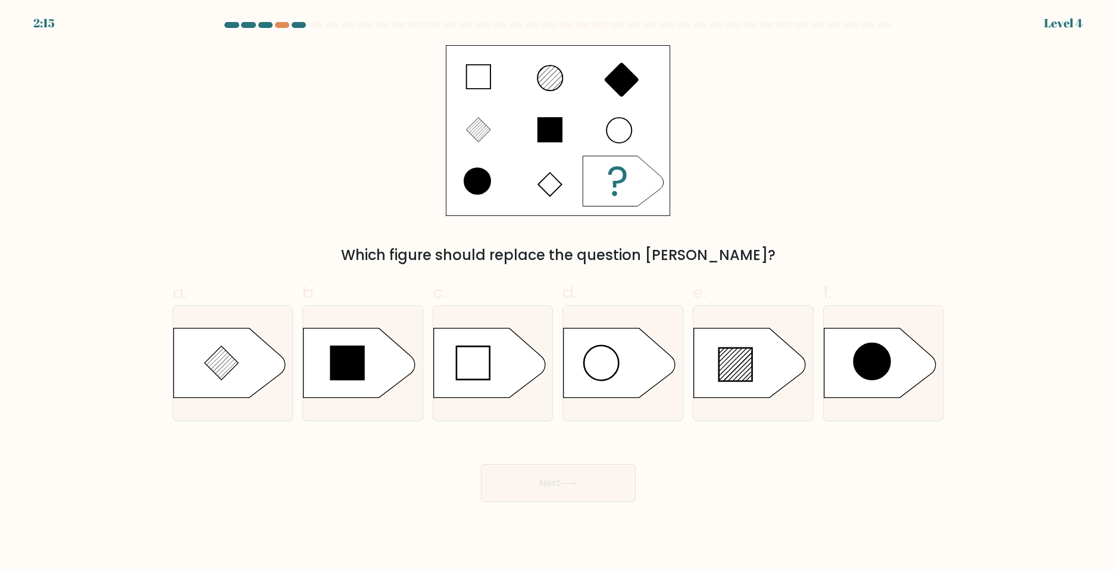
drag, startPoint x: 752, startPoint y: 362, endPoint x: 624, endPoint y: 433, distance: 146.2
click at [754, 361] on icon at bounding box center [753, 363] width 120 height 71
click at [559, 293] on input "e." at bounding box center [558, 289] width 1 height 8
radio input "true"
drag, startPoint x: 533, startPoint y: 487, endPoint x: 540, endPoint y: 480, distance: 10.9
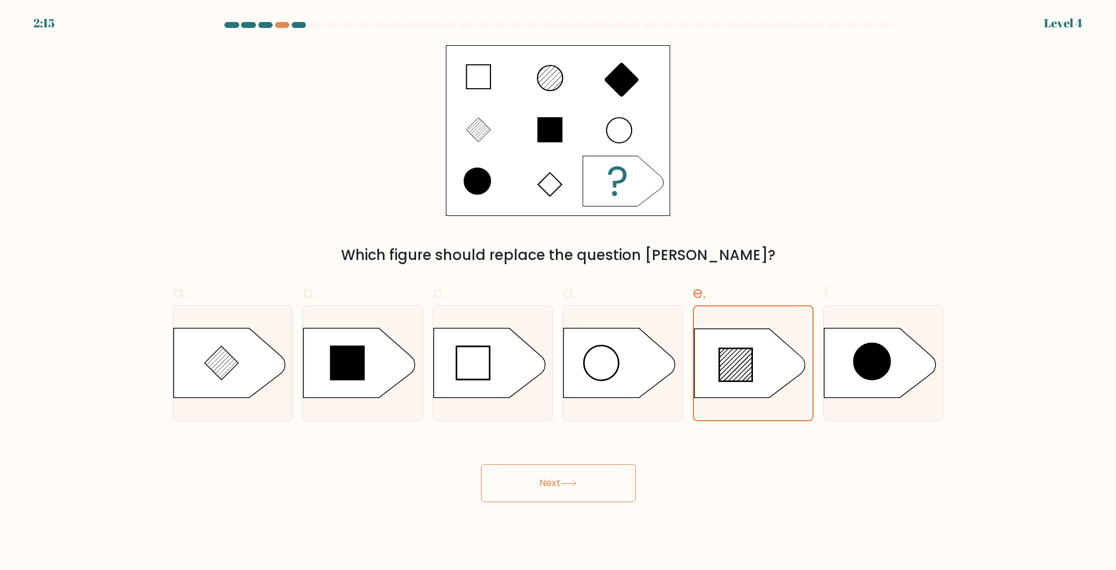
click at [536, 483] on button "Next" at bounding box center [558, 483] width 155 height 38
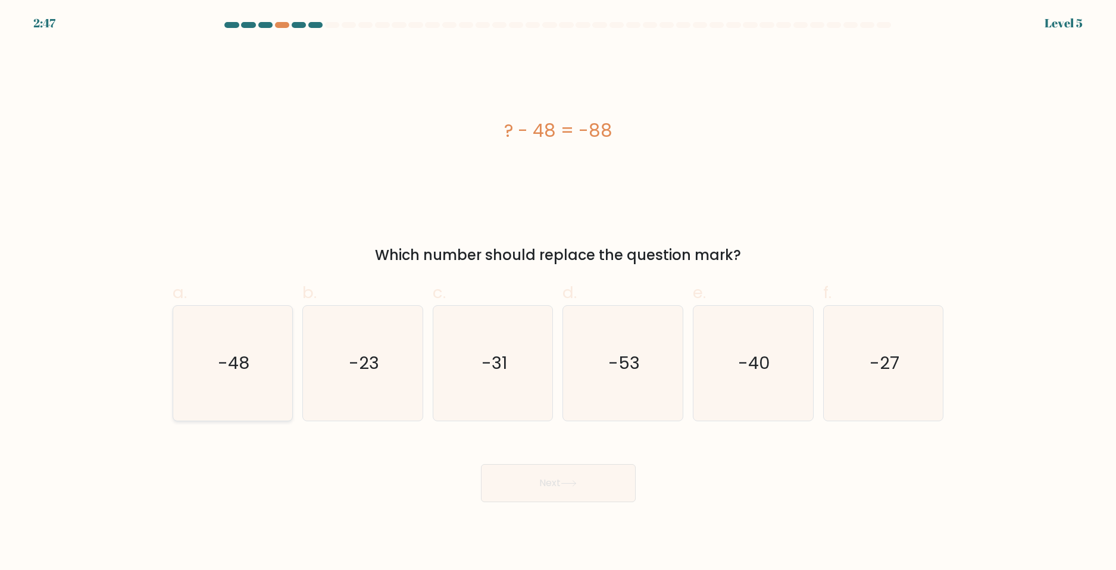
click at [236, 370] on text "-48" at bounding box center [234, 363] width 32 height 24
click at [558, 293] on input "a. -48" at bounding box center [558, 289] width 1 height 8
radio input "true"
click at [572, 482] on icon at bounding box center [569, 483] width 16 height 7
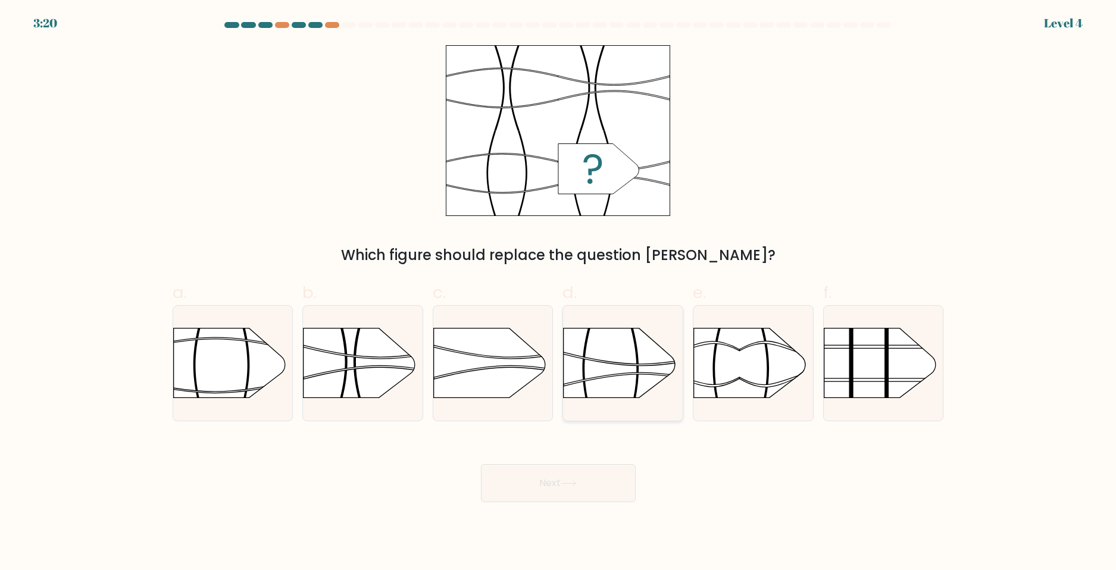
click at [627, 373] on icon at bounding box center [641, 380] width 155 height 14
click at [559, 293] on input "d." at bounding box center [558, 289] width 1 height 8
radio input "true"
click at [550, 468] on button "Next" at bounding box center [558, 483] width 155 height 38
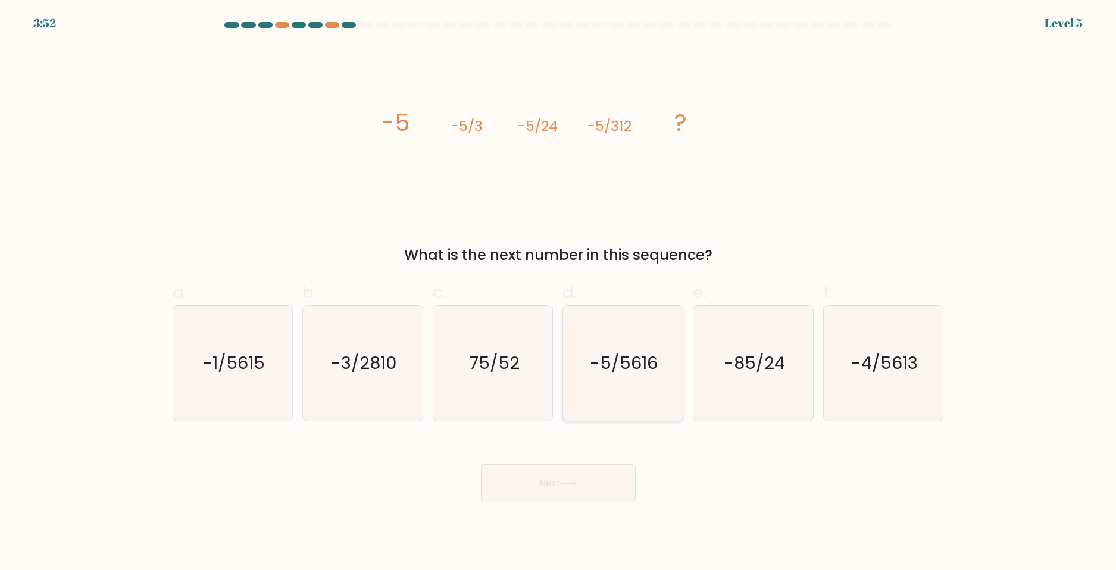
click at [661, 367] on icon "-5/5616" at bounding box center [622, 363] width 115 height 115
click at [559, 293] on input "d. -5/5616" at bounding box center [558, 289] width 1 height 8
radio input "true"
drag, startPoint x: 570, startPoint y: 480, endPoint x: 574, endPoint y: 470, distance: 10.4
click at [570, 479] on button "Next" at bounding box center [558, 483] width 155 height 38
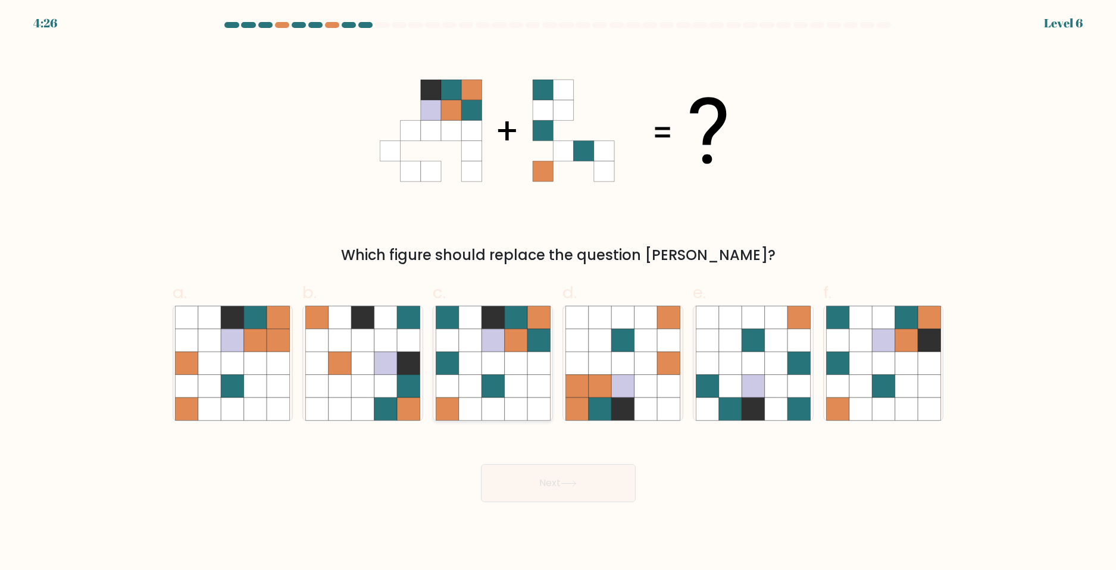
click at [492, 348] on icon at bounding box center [492, 340] width 23 height 23
click at [558, 293] on input "c." at bounding box center [558, 289] width 1 height 8
radio input "true"
click at [571, 481] on icon at bounding box center [569, 483] width 16 height 7
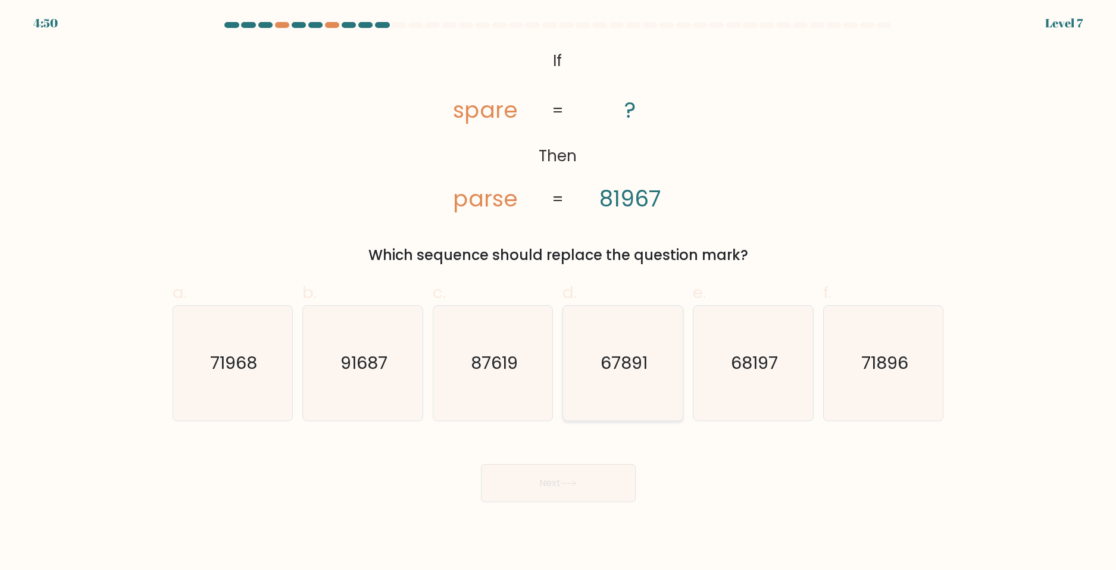
drag, startPoint x: 638, startPoint y: 374, endPoint x: 630, endPoint y: 380, distance: 9.8
click at [639, 374] on text "67891" at bounding box center [623, 363] width 47 height 24
click at [559, 293] on input "d. 67891" at bounding box center [558, 289] width 1 height 8
radio input "true"
click at [559, 475] on button "Next" at bounding box center [558, 483] width 155 height 38
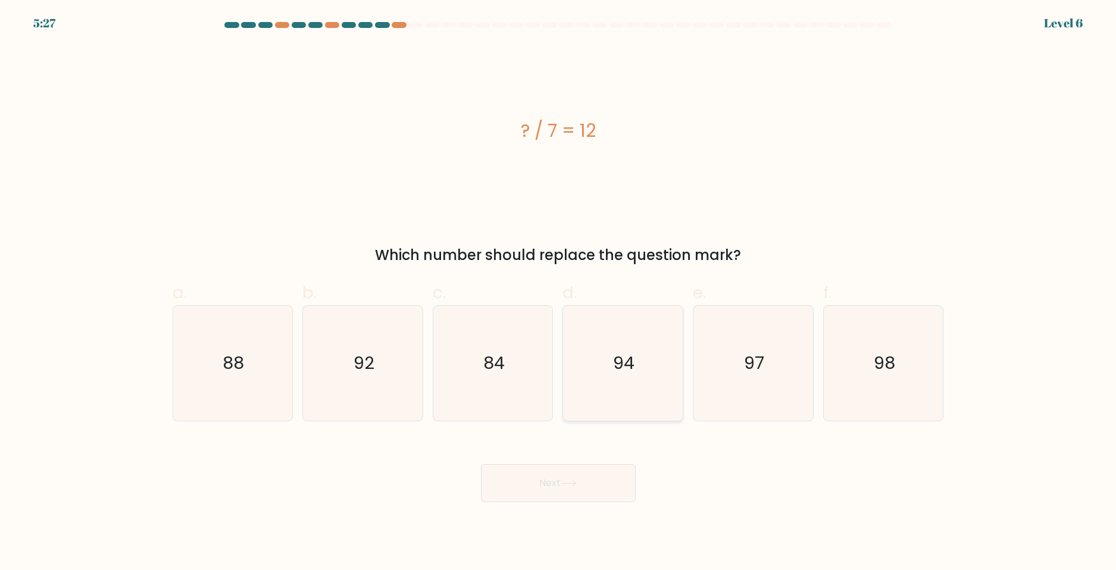
drag, startPoint x: 497, startPoint y: 377, endPoint x: 616, endPoint y: 409, distance: 123.7
click at [499, 377] on icon "84" at bounding box center [493, 363] width 115 height 115
click at [558, 293] on input "c. 84" at bounding box center [558, 289] width 1 height 8
radio input "true"
click at [593, 479] on button "Next" at bounding box center [558, 483] width 155 height 38
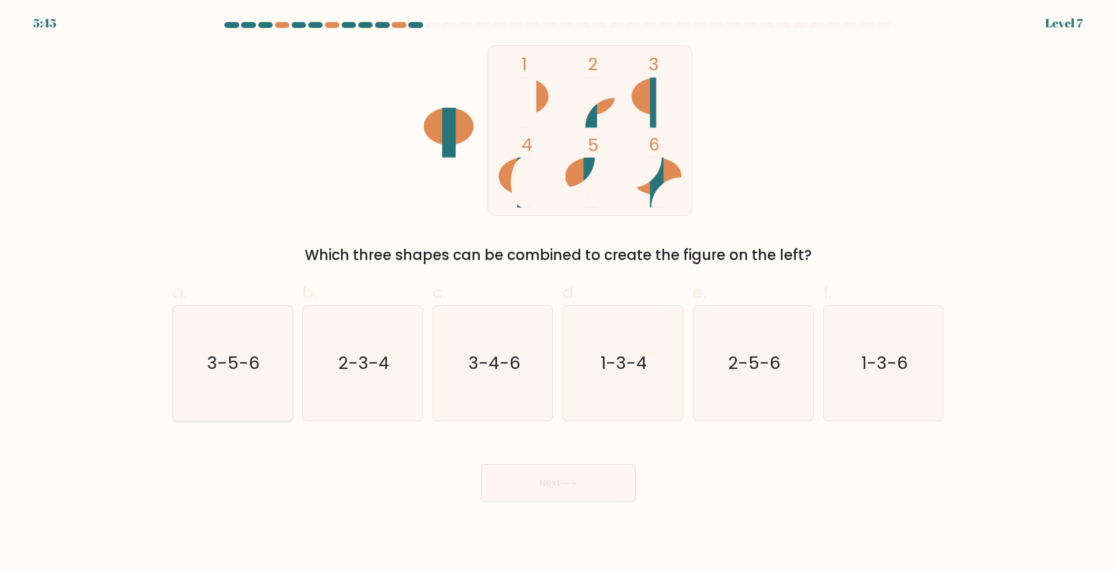
click at [221, 365] on text "3-5-6" at bounding box center [234, 363] width 52 height 24
click at [558, 293] on input "a. 3-5-6" at bounding box center [558, 289] width 1 height 8
radio input "true"
click at [574, 483] on icon at bounding box center [568, 483] width 14 height 5
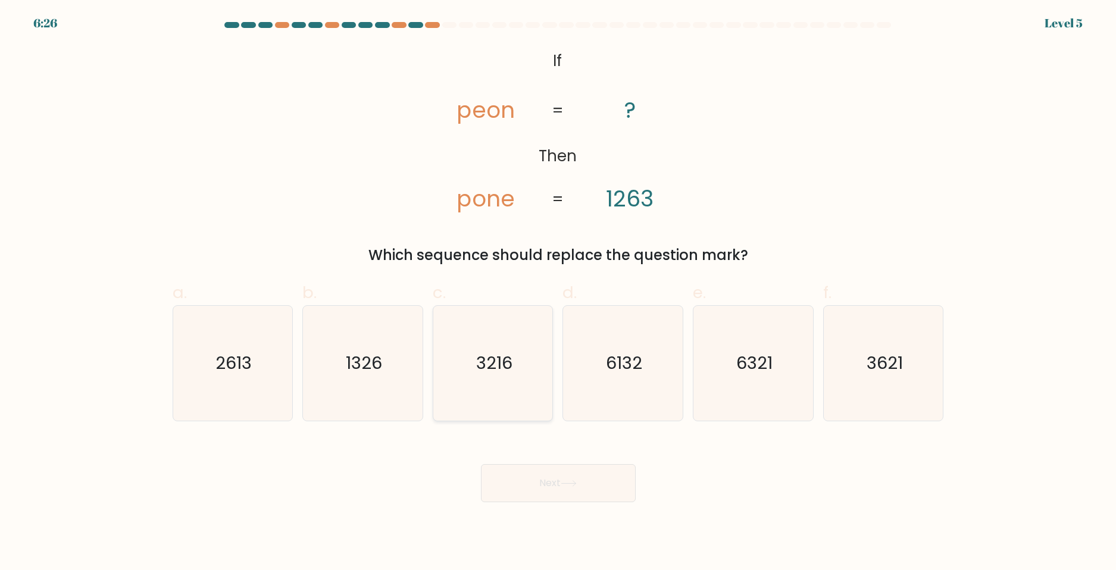
click at [471, 377] on icon "3216" at bounding box center [493, 363] width 115 height 115
click at [558, 293] on input "c. 3216" at bounding box center [558, 289] width 1 height 8
radio input "true"
click at [618, 483] on button "Next" at bounding box center [558, 483] width 155 height 38
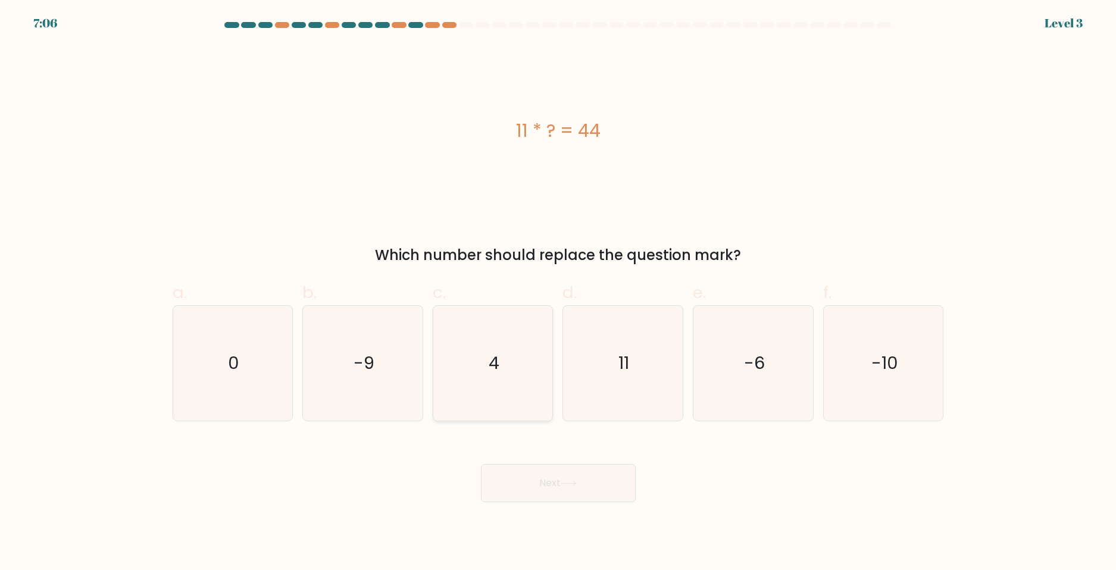
click at [513, 362] on icon "4" at bounding box center [493, 363] width 115 height 115
click at [558, 293] on input "c. 4" at bounding box center [558, 289] width 1 height 8
radio input "true"
click at [574, 485] on icon at bounding box center [569, 483] width 16 height 7
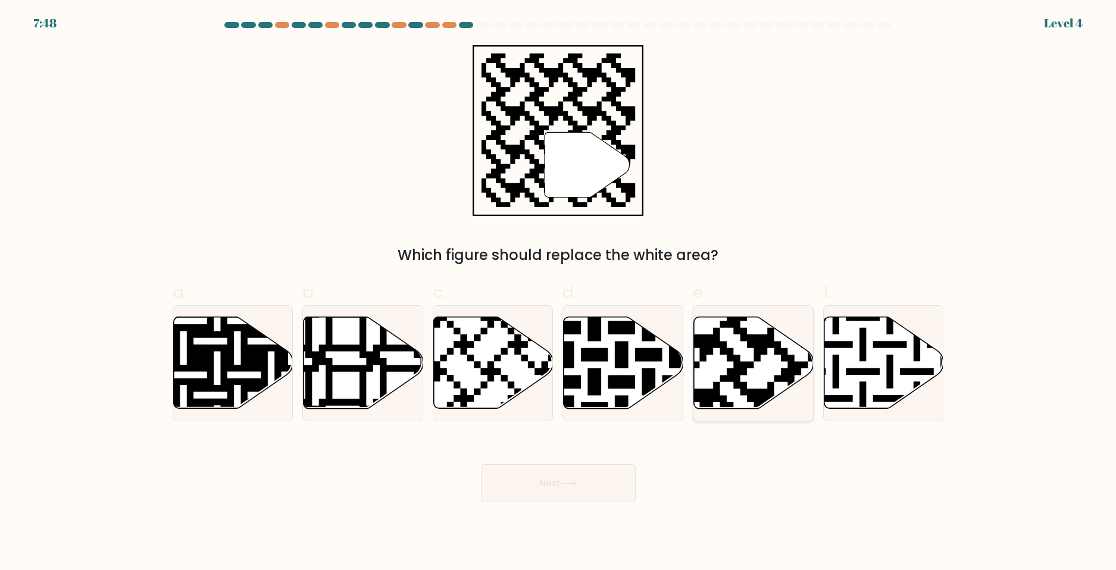
click at [745, 369] on icon at bounding box center [713, 314] width 217 height 217
click at [559, 293] on input "e." at bounding box center [558, 289] width 1 height 8
radio input "true"
click at [603, 469] on button "Next" at bounding box center [558, 483] width 155 height 38
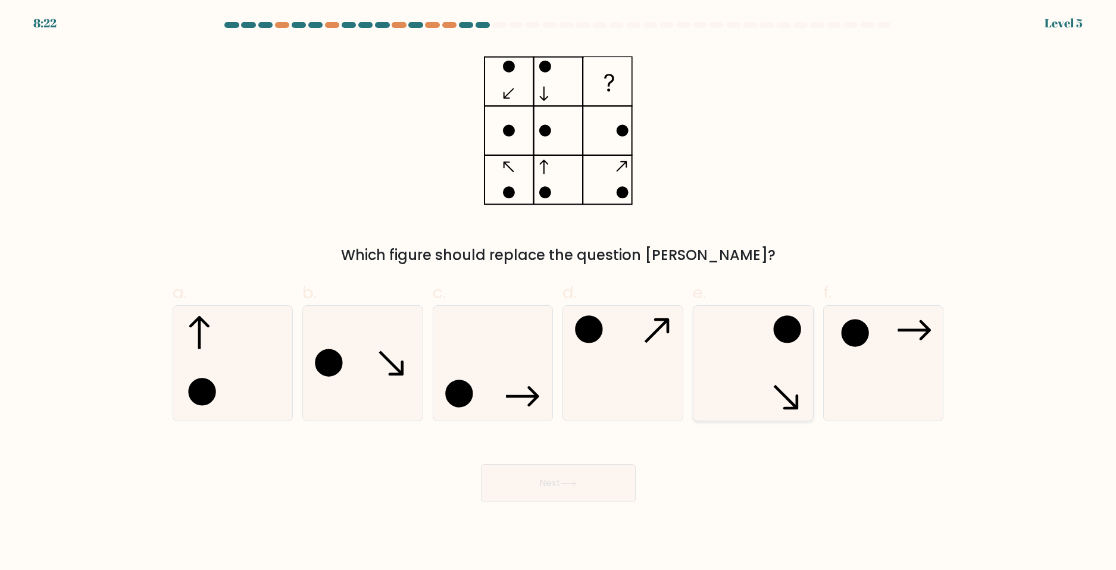
click at [756, 348] on icon at bounding box center [753, 363] width 115 height 115
click at [559, 293] on input "e." at bounding box center [558, 289] width 1 height 8
radio input "true"
click at [568, 492] on button "Next" at bounding box center [558, 483] width 155 height 38
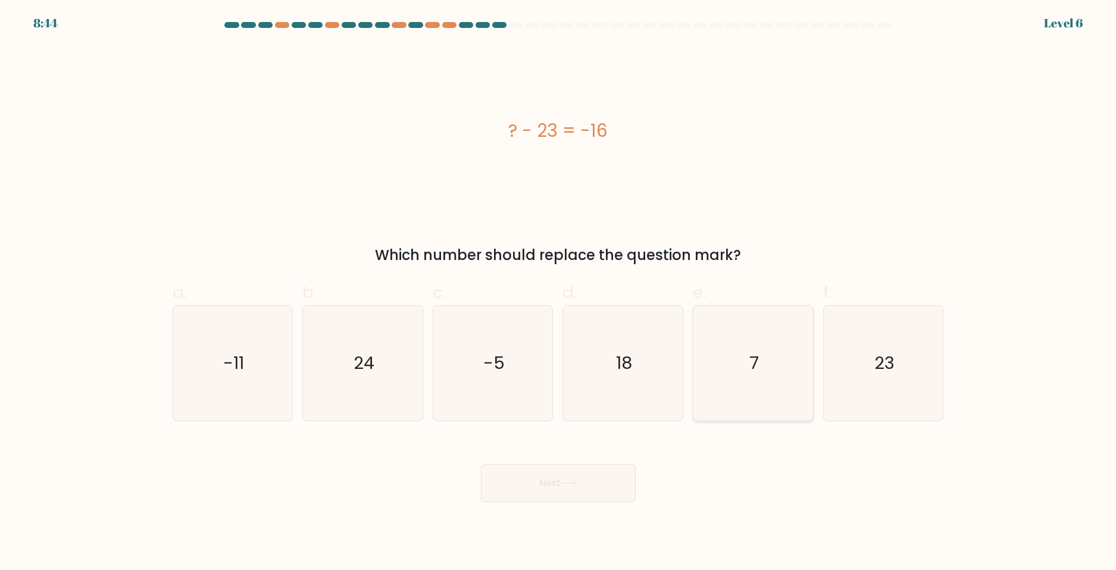
click at [769, 381] on icon "7" at bounding box center [753, 363] width 115 height 115
click at [559, 293] on input "e. 7" at bounding box center [558, 289] width 1 height 8
radio input "true"
click at [263, 377] on icon "-11" at bounding box center [232, 363] width 115 height 115
click at [558, 293] on input "a. -11" at bounding box center [558, 289] width 1 height 8
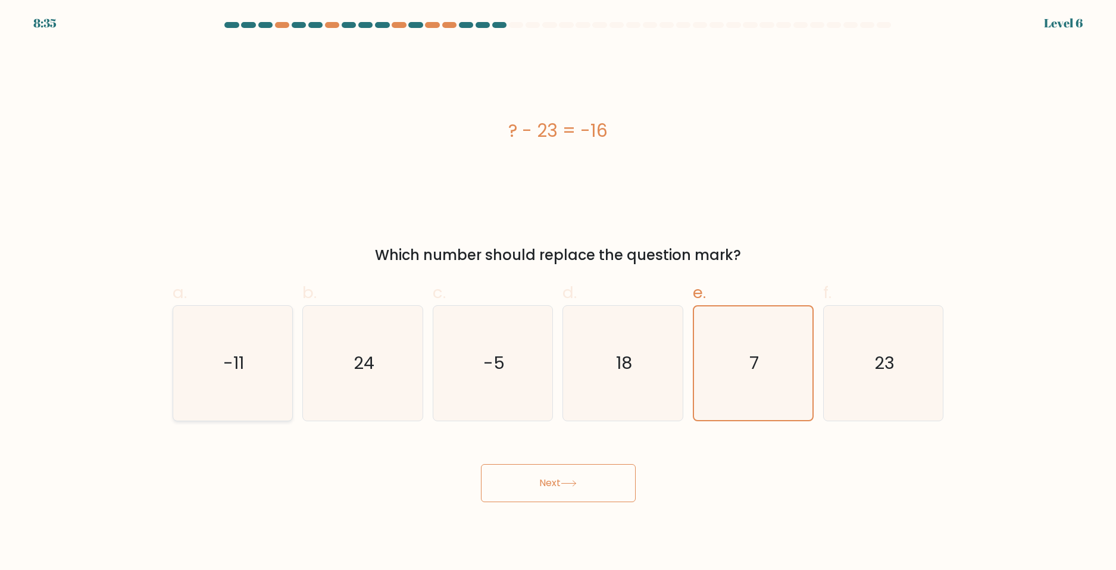
radio input "true"
click at [555, 482] on button "Next" at bounding box center [558, 483] width 155 height 38
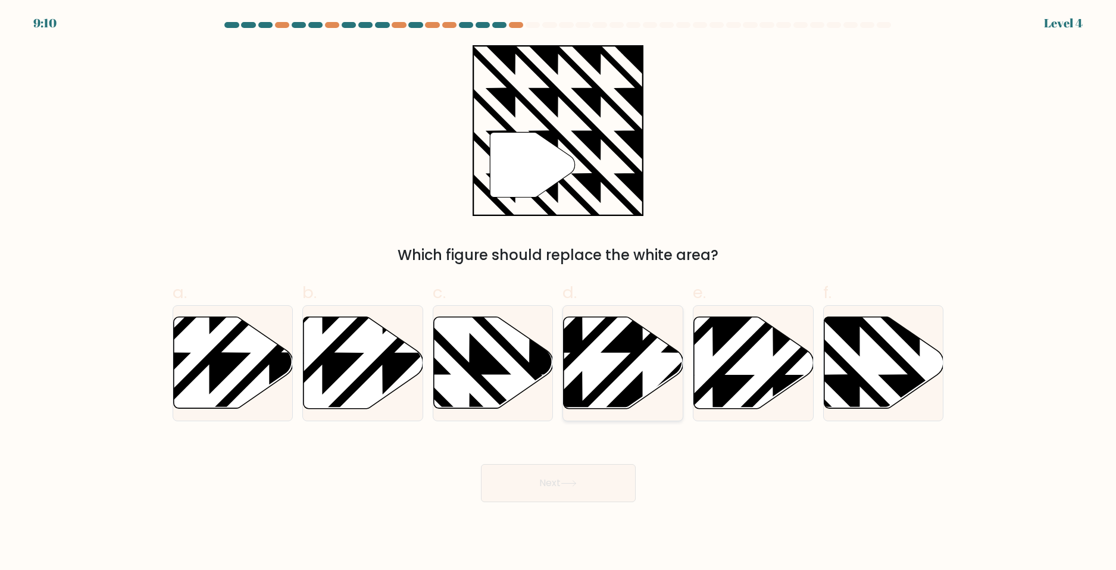
drag, startPoint x: 604, startPoint y: 378, endPoint x: 605, endPoint y: 389, distance: 10.2
click at [603, 378] on icon at bounding box center [624, 363] width 120 height 92
click at [559, 293] on input "d." at bounding box center [558, 289] width 1 height 8
radio input "true"
click at [593, 489] on button "Next" at bounding box center [558, 483] width 155 height 38
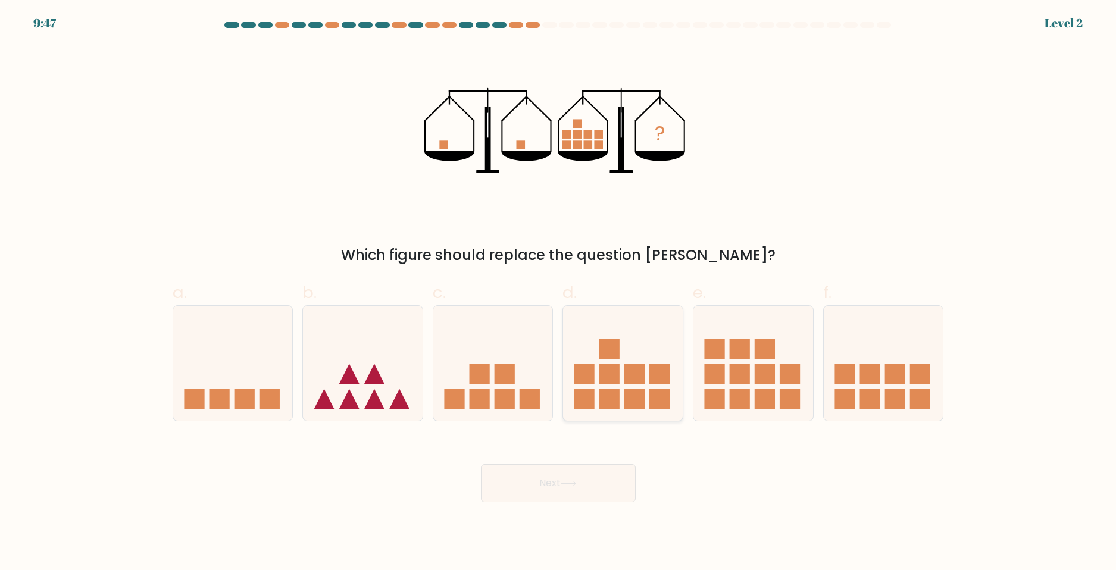
click at [634, 378] on rect at bounding box center [634, 374] width 20 height 20
click at [559, 293] on input "d." at bounding box center [558, 289] width 1 height 8
radio input "true"
click at [563, 489] on button "Next" at bounding box center [558, 483] width 155 height 38
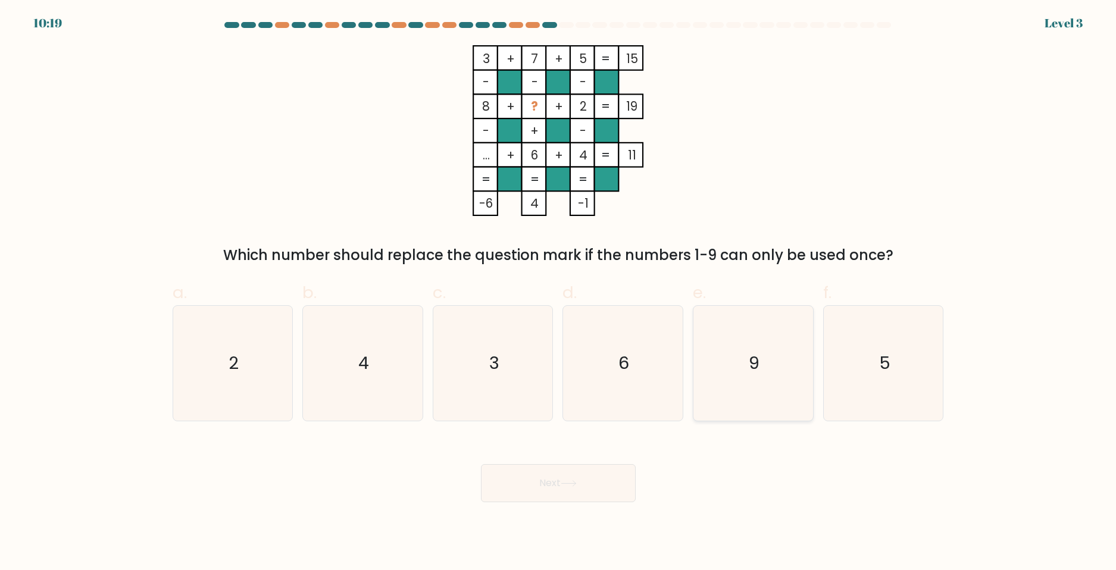
click at [749, 359] on text "9" at bounding box center [754, 363] width 11 height 24
click at [559, 293] on input "e. 9" at bounding box center [558, 289] width 1 height 8
radio input "true"
click at [594, 475] on button "Next" at bounding box center [558, 483] width 155 height 38
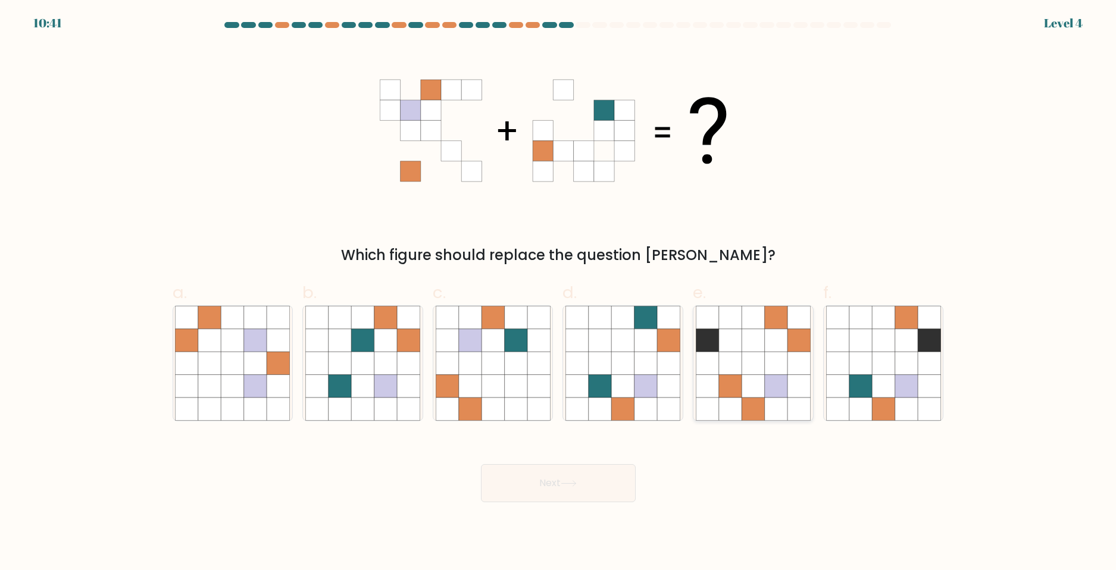
drag, startPoint x: 762, startPoint y: 398, endPoint x: 763, endPoint y: 445, distance: 47.6
click at [762, 398] on icon at bounding box center [752, 409] width 23 height 23
click at [559, 293] on input "e." at bounding box center [558, 289] width 1 height 8
radio input "true"
click at [518, 481] on button "Next" at bounding box center [558, 483] width 155 height 38
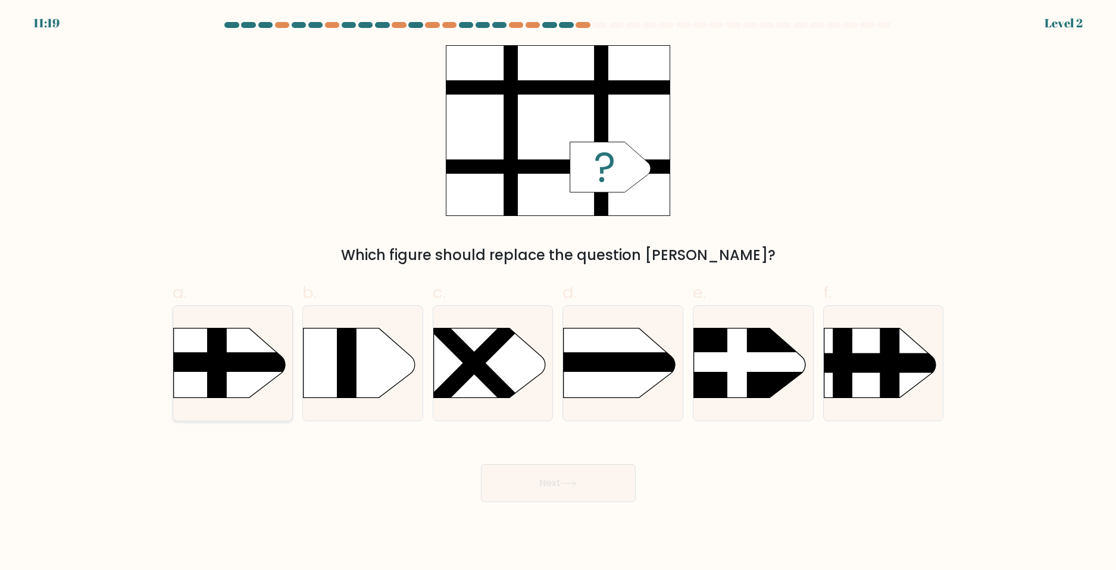
click at [245, 365] on rect at bounding box center [157, 363] width 312 height 20
click at [558, 293] on input "a." at bounding box center [558, 289] width 1 height 8
radio input "true"
click at [535, 484] on button "Next" at bounding box center [558, 483] width 155 height 38
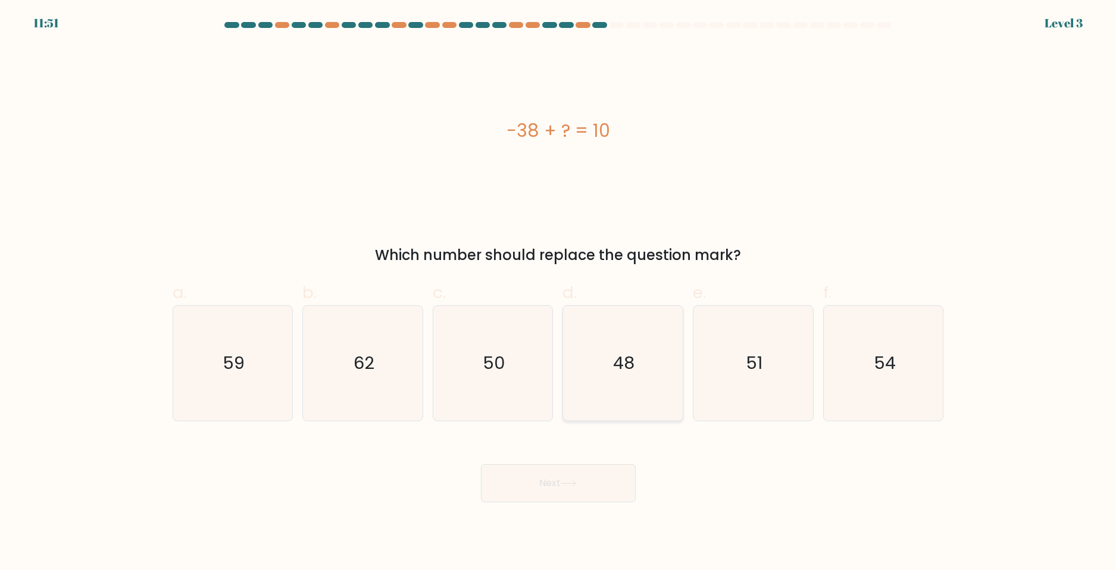
click at [621, 370] on text "48" at bounding box center [624, 363] width 21 height 24
click at [559, 293] on input "d. 48" at bounding box center [558, 289] width 1 height 8
radio input "true"
click at [577, 484] on icon at bounding box center [569, 483] width 16 height 7
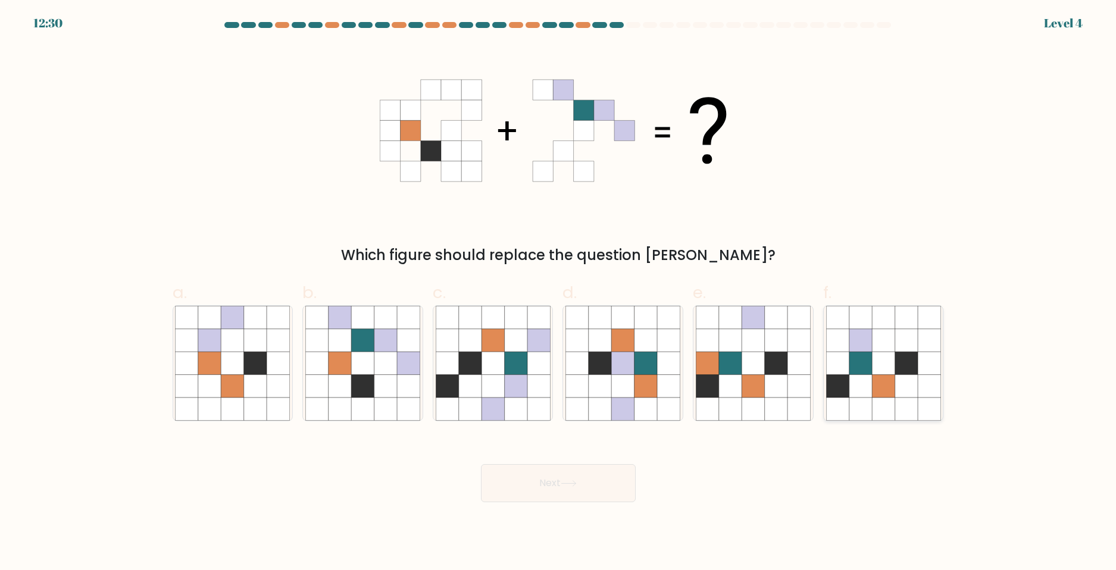
click at [894, 376] on icon at bounding box center [883, 385] width 23 height 23
click at [559, 293] on input "f." at bounding box center [558, 289] width 1 height 8
radio input "true"
click at [508, 493] on button "Next" at bounding box center [558, 483] width 155 height 38
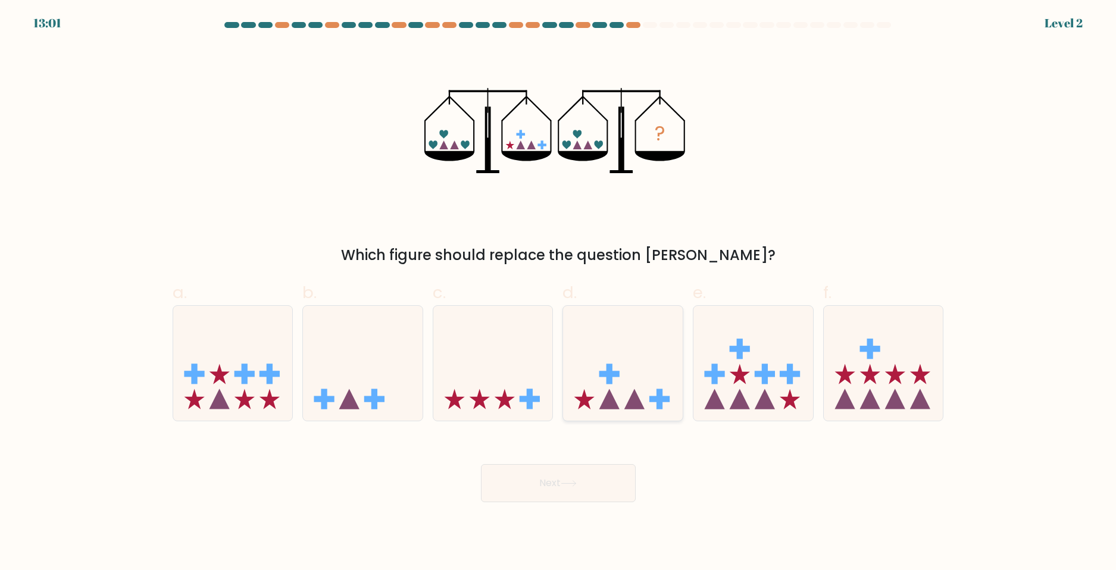
click at [643, 398] on icon at bounding box center [623, 363] width 120 height 99
click at [559, 293] on input "d." at bounding box center [558, 289] width 1 height 8
radio input "true"
click at [600, 478] on button "Next" at bounding box center [558, 483] width 155 height 38
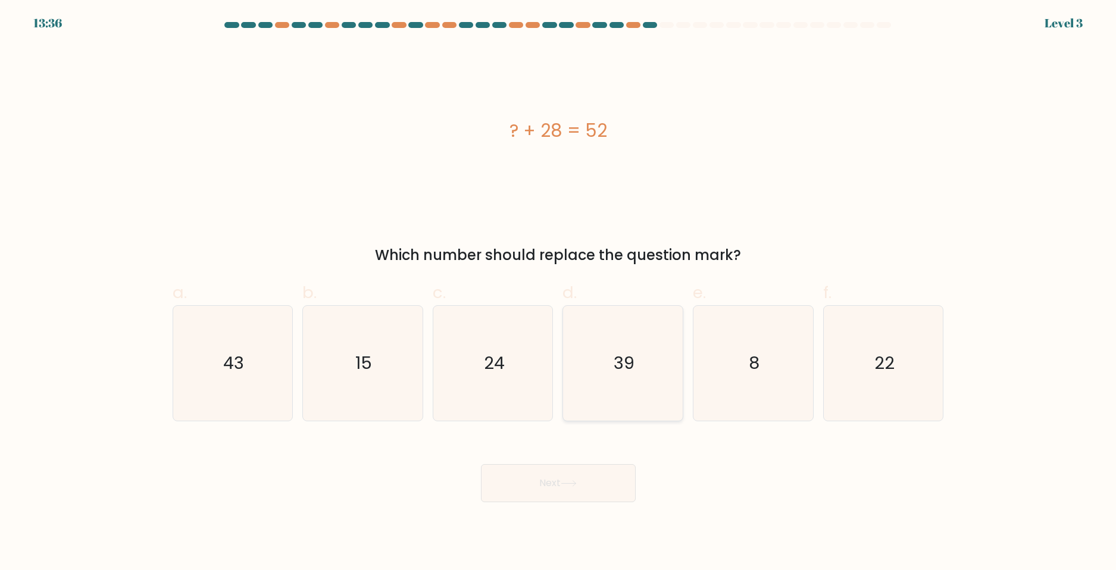
click at [605, 383] on icon "39" at bounding box center [622, 363] width 115 height 115
click at [559, 293] on input "d. 39" at bounding box center [558, 289] width 1 height 8
radio input "true"
click at [588, 493] on button "Next" at bounding box center [558, 483] width 155 height 38
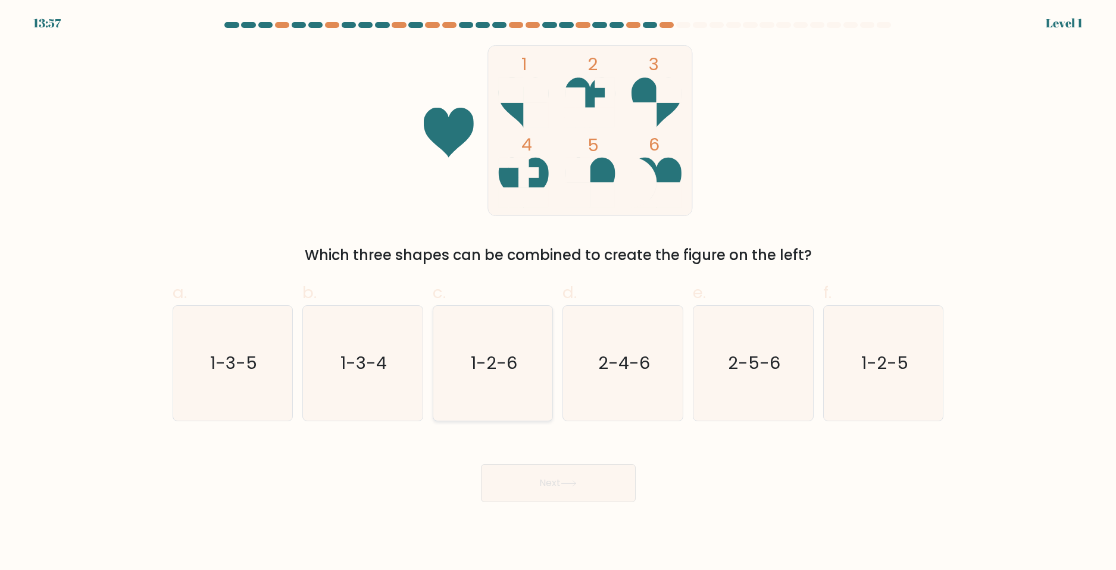
drag, startPoint x: 481, startPoint y: 370, endPoint x: 499, endPoint y: 384, distance: 22.8
click at [481, 365] on text "1-2-6" at bounding box center [494, 363] width 46 height 24
click at [558, 293] on input "c. 1-2-6" at bounding box center [558, 289] width 1 height 8
radio input "true"
click at [546, 486] on button "Next" at bounding box center [558, 483] width 155 height 38
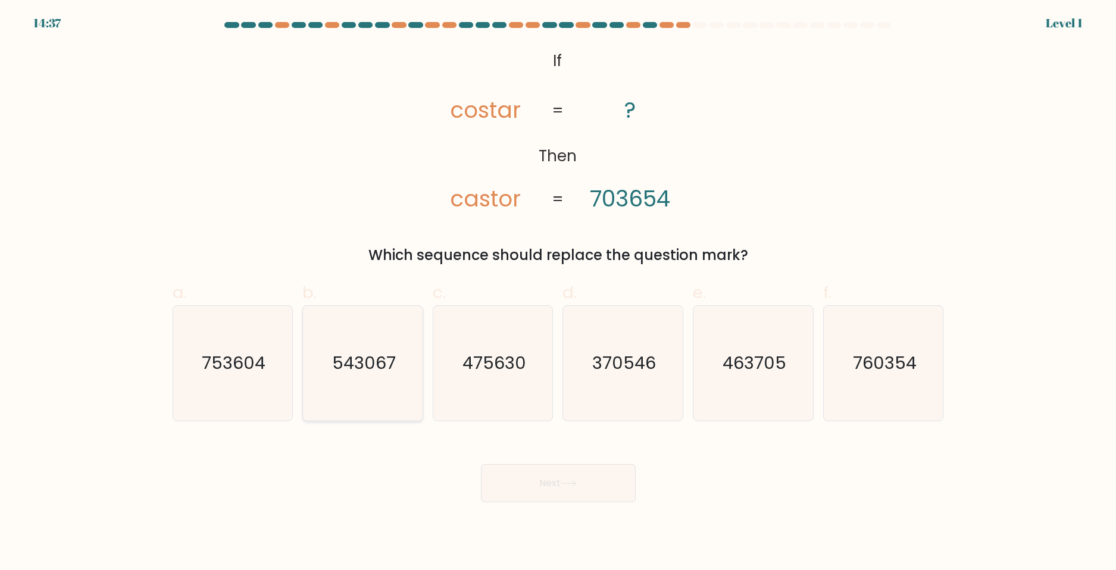
click at [400, 368] on icon "543067" at bounding box center [362, 363] width 115 height 115
click at [558, 293] on input "b. 543067" at bounding box center [558, 289] width 1 height 8
radio input "true"
click at [548, 492] on button "Next" at bounding box center [558, 483] width 155 height 38
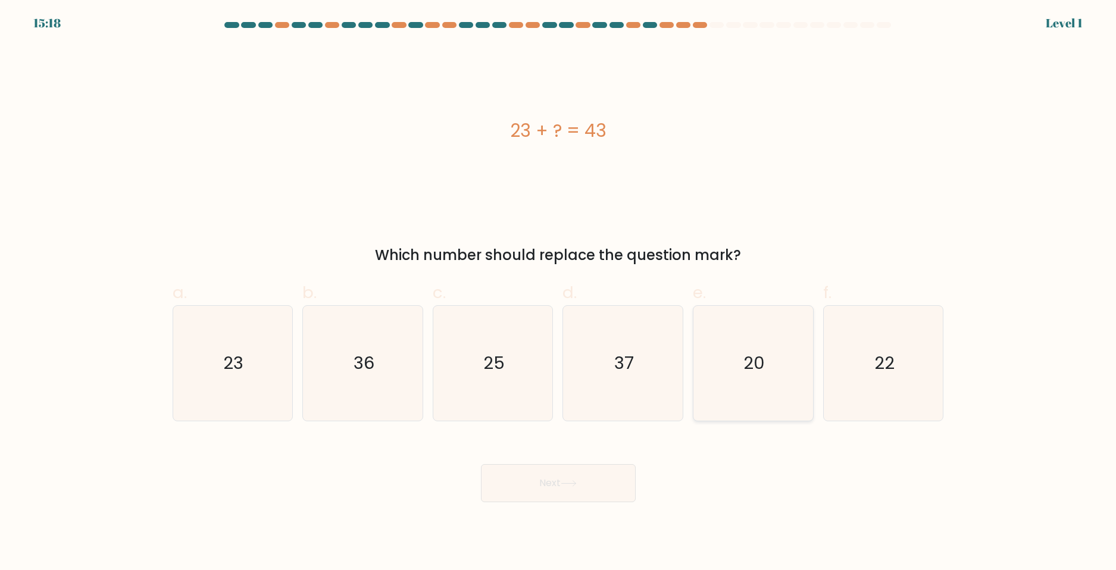
click at [755, 395] on icon "20" at bounding box center [753, 363] width 115 height 115
click at [559, 293] on input "e. 20" at bounding box center [558, 289] width 1 height 8
radio input "true"
click at [577, 502] on body "15:17 Level 1" at bounding box center [558, 285] width 1116 height 570
click at [580, 488] on button "Next" at bounding box center [558, 483] width 155 height 38
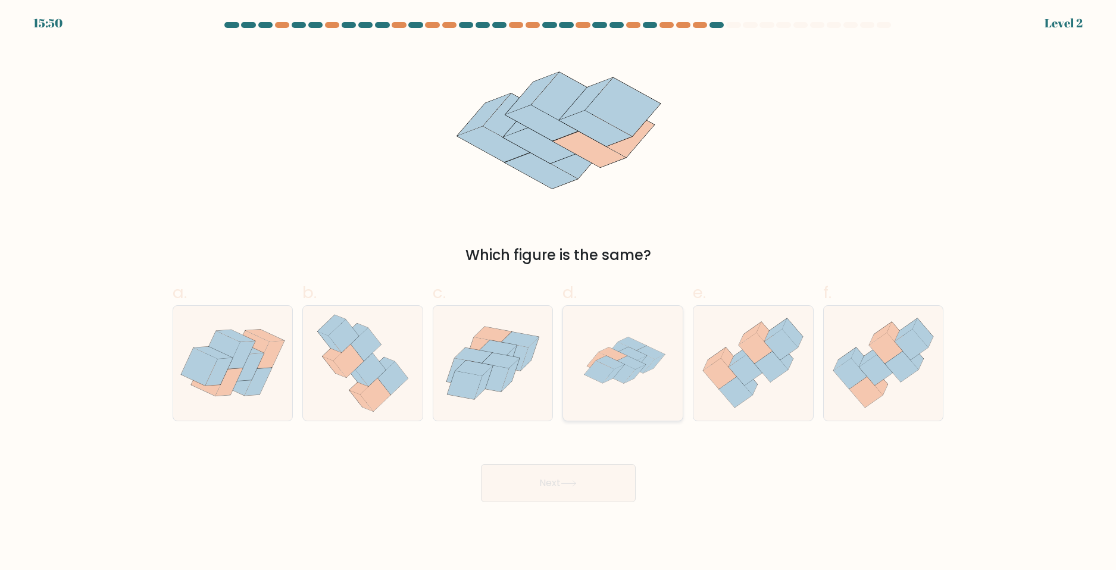
click at [620, 380] on icon at bounding box center [620, 372] width 30 height 23
click at [559, 293] on input "d." at bounding box center [558, 289] width 1 height 8
radio input "true"
click at [586, 491] on button "Next" at bounding box center [558, 483] width 155 height 38
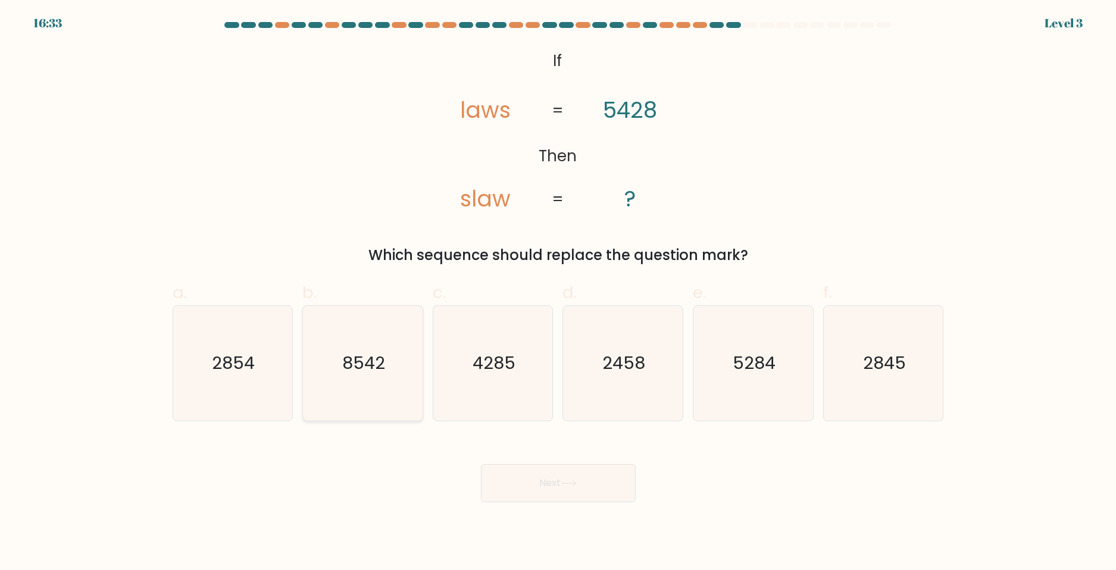
click at [360, 369] on text "8542" at bounding box center [363, 363] width 43 height 24
click at [558, 293] on input "b. 8542" at bounding box center [558, 289] width 1 height 8
radio input "true"
click at [525, 483] on button "Next" at bounding box center [558, 483] width 155 height 38
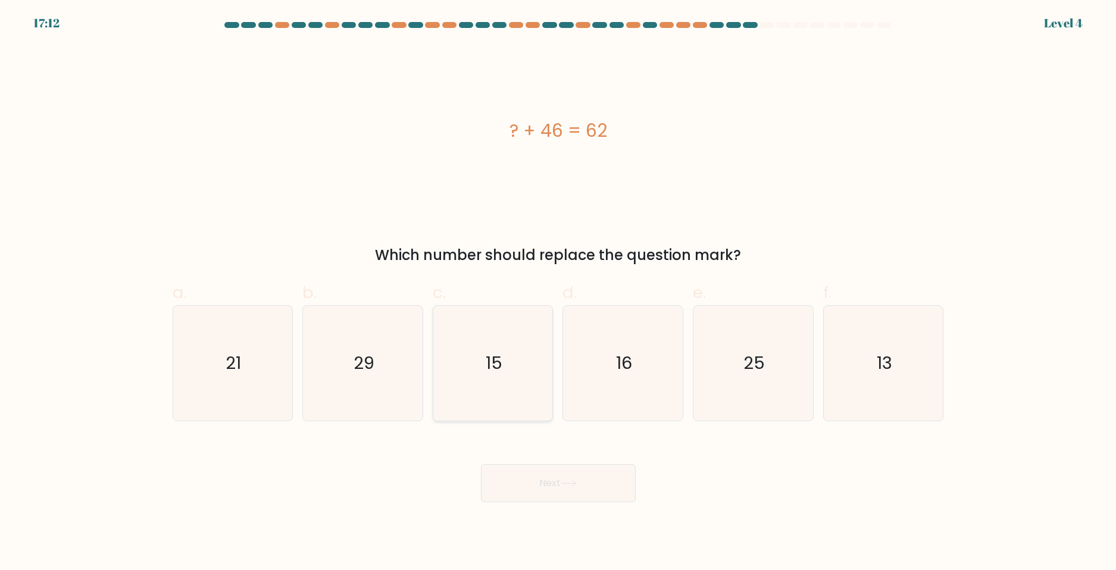
click at [524, 378] on icon "15" at bounding box center [493, 363] width 115 height 115
click at [558, 293] on input "c. 15" at bounding box center [558, 289] width 1 height 8
radio input "true"
click at [563, 483] on button "Next" at bounding box center [558, 483] width 155 height 38
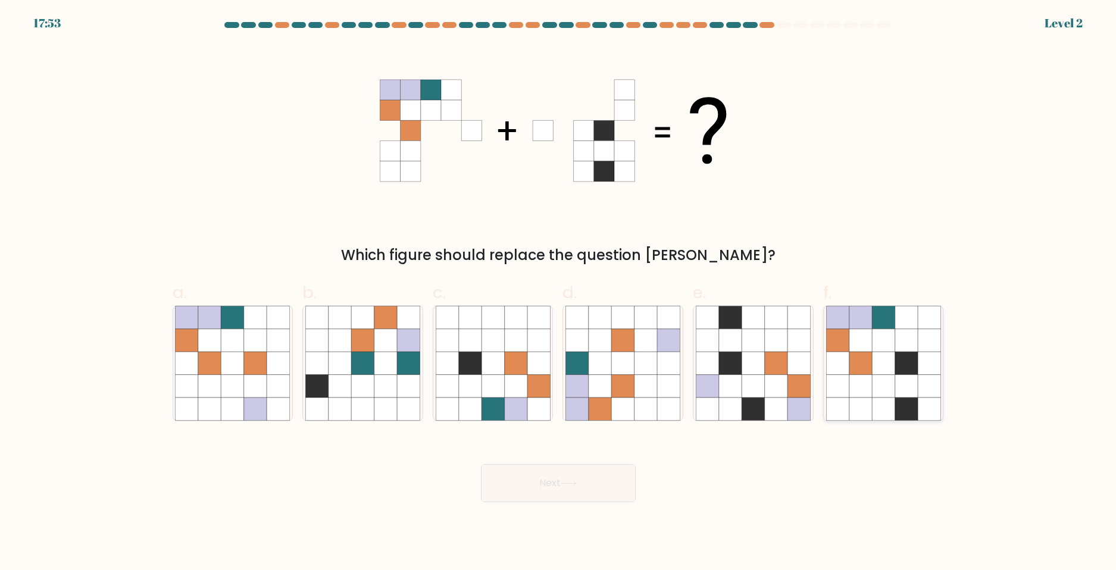
click at [881, 371] on icon at bounding box center [883, 363] width 23 height 23
click at [559, 293] on input "f." at bounding box center [558, 289] width 1 height 8
radio input "true"
click at [587, 474] on button "Next" at bounding box center [558, 483] width 155 height 38
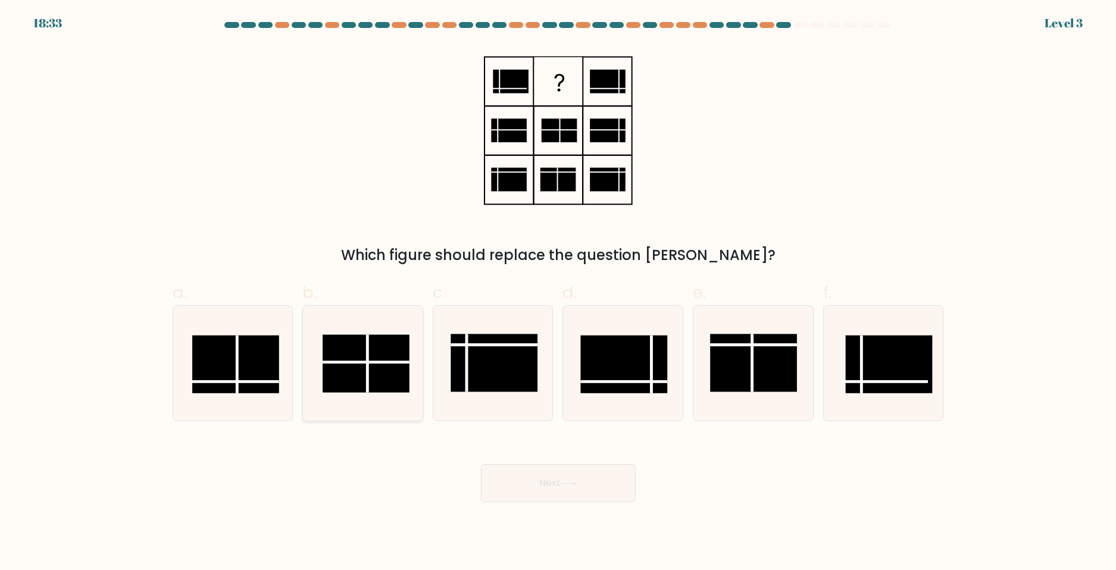
click at [387, 374] on rect at bounding box center [366, 363] width 87 height 58
click at [558, 293] on input "b." at bounding box center [558, 289] width 1 height 8
radio input "true"
click at [742, 360] on rect at bounding box center [753, 363] width 87 height 58
click at [559, 293] on input "e." at bounding box center [558, 289] width 1 height 8
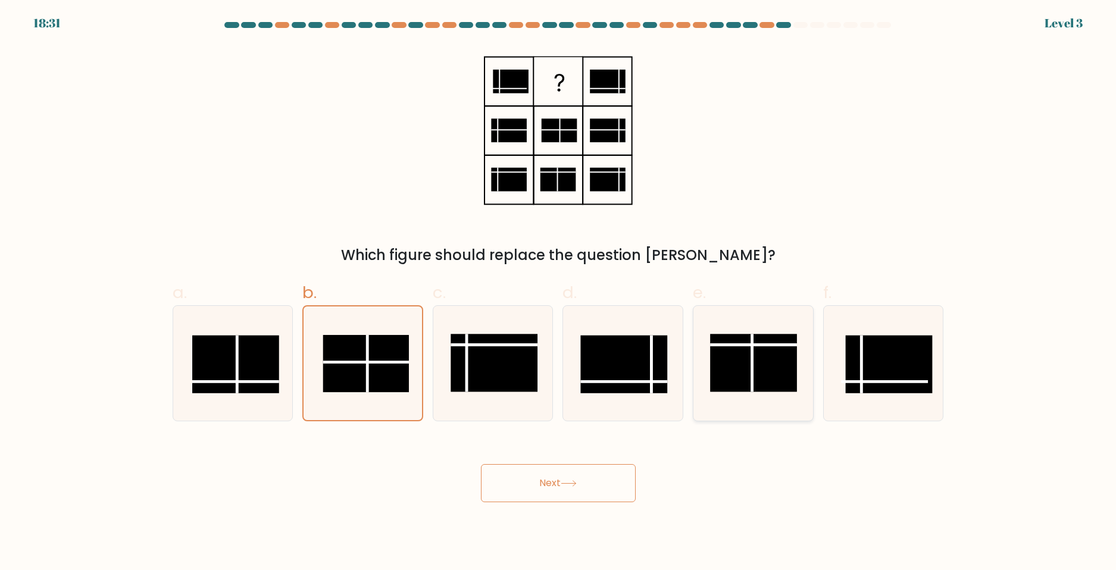
radio input "true"
click at [357, 370] on rect at bounding box center [366, 363] width 87 height 58
click at [558, 293] on input "b." at bounding box center [558, 289] width 1 height 8
radio input "true"
click at [555, 482] on button "Next" at bounding box center [558, 483] width 155 height 38
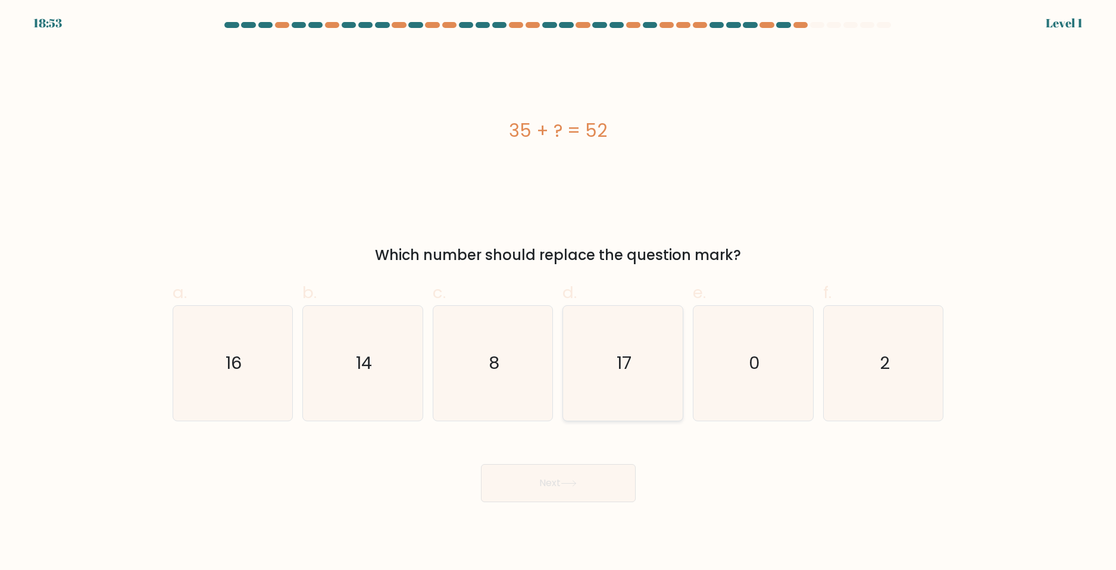
click at [607, 370] on icon "17" at bounding box center [622, 363] width 115 height 115
click at [559, 293] on input "d. 17" at bounding box center [558, 289] width 1 height 8
radio input "true"
click at [561, 487] on button "Next" at bounding box center [558, 483] width 155 height 38
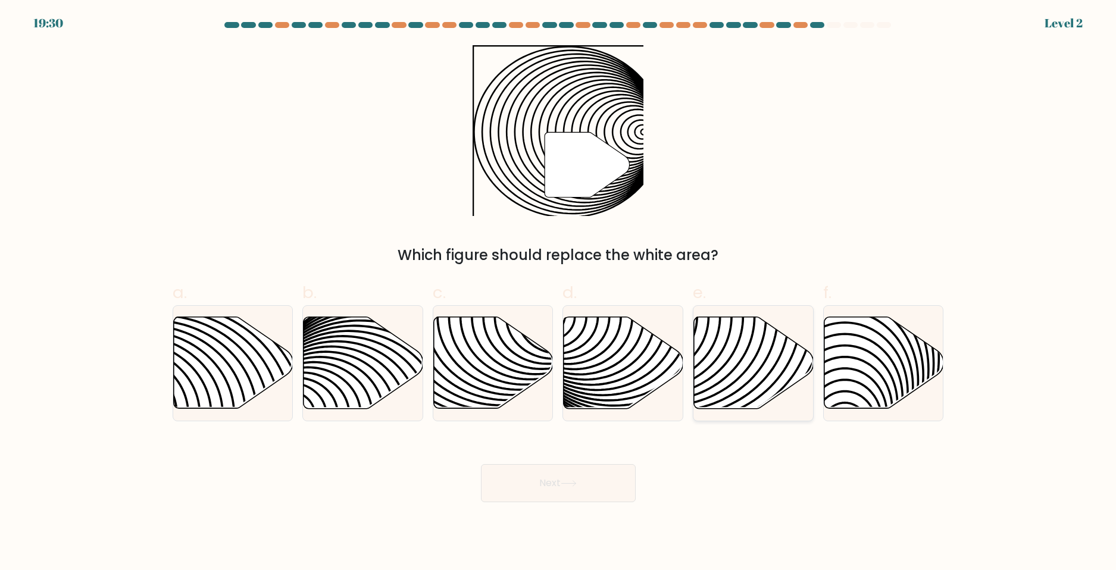
click at [754, 388] on icon at bounding box center [714, 316] width 241 height 241
click at [559, 293] on input "e." at bounding box center [558, 289] width 1 height 8
radio input "true"
click at [605, 458] on div "Next" at bounding box center [557, 469] width 785 height 67
click at [600, 484] on button "Next" at bounding box center [558, 483] width 155 height 38
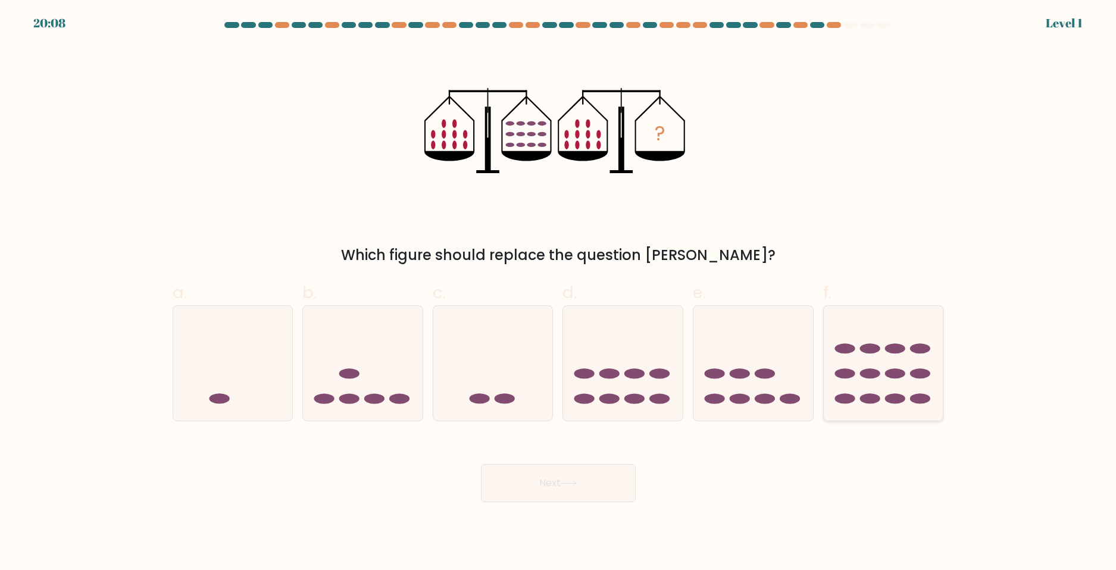
click at [874, 381] on icon at bounding box center [884, 363] width 120 height 99
click at [559, 293] on input "f." at bounding box center [558, 289] width 1 height 8
radio input "true"
click at [598, 483] on button "Next" at bounding box center [558, 483] width 155 height 38
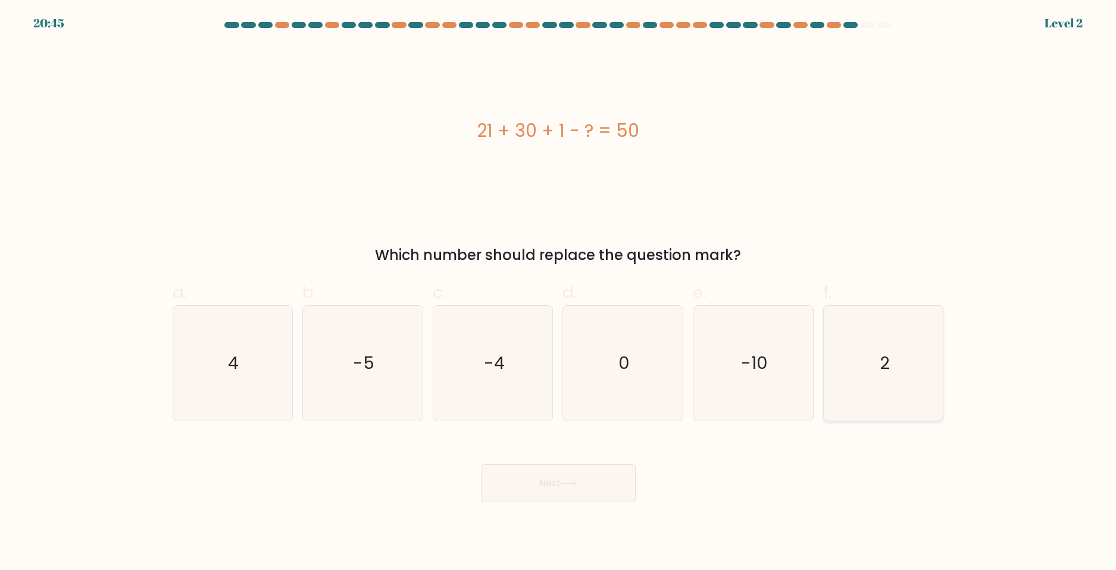
click at [874, 374] on icon "2" at bounding box center [883, 363] width 115 height 115
click at [559, 293] on input "f. 2" at bounding box center [558, 289] width 1 height 8
radio input "true"
click at [586, 488] on button "Next" at bounding box center [558, 483] width 155 height 38
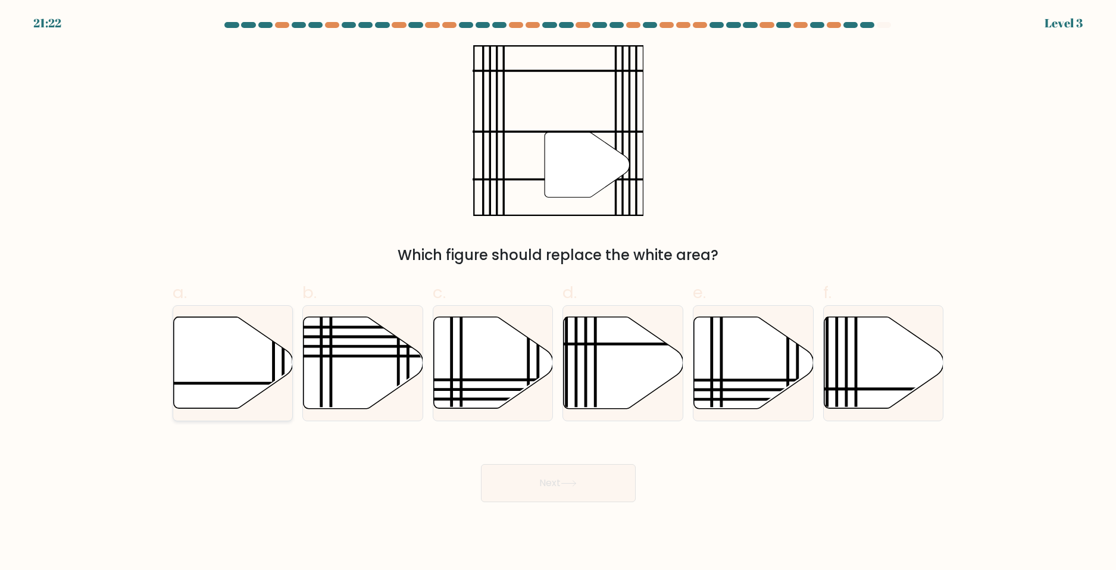
click at [255, 367] on icon at bounding box center [233, 363] width 120 height 92
click at [558, 293] on input "a." at bounding box center [558, 289] width 1 height 8
radio input "true"
click at [539, 470] on button "Next" at bounding box center [558, 483] width 155 height 38
